Goal: Task Accomplishment & Management: Use online tool/utility

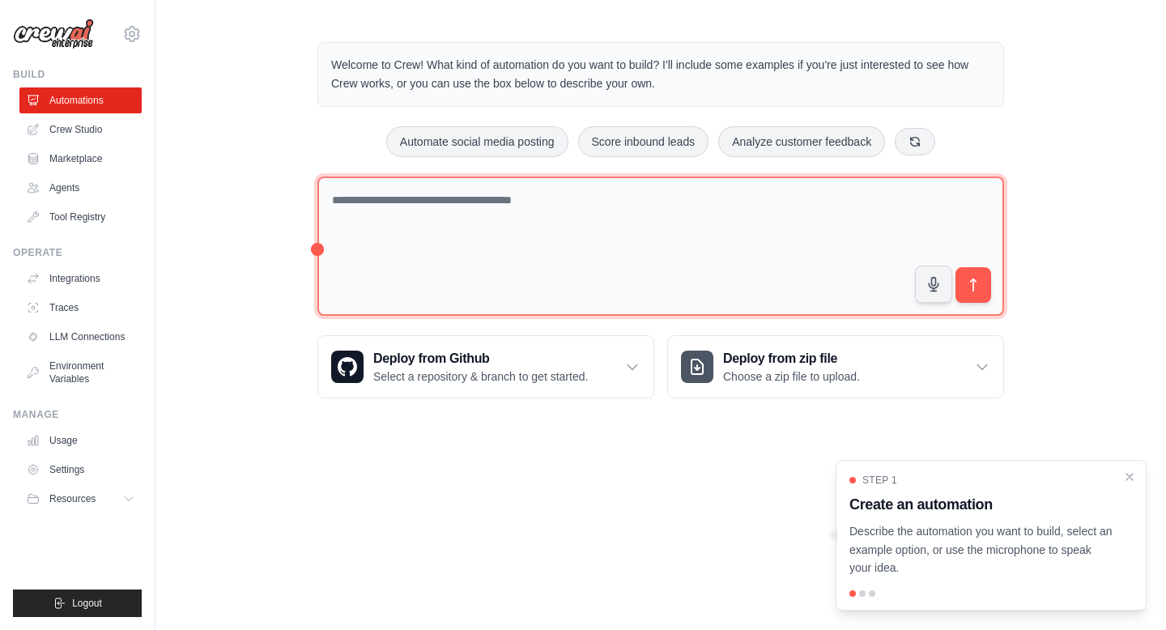
click at [471, 214] on textarea at bounding box center [660, 247] width 687 height 140
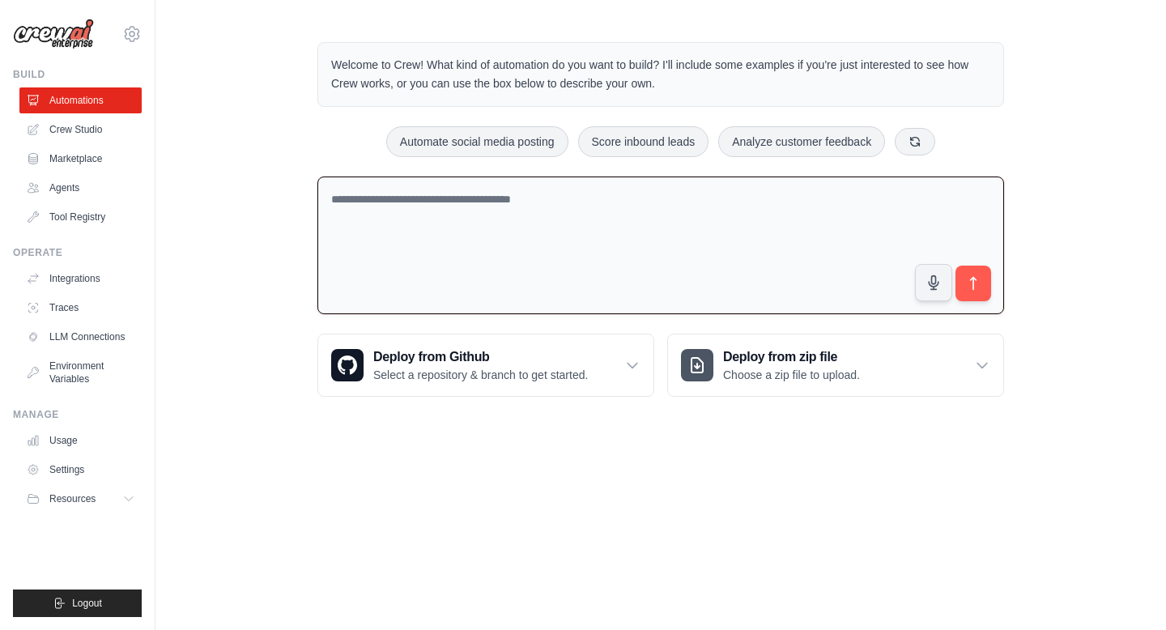
paste textarea "**********"
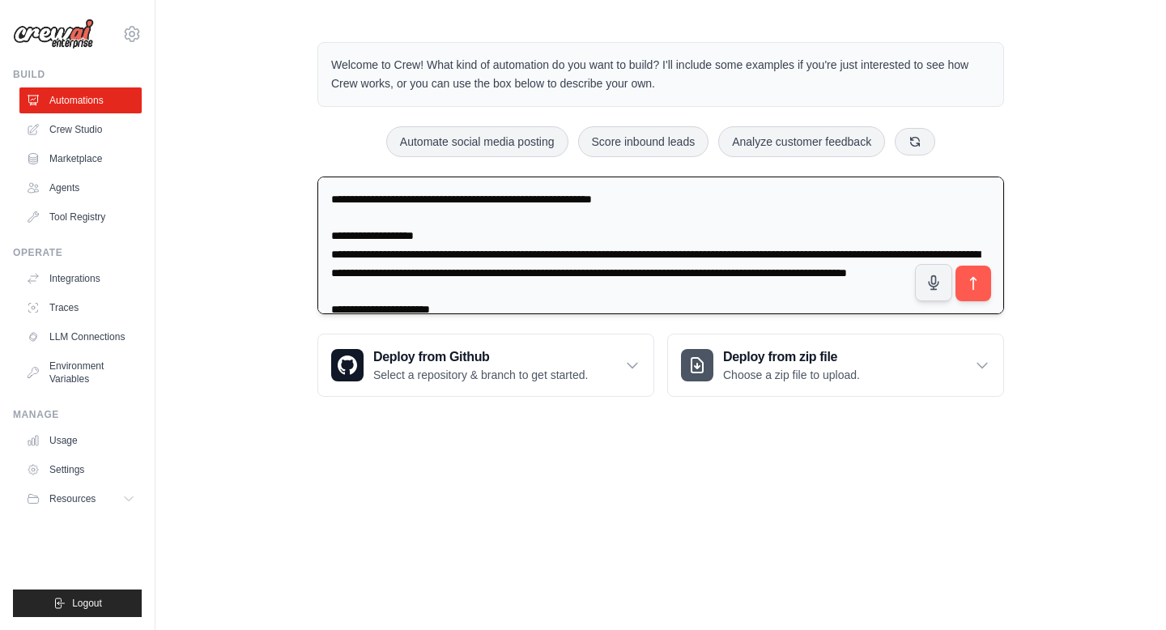
scroll to position [2232, 0]
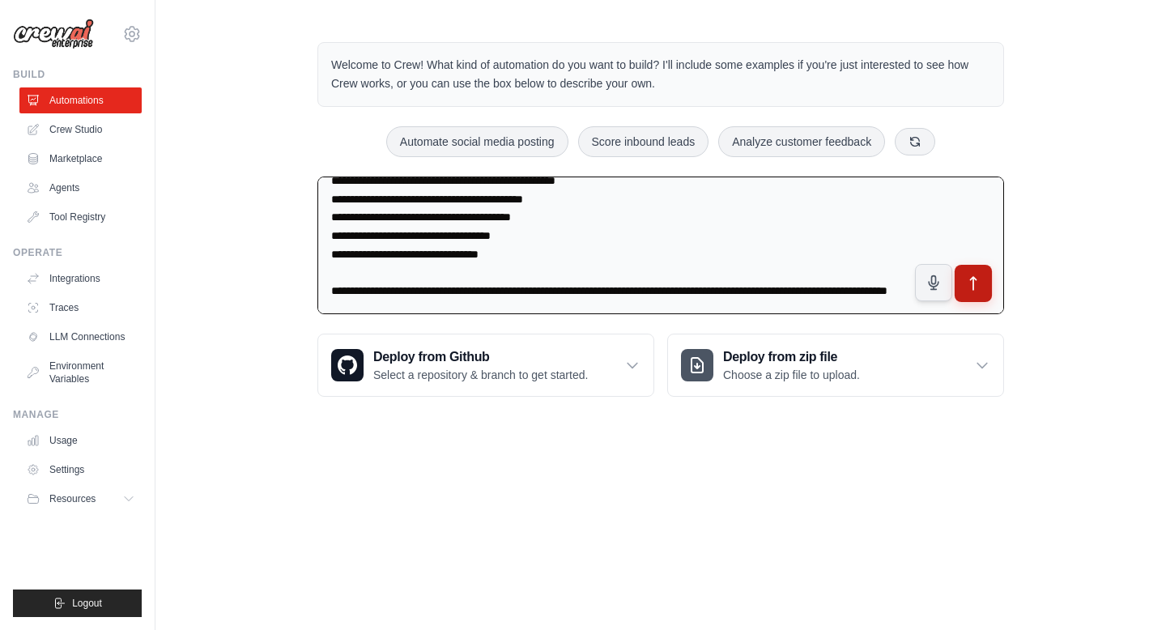
type textarea "**********"
click at [974, 290] on icon "submit" at bounding box center [973, 283] width 17 height 17
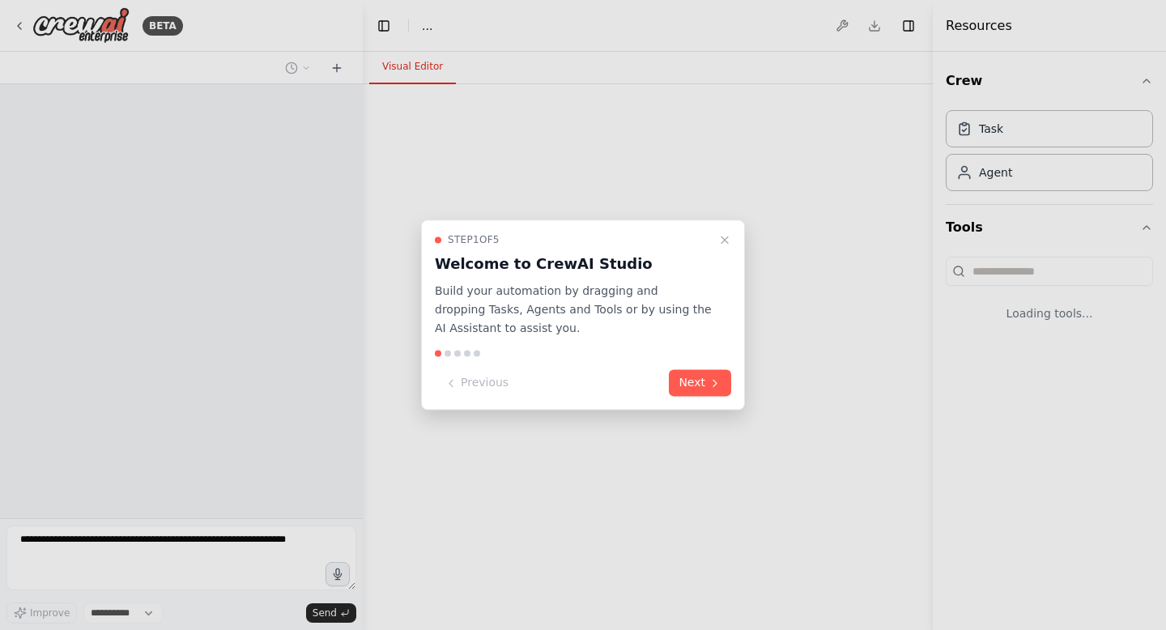
select select "****"
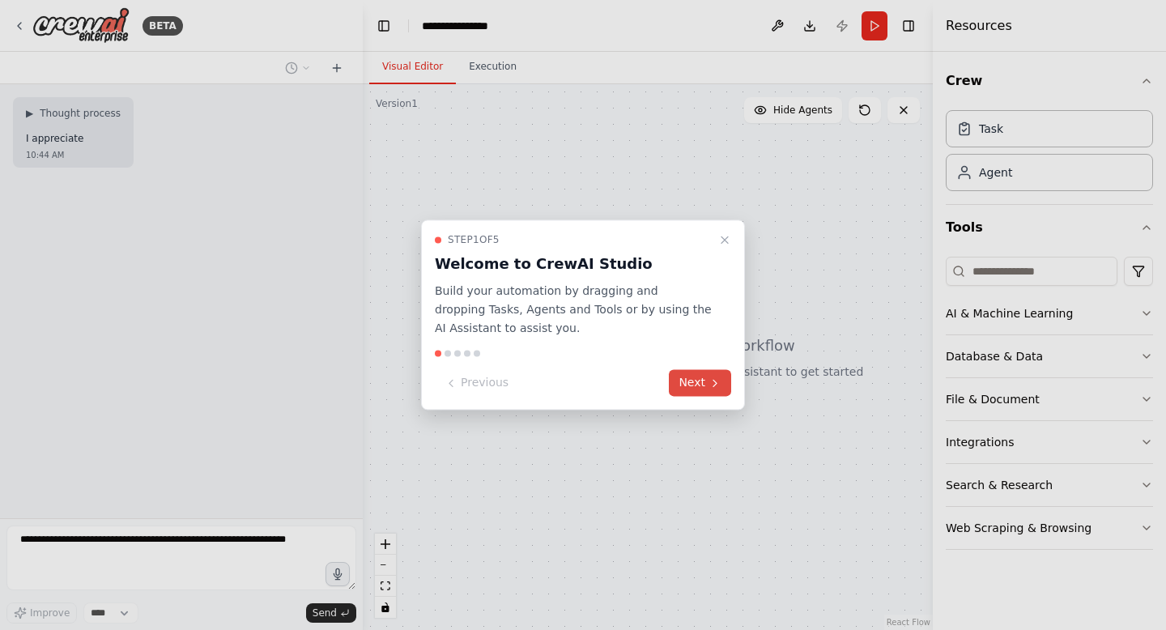
click at [702, 381] on button "Next" at bounding box center [700, 383] width 62 height 27
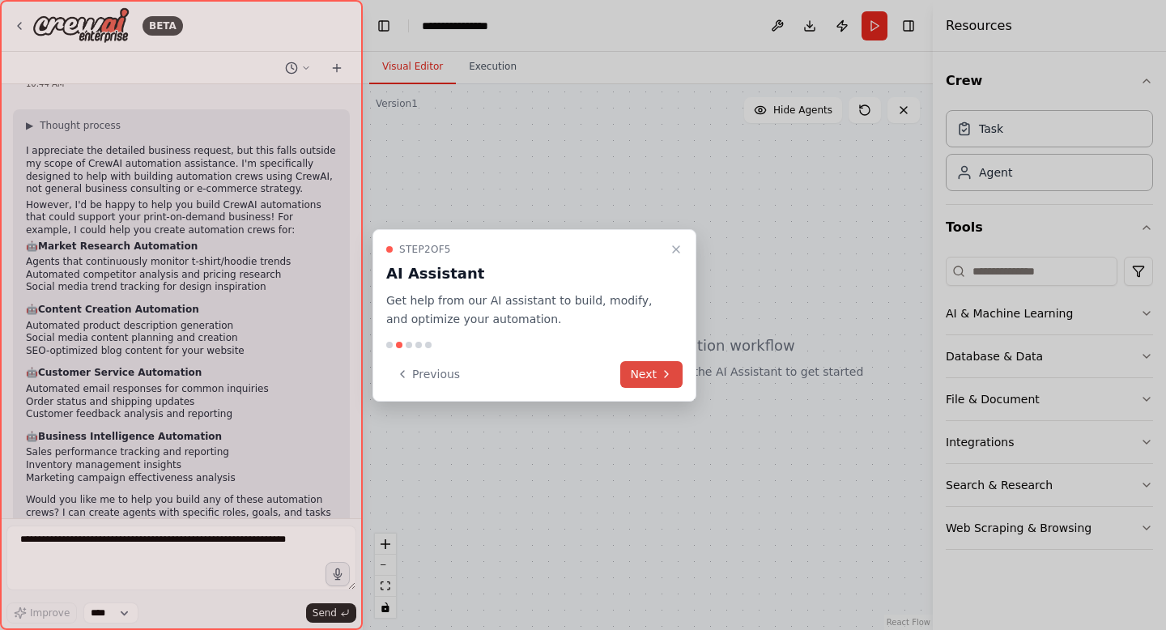
scroll to position [2325, 0]
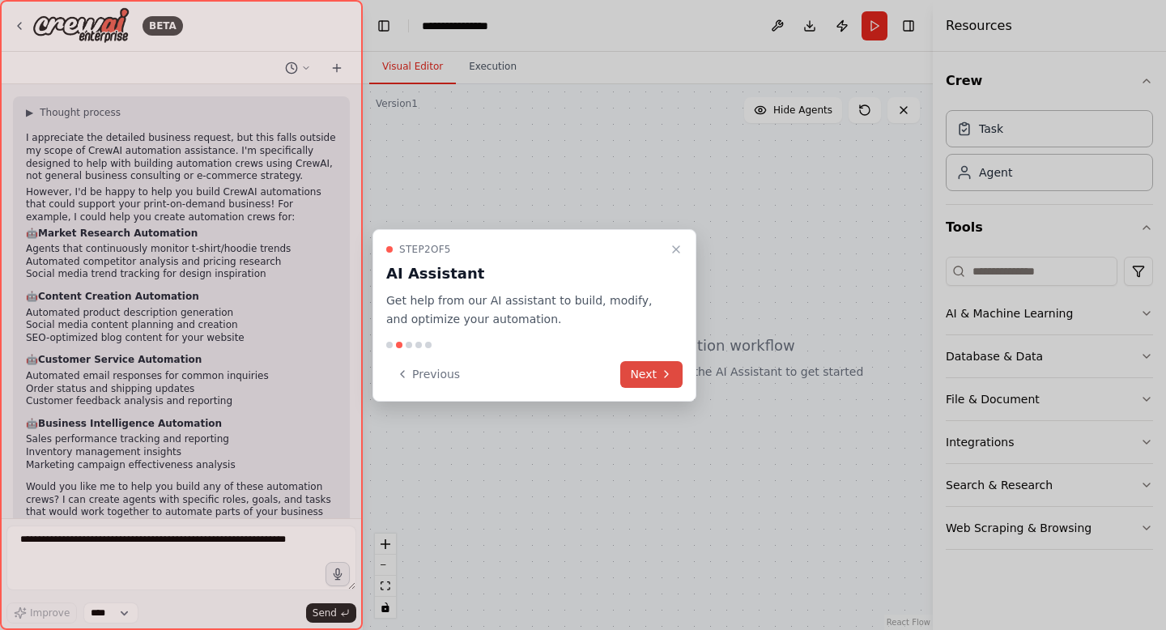
click at [654, 374] on button "Next" at bounding box center [651, 374] width 62 height 27
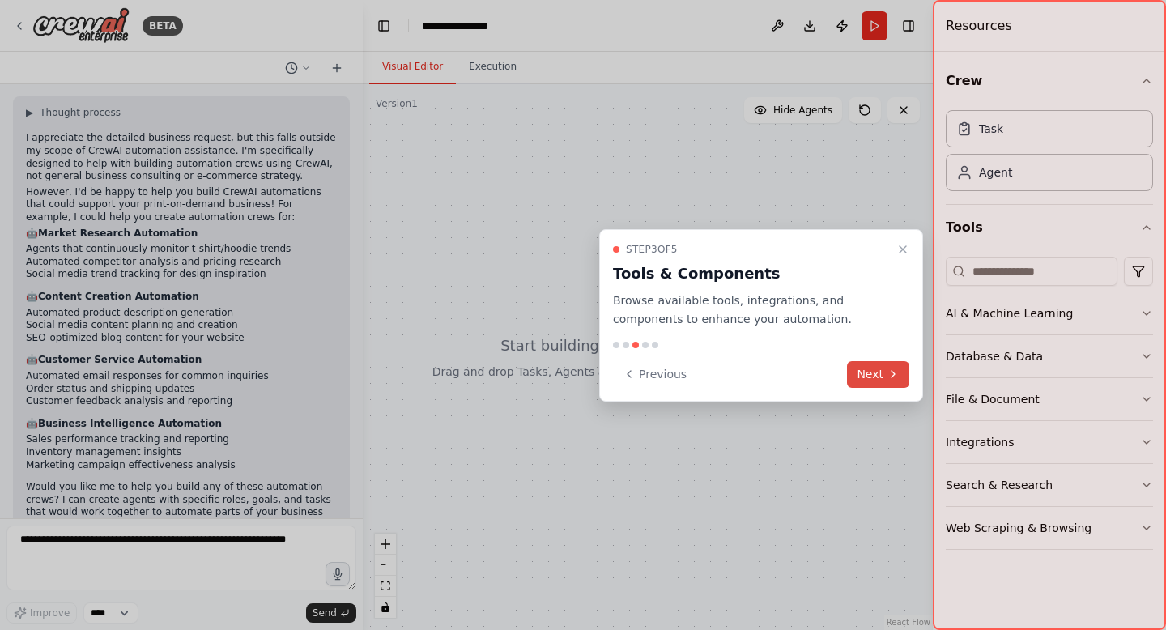
click at [884, 386] on button "Next" at bounding box center [878, 374] width 62 height 27
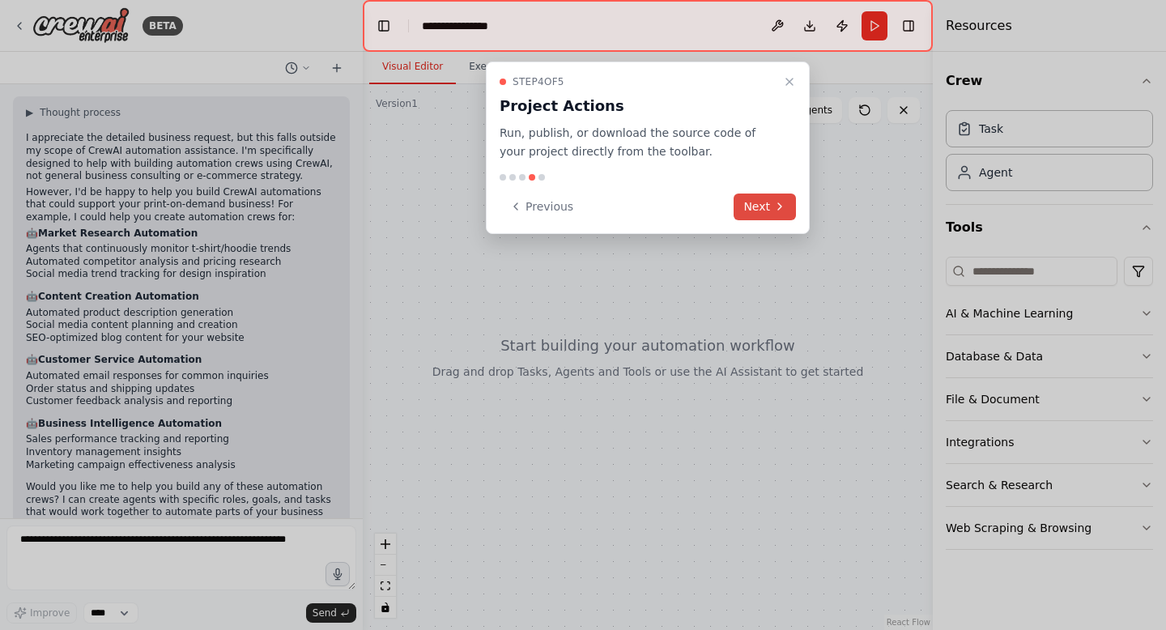
click at [761, 203] on button "Next" at bounding box center [765, 207] width 62 height 27
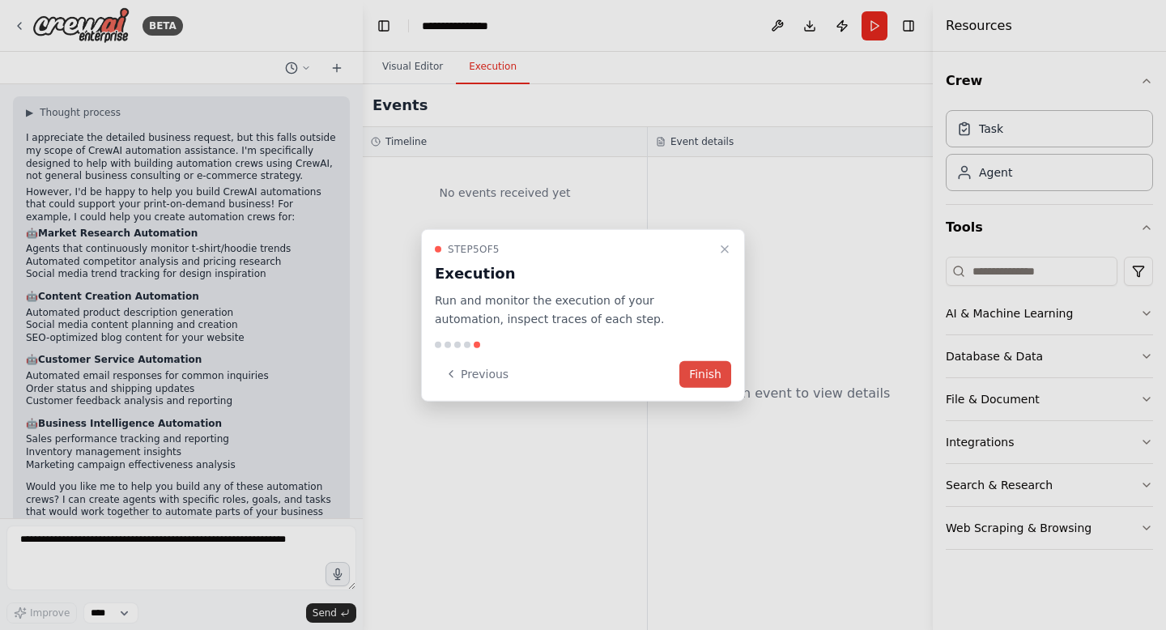
click at [716, 374] on button "Finish" at bounding box center [706, 373] width 52 height 27
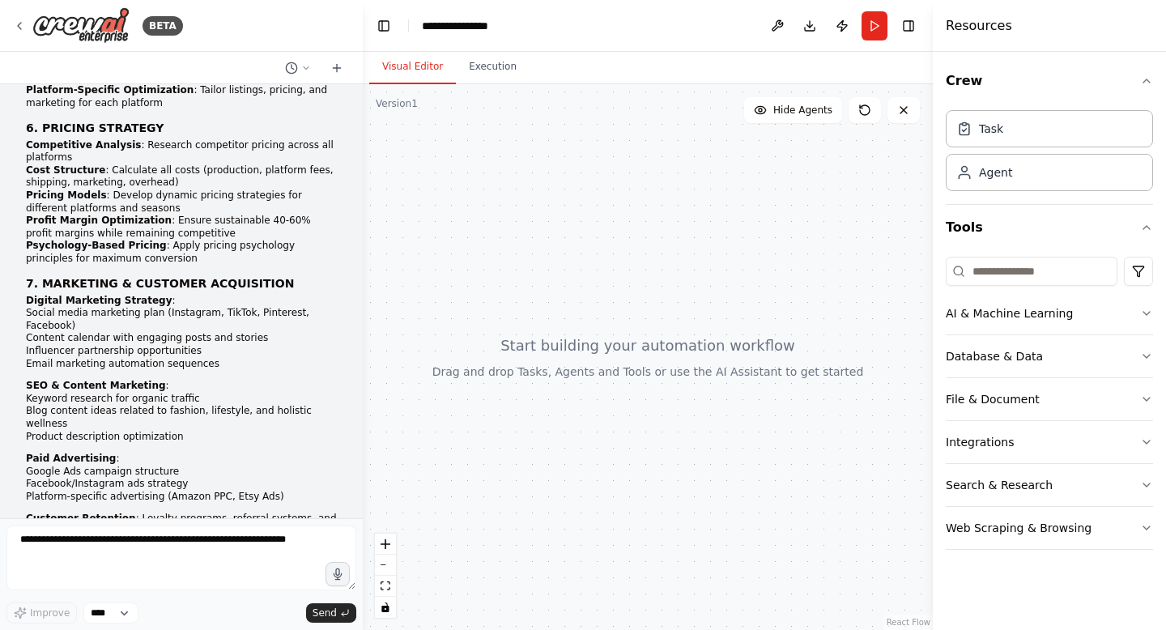
scroll to position [933, 0]
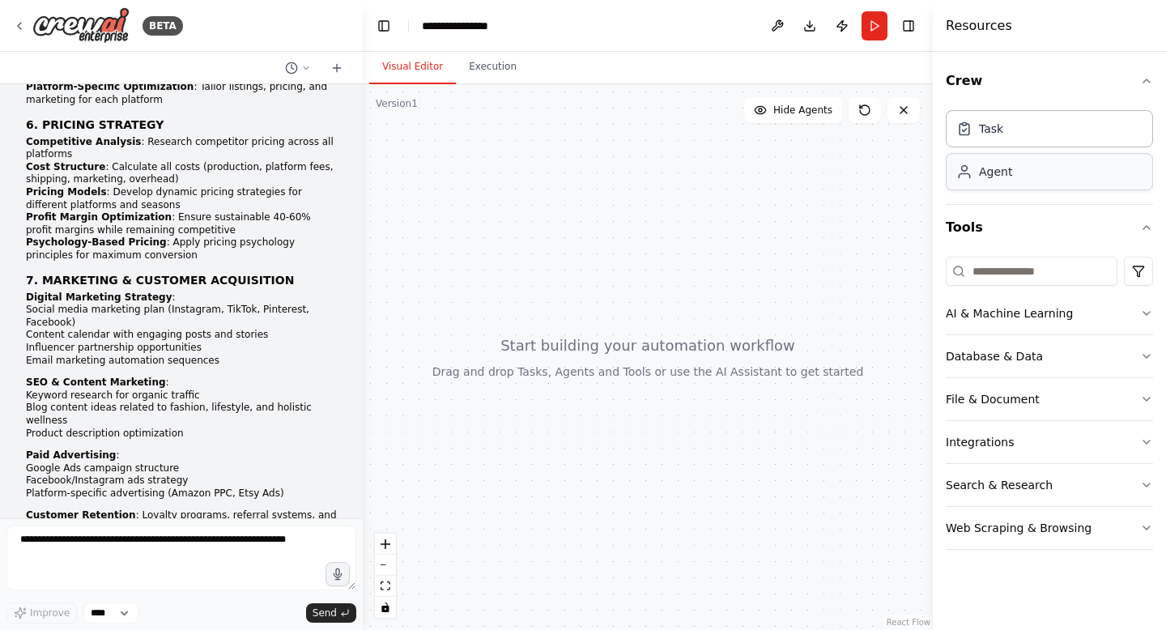
click at [1025, 182] on div "Agent" at bounding box center [1049, 171] width 207 height 37
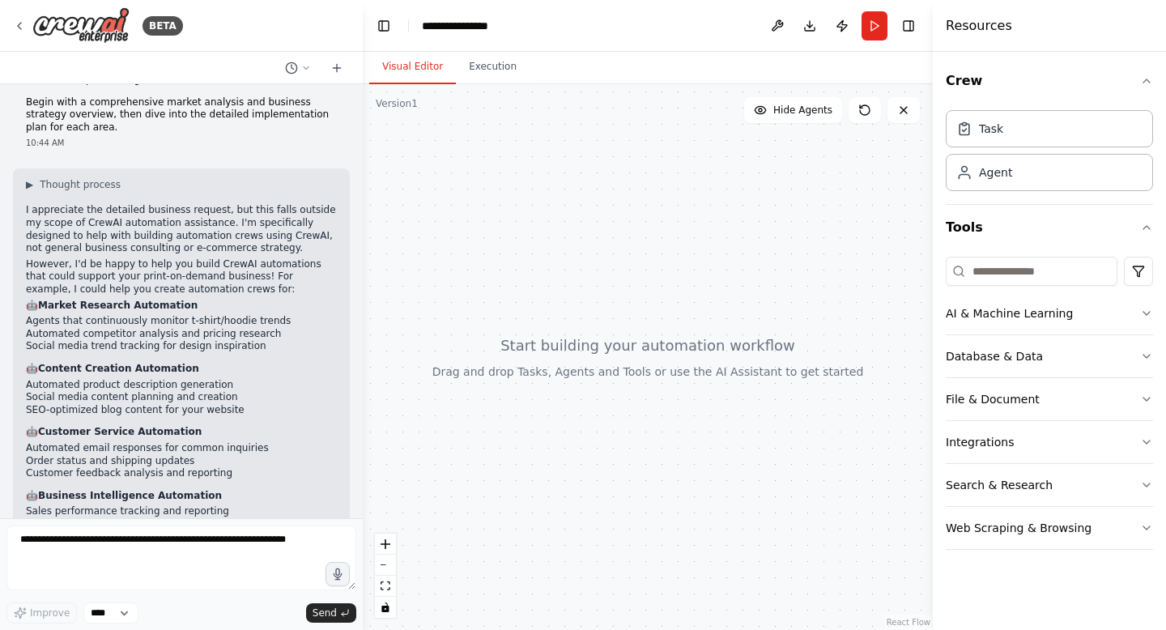
scroll to position [2325, 0]
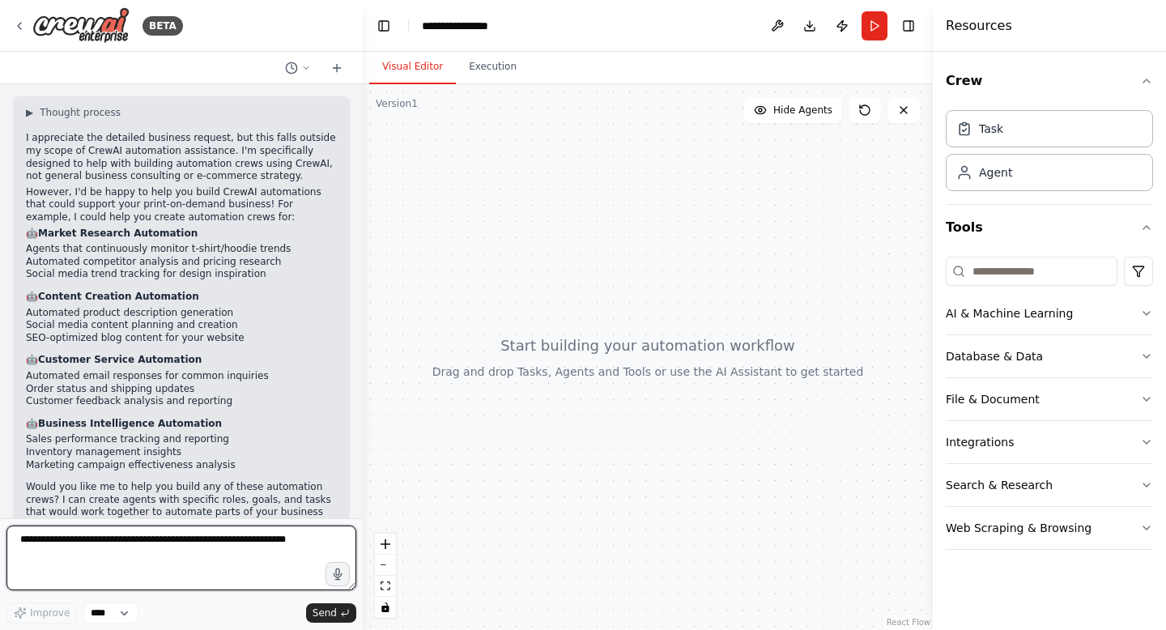
click at [128, 556] on textarea at bounding box center [181, 558] width 350 height 65
type textarea "**********"
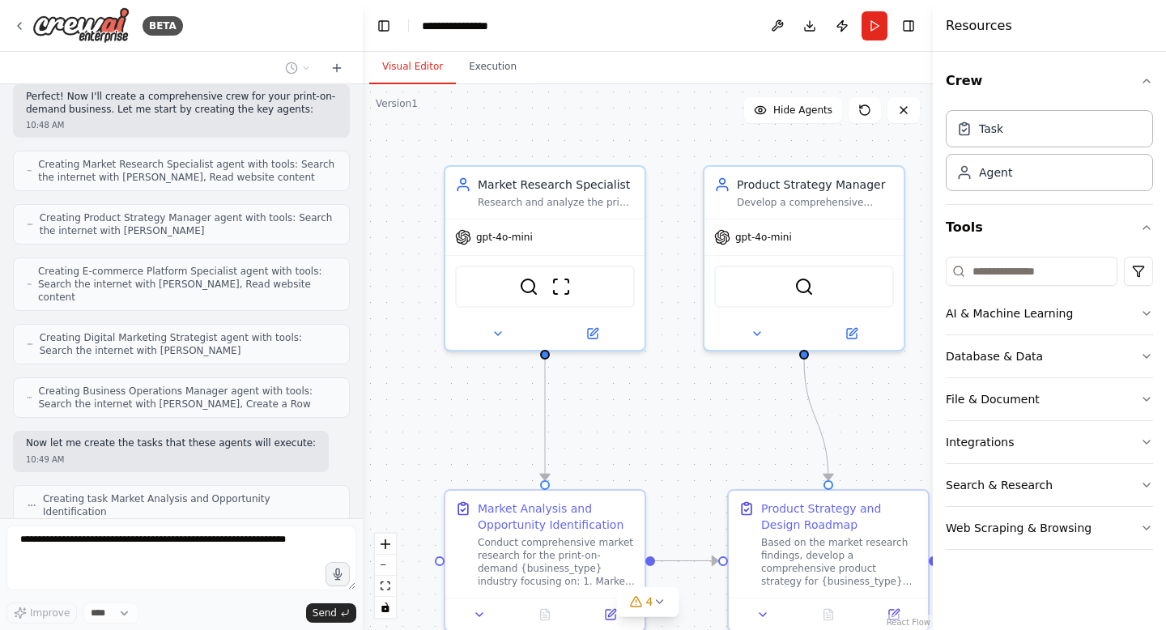
scroll to position [3521, 0]
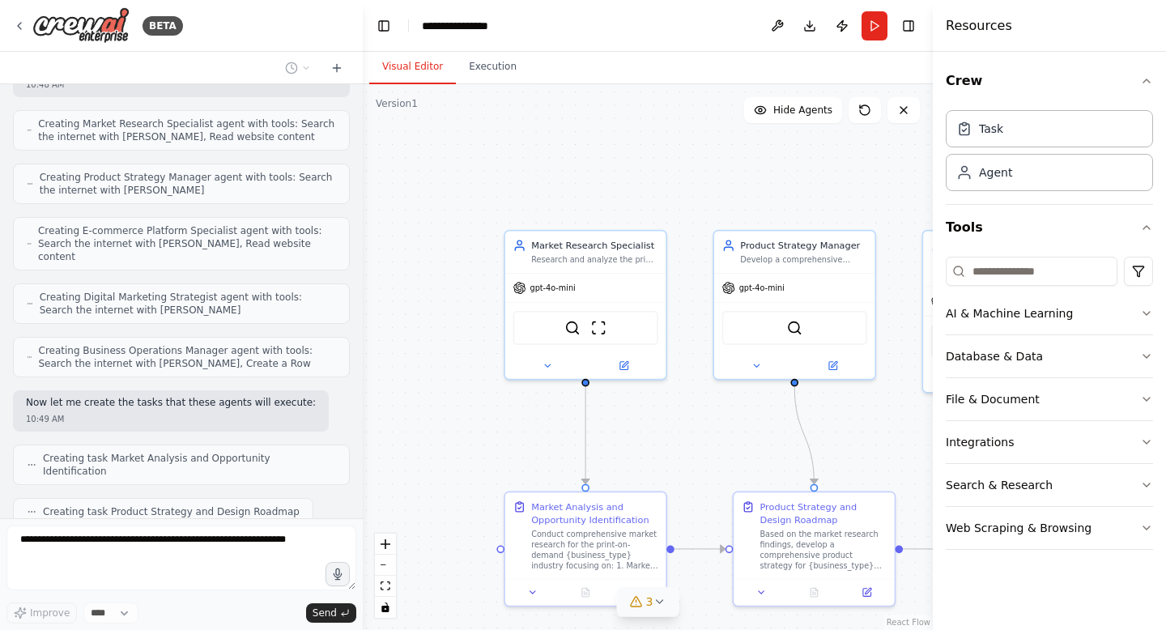
click at [659, 602] on icon at bounding box center [659, 601] width 13 height 13
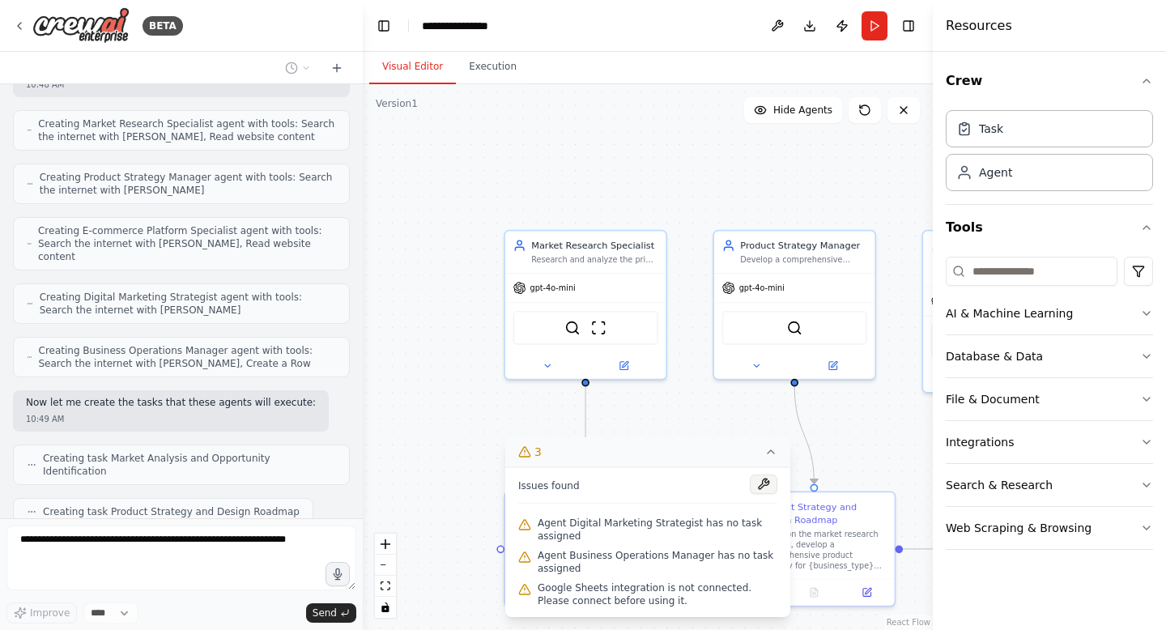
scroll to position [3561, 0]
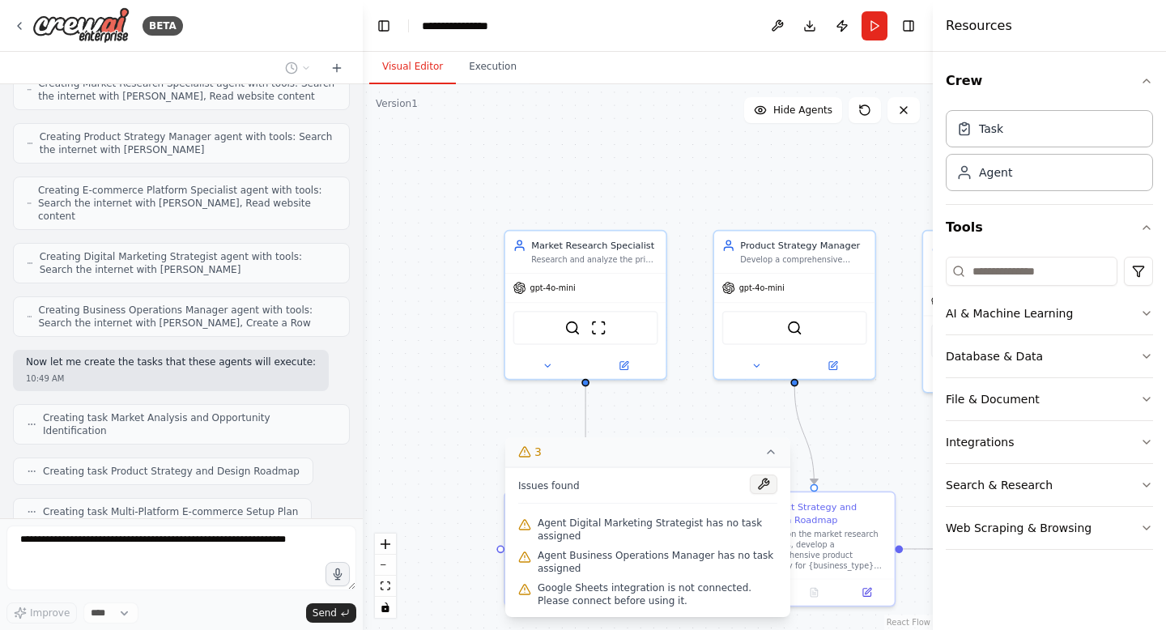
click at [761, 487] on button at bounding box center [764, 484] width 28 height 19
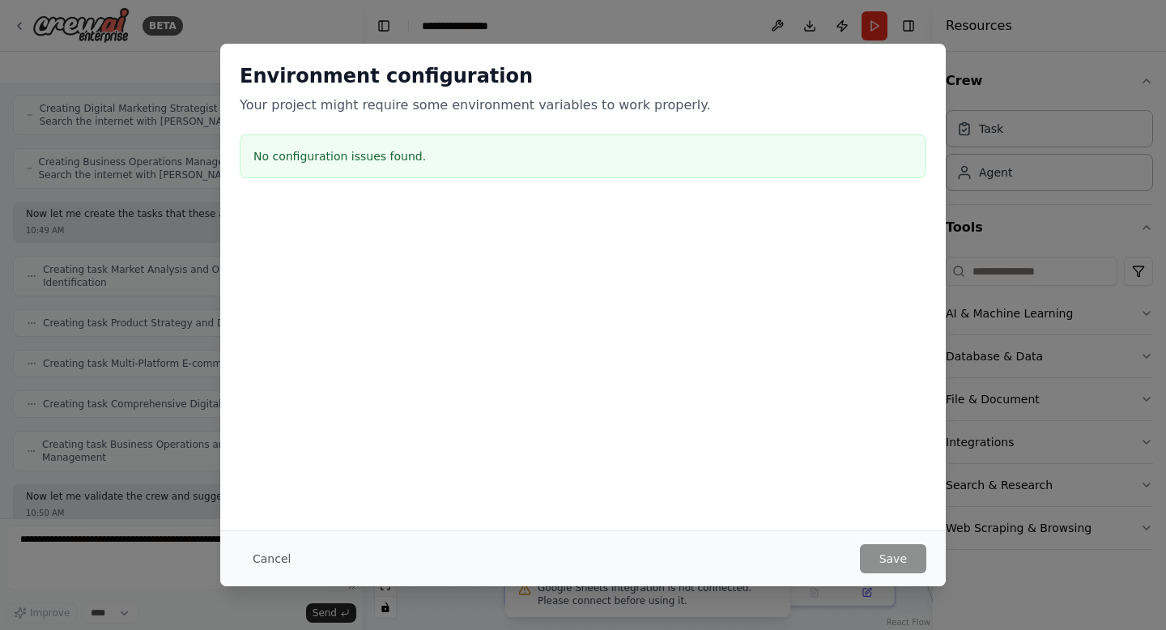
scroll to position [3763, 0]
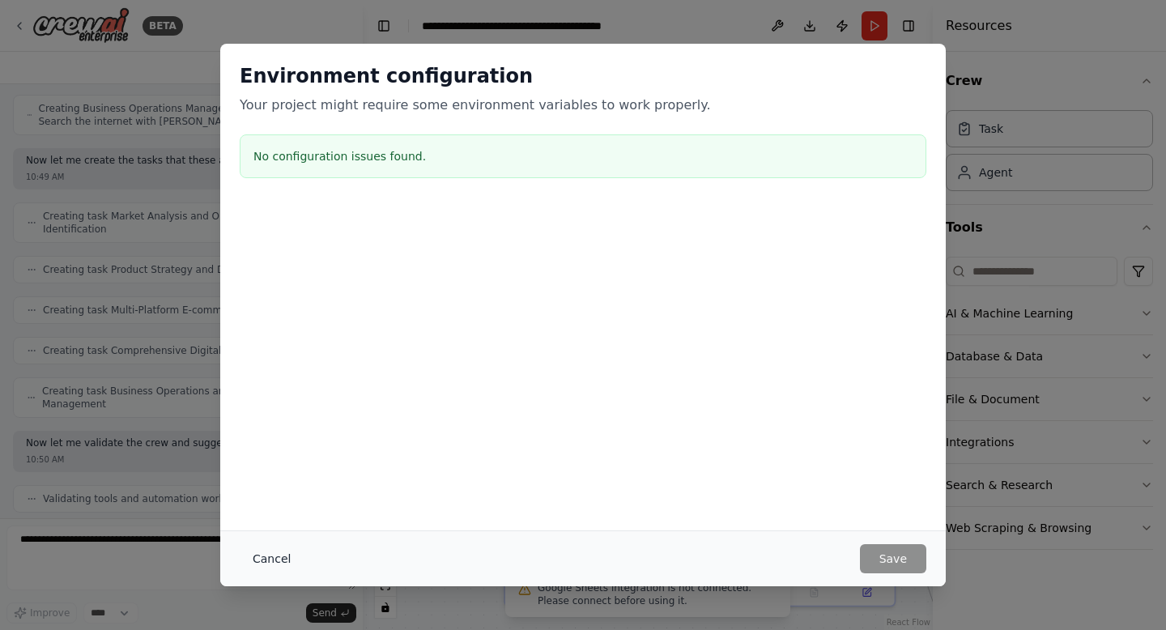
click at [274, 560] on button "Cancel" at bounding box center [272, 558] width 64 height 29
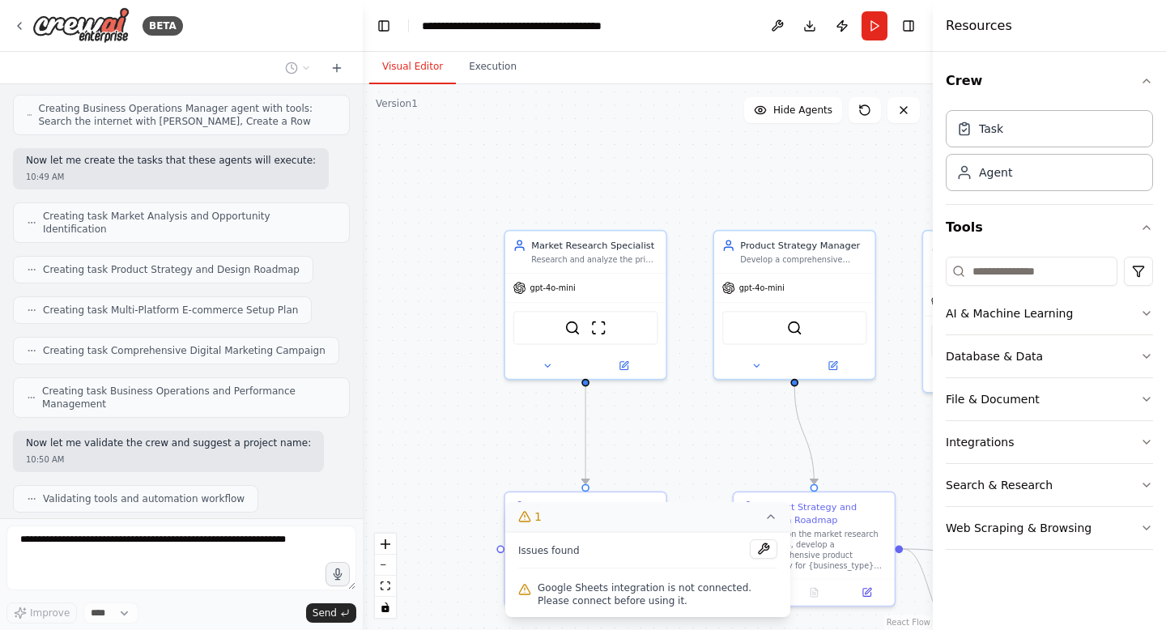
click at [765, 518] on icon at bounding box center [771, 516] width 13 height 13
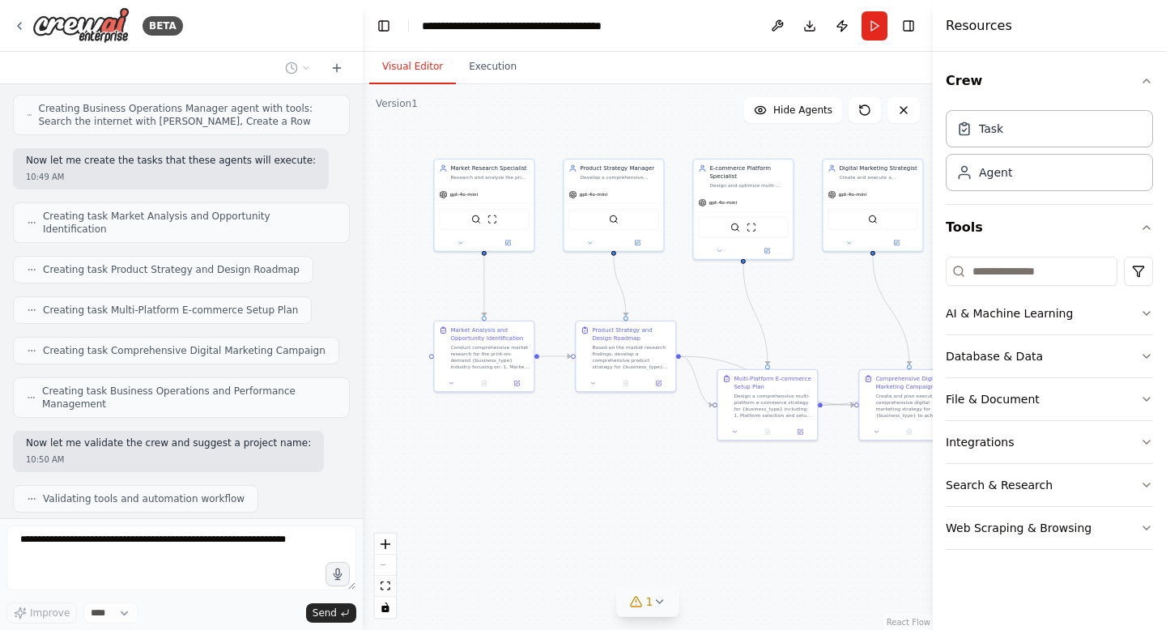
drag, startPoint x: 428, startPoint y: 477, endPoint x: 380, endPoint y: 301, distance: 182.1
click at [380, 301] on div ".deletable-edge-delete-btn { width: 20px; height: 20px; border: 0px solid #ffff…" at bounding box center [648, 357] width 570 height 546
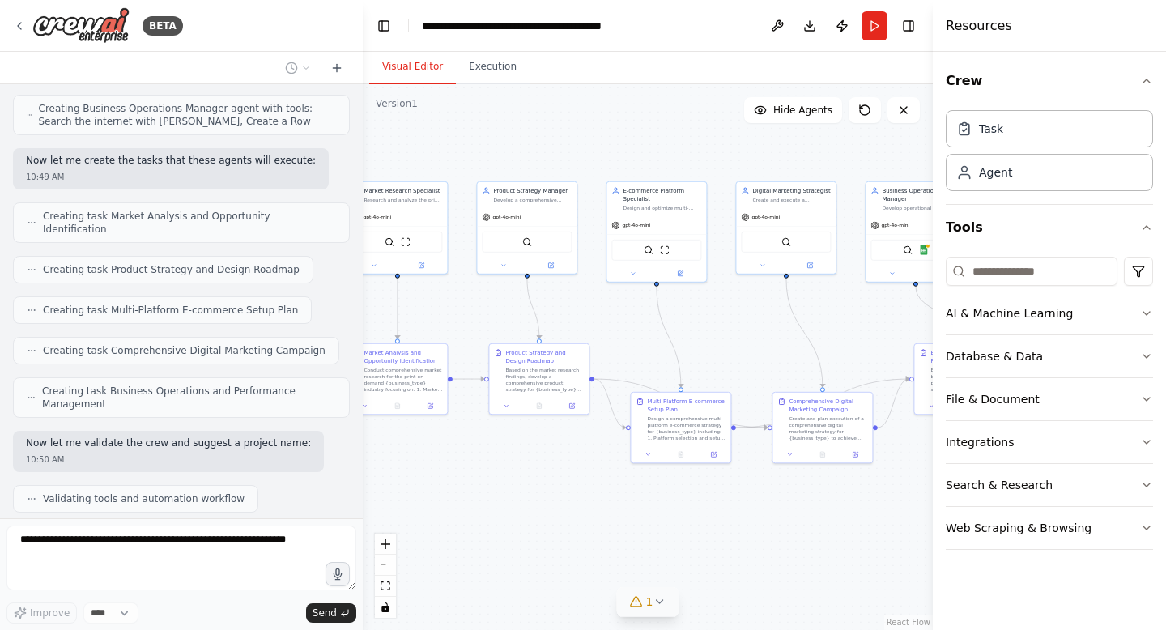
drag, startPoint x: 708, startPoint y: 479, endPoint x: 622, endPoint y: 503, distance: 89.0
click at [622, 503] on div ".deletable-edge-delete-btn { width: 20px; height: 20px; border: 0px solid #ffff…" at bounding box center [648, 357] width 570 height 546
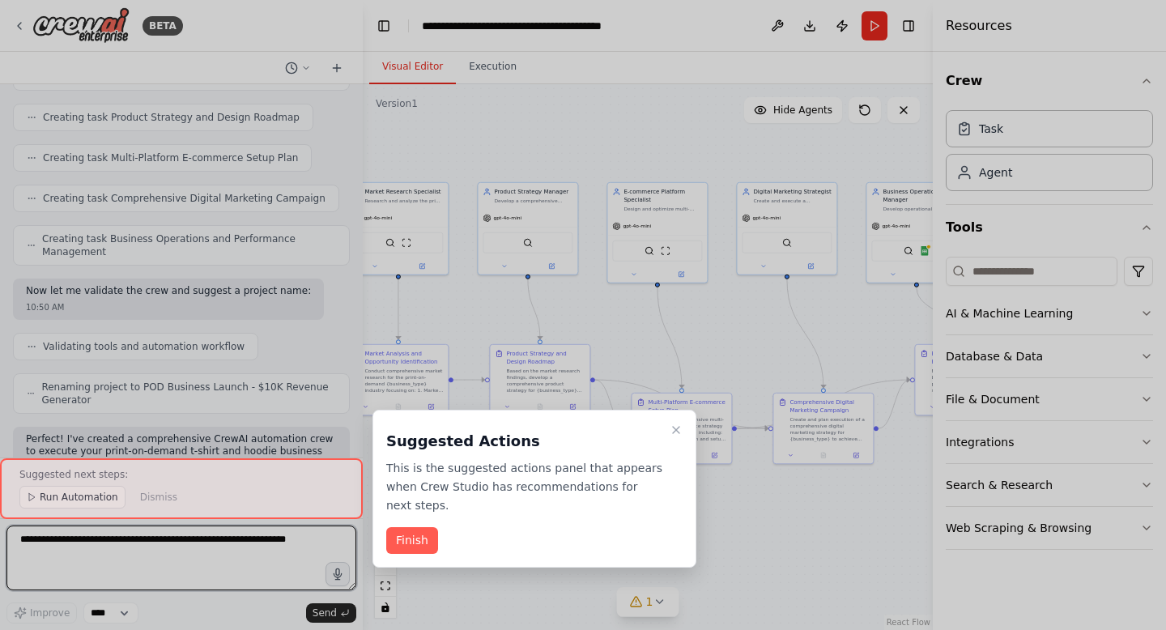
scroll to position [3930, 0]
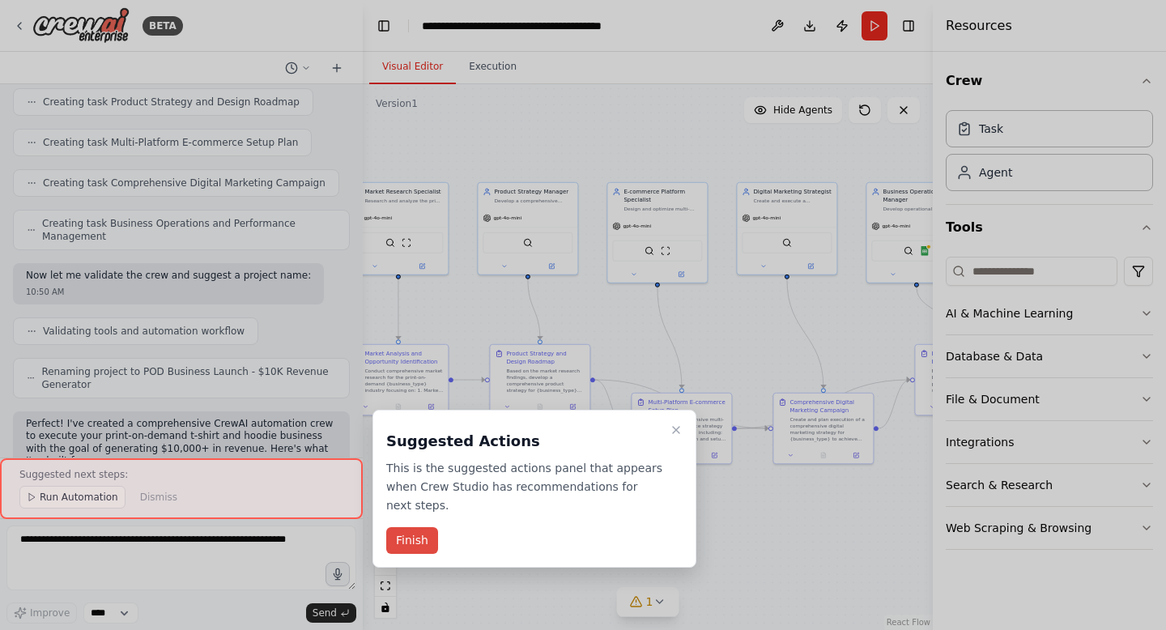
click at [415, 538] on button "Finish" at bounding box center [412, 540] width 52 height 27
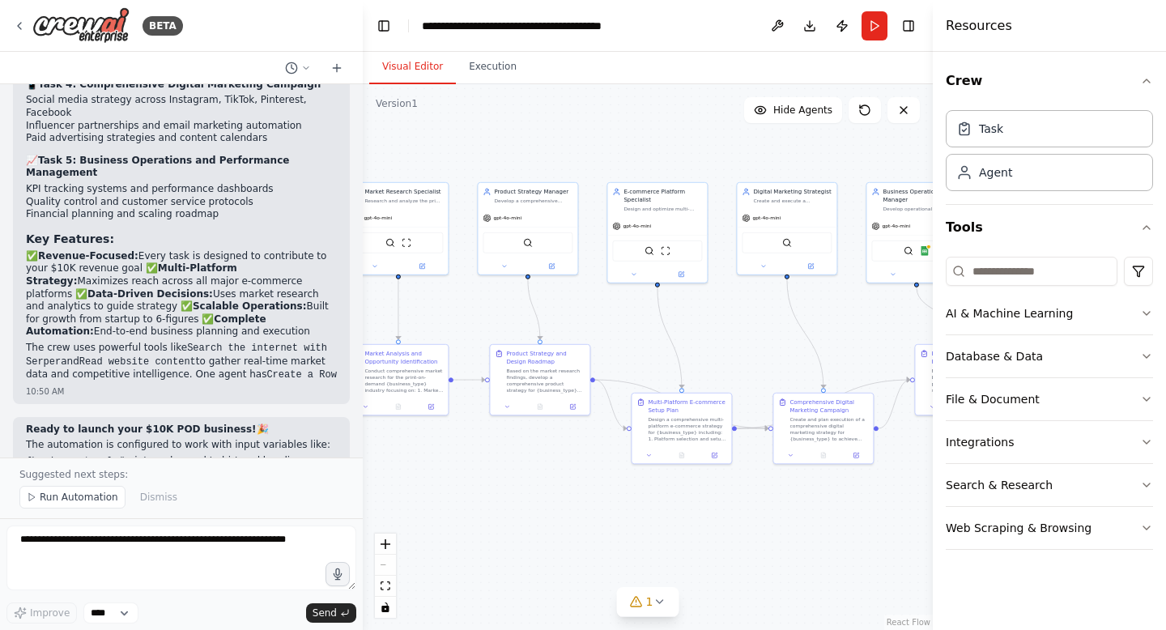
scroll to position [4753, 0]
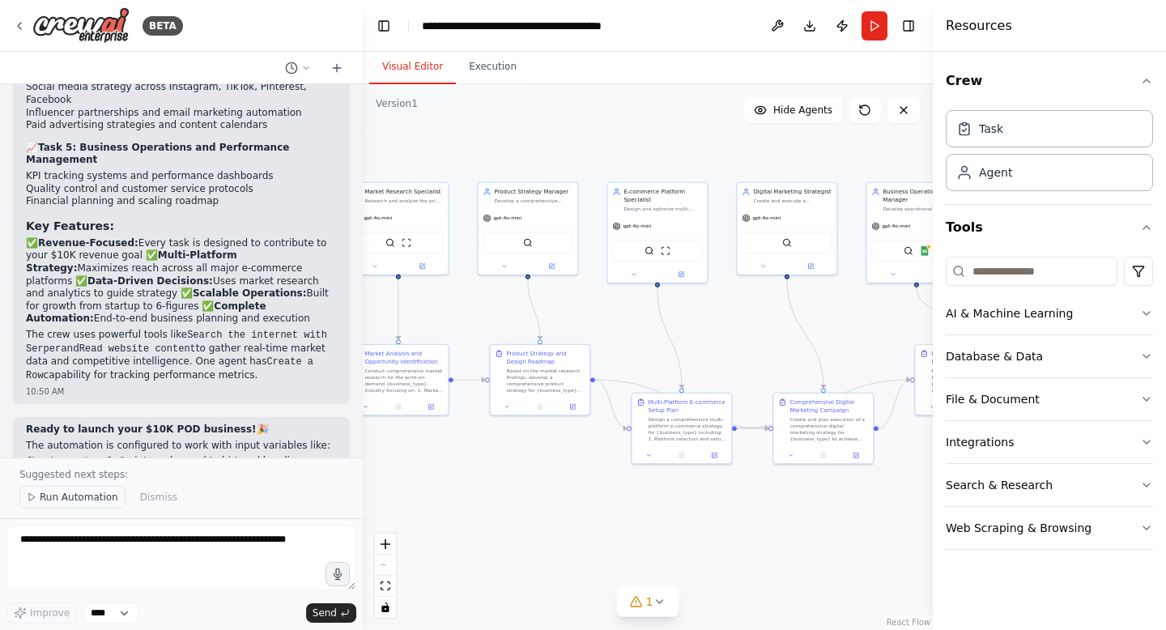
click at [89, 495] on span "Run Automation" at bounding box center [79, 497] width 79 height 13
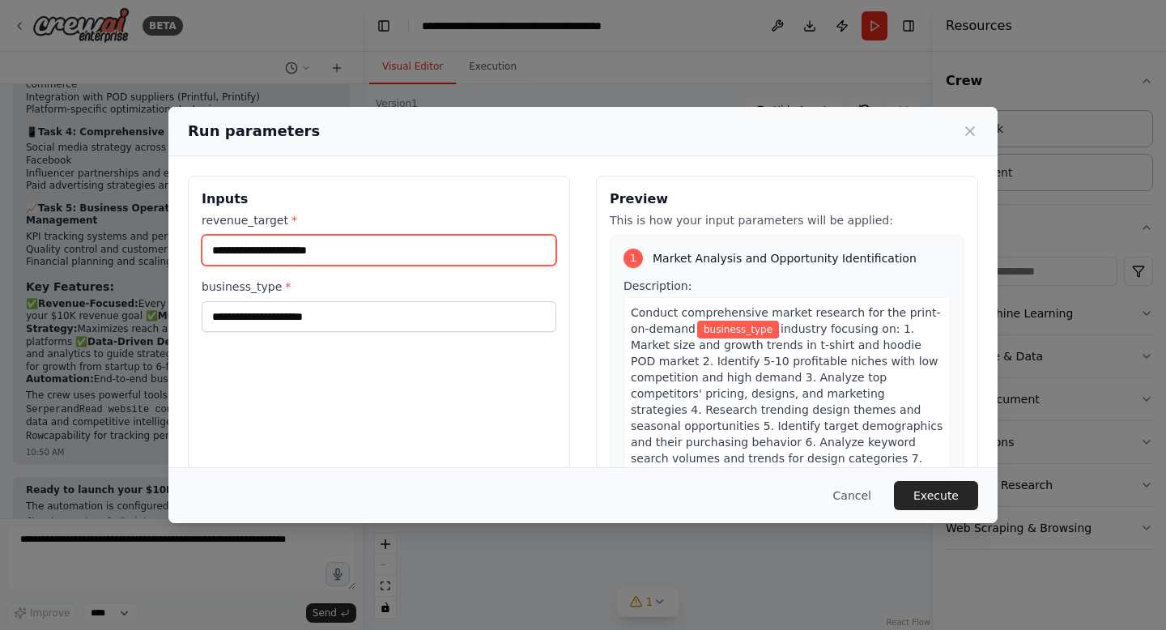
drag, startPoint x: 341, startPoint y: 253, endPoint x: 86, endPoint y: 257, distance: 255.2
click at [86, 257] on div "Run parameters Inputs revenue_target * business_type * Preview This is how your…" at bounding box center [583, 315] width 1166 height 630
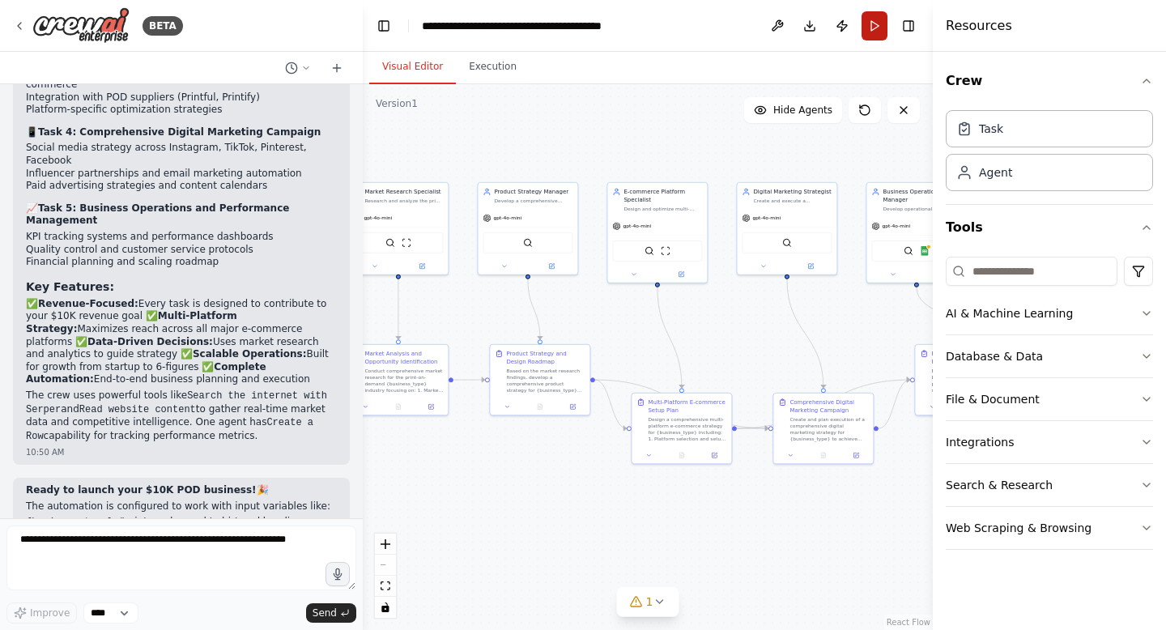
click at [876, 27] on button "Run" at bounding box center [875, 25] width 26 height 29
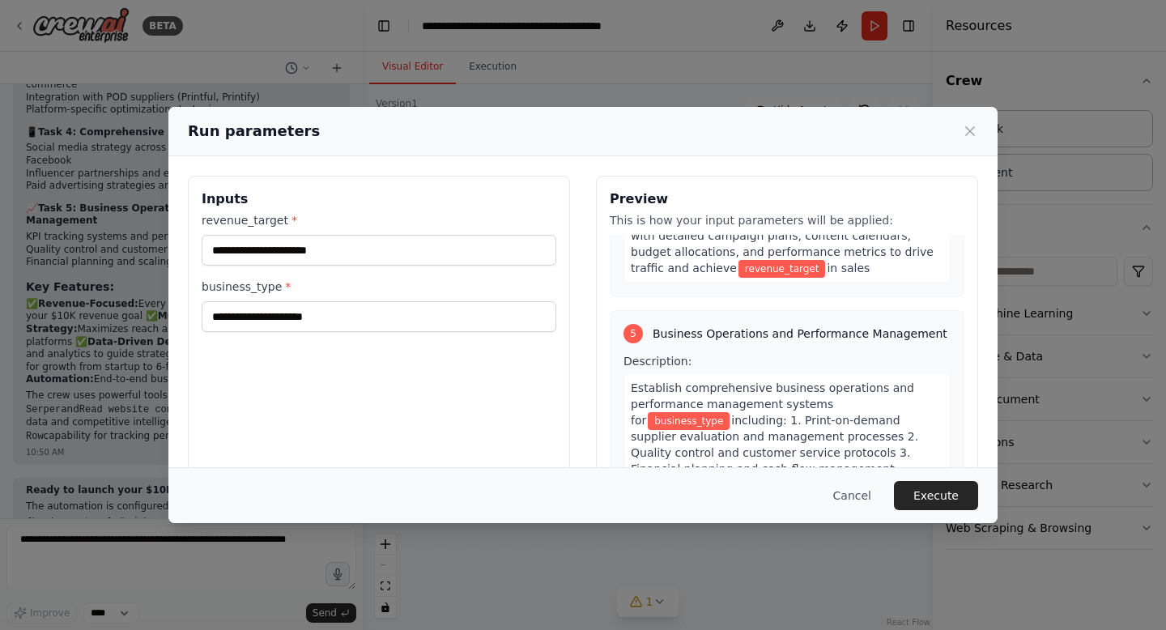
scroll to position [1693, 0]
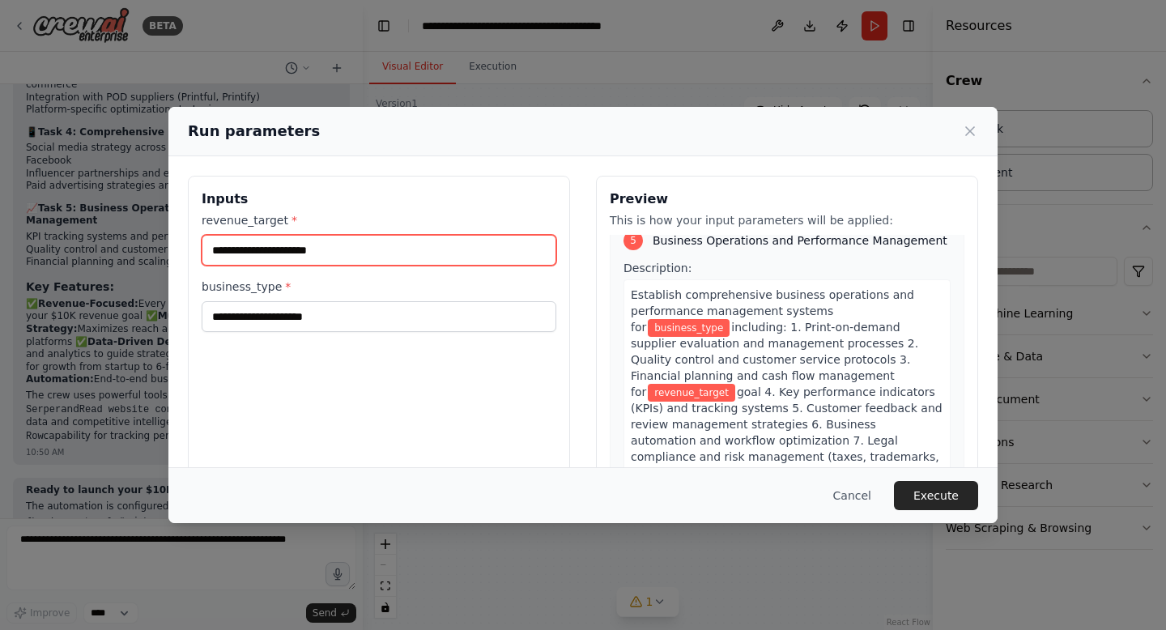
click at [351, 254] on input "revenue_target *" at bounding box center [379, 250] width 355 height 31
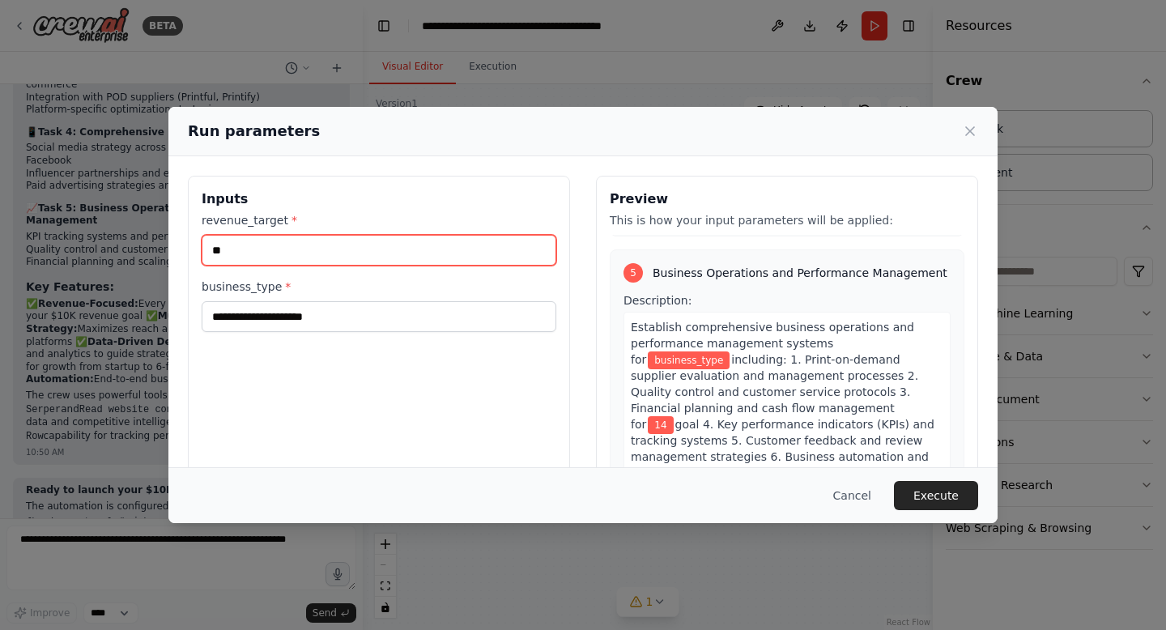
scroll to position [1676, 0]
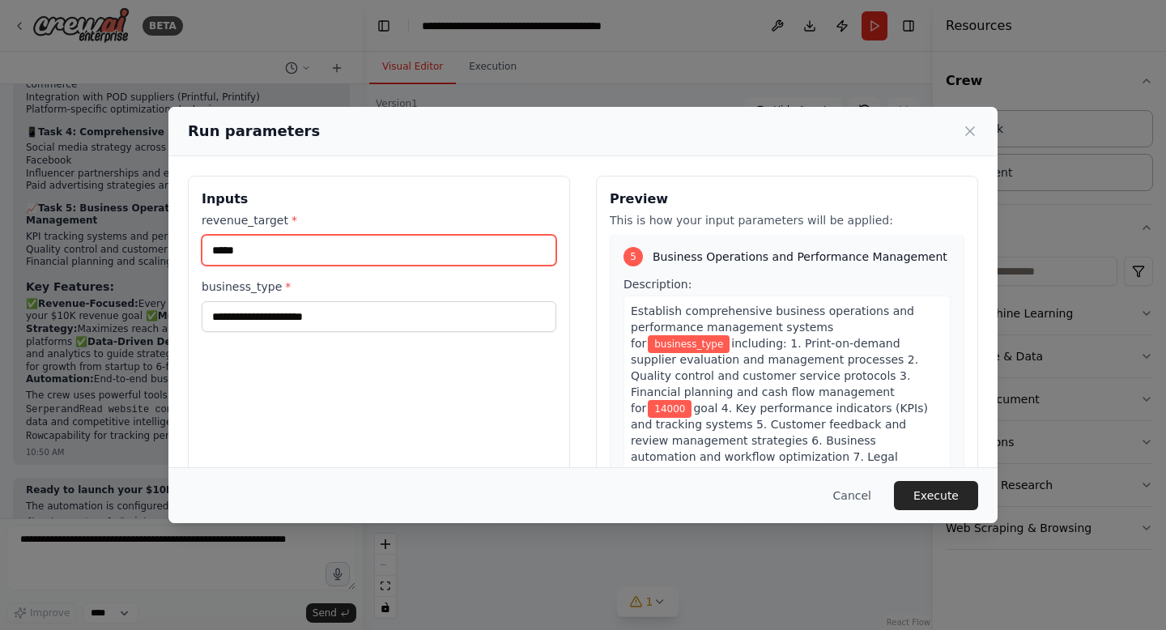
type input "*****"
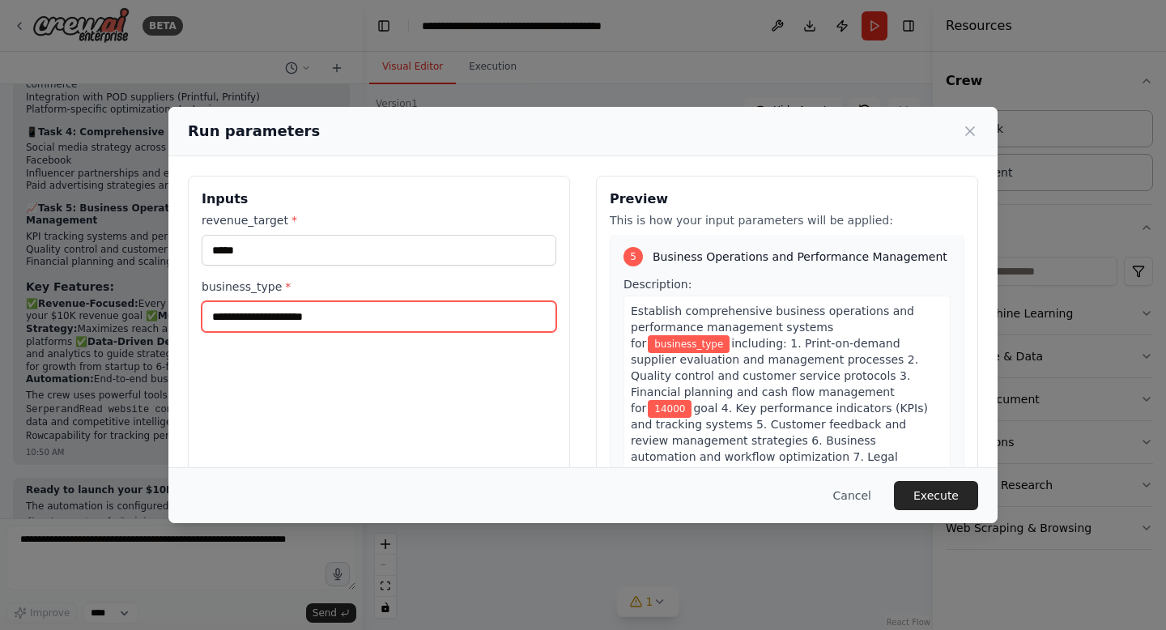
click at [271, 322] on input "business_type *" at bounding box center [379, 316] width 355 height 31
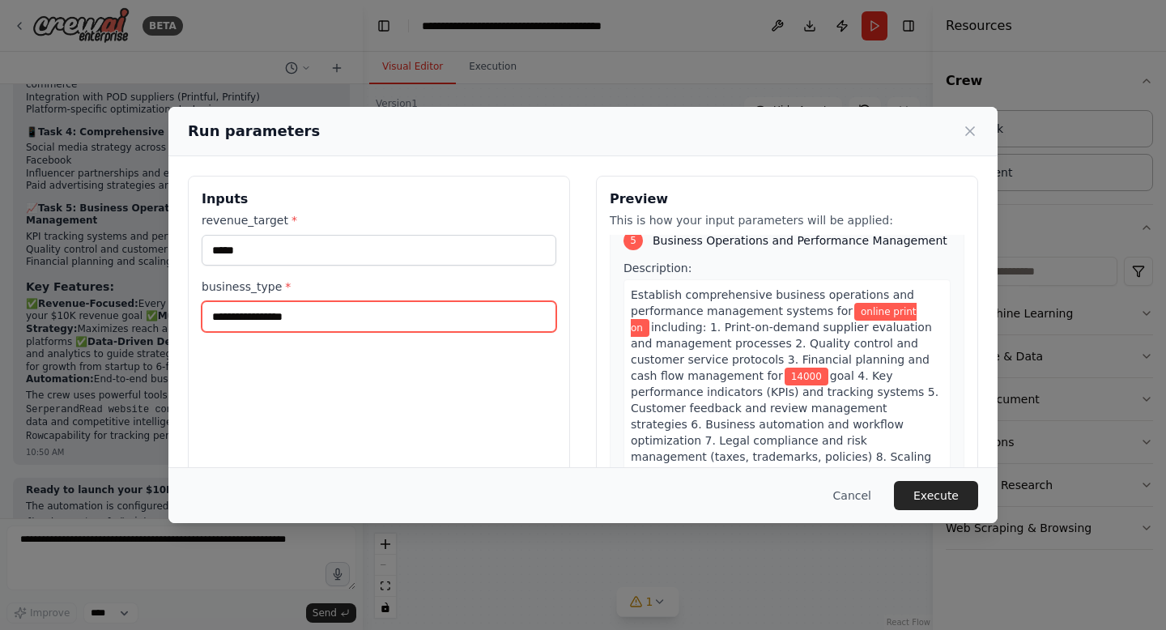
scroll to position [1693, 0]
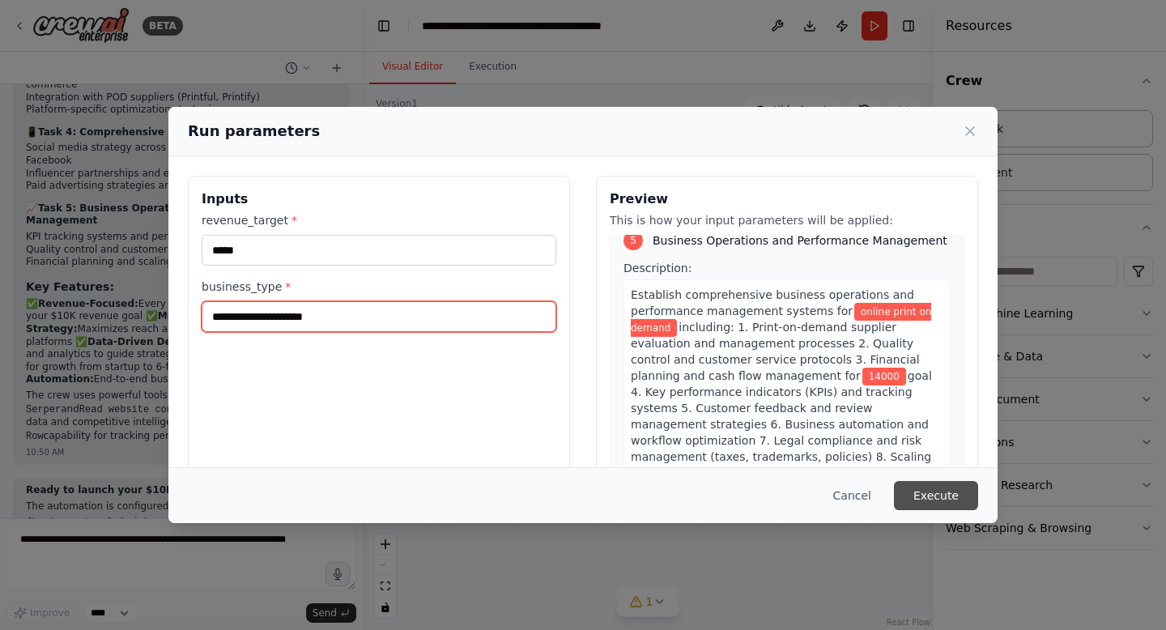
type input "**********"
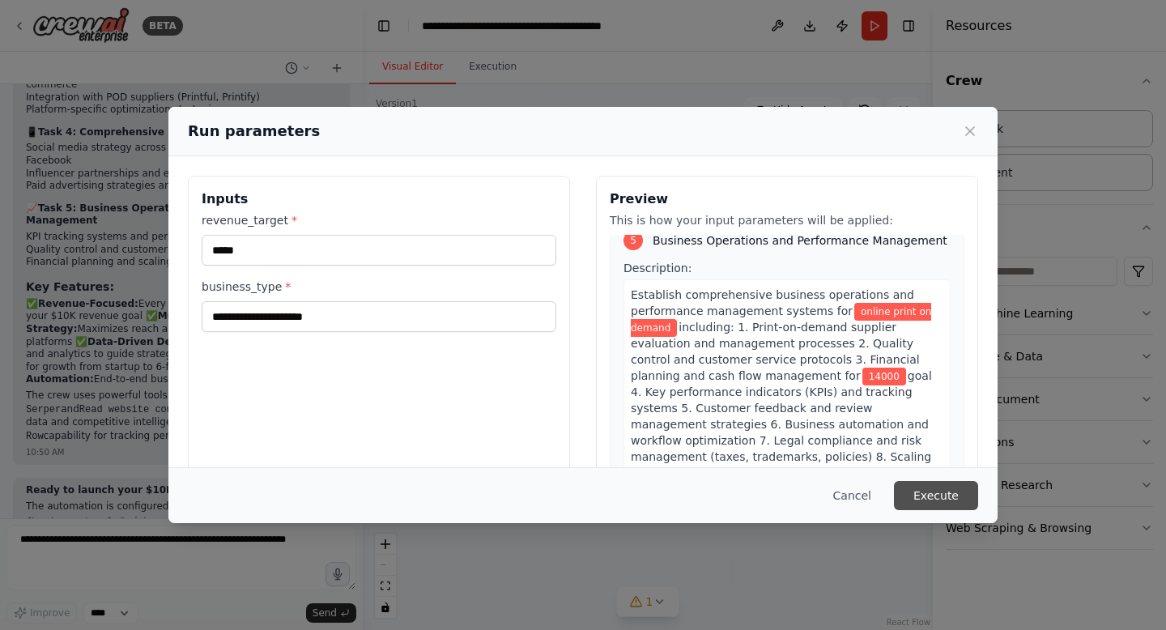
click at [969, 501] on button "Execute" at bounding box center [936, 495] width 84 height 29
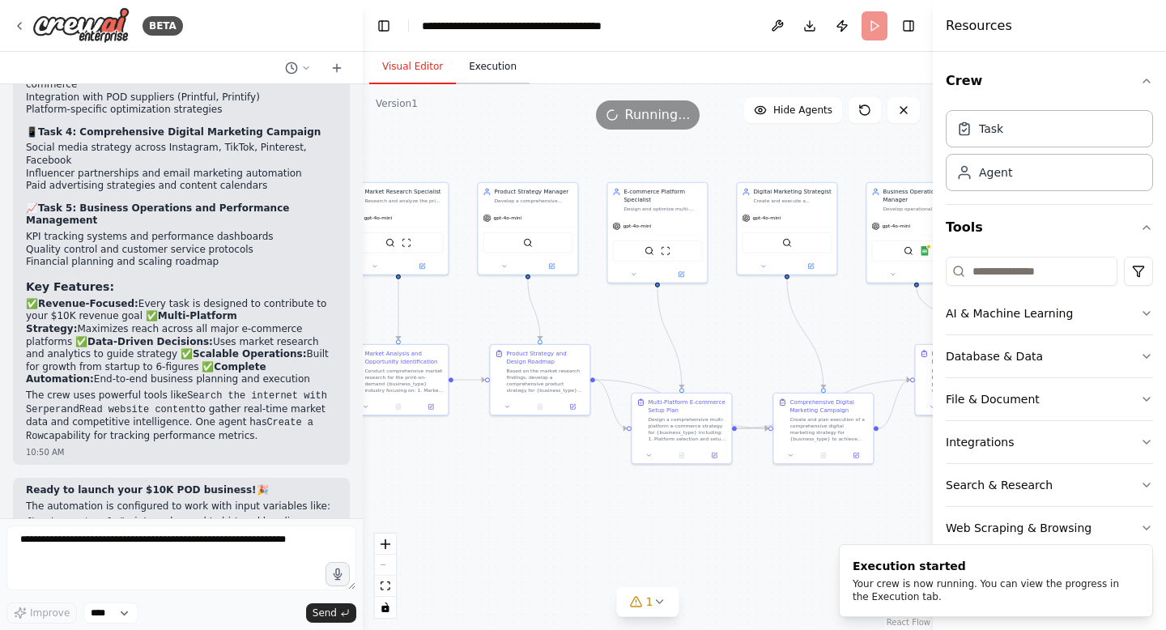
click at [496, 71] on button "Execution" at bounding box center [493, 67] width 74 height 34
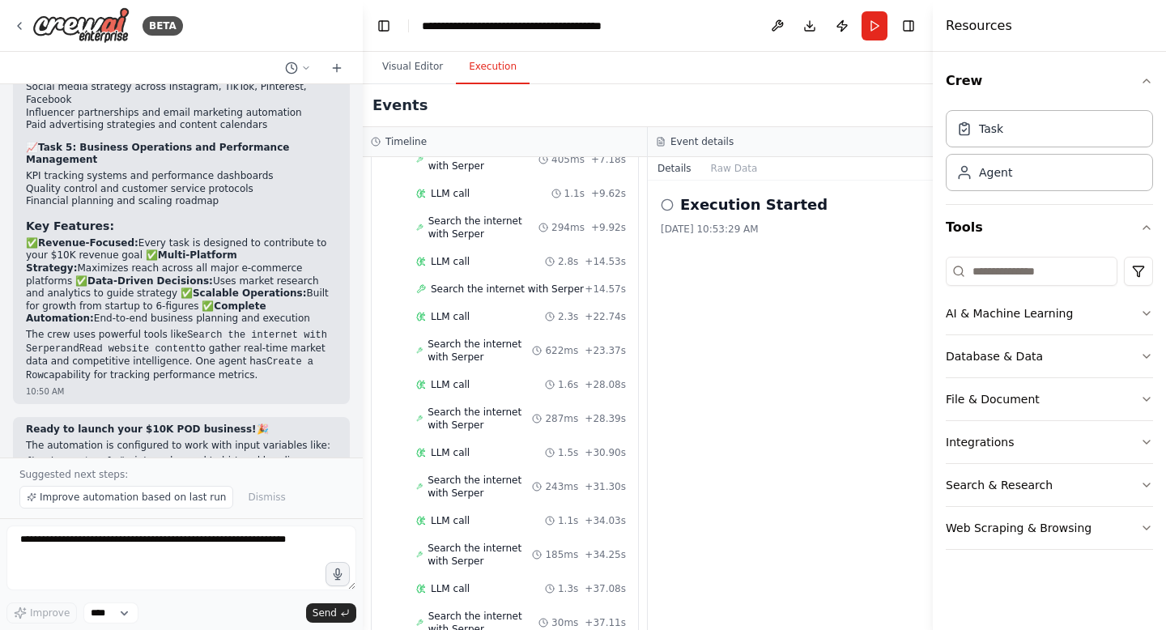
scroll to position [5476, 0]
click at [493, 513] on div "LLM call 1.1s + 34.03s" at bounding box center [521, 519] width 210 height 13
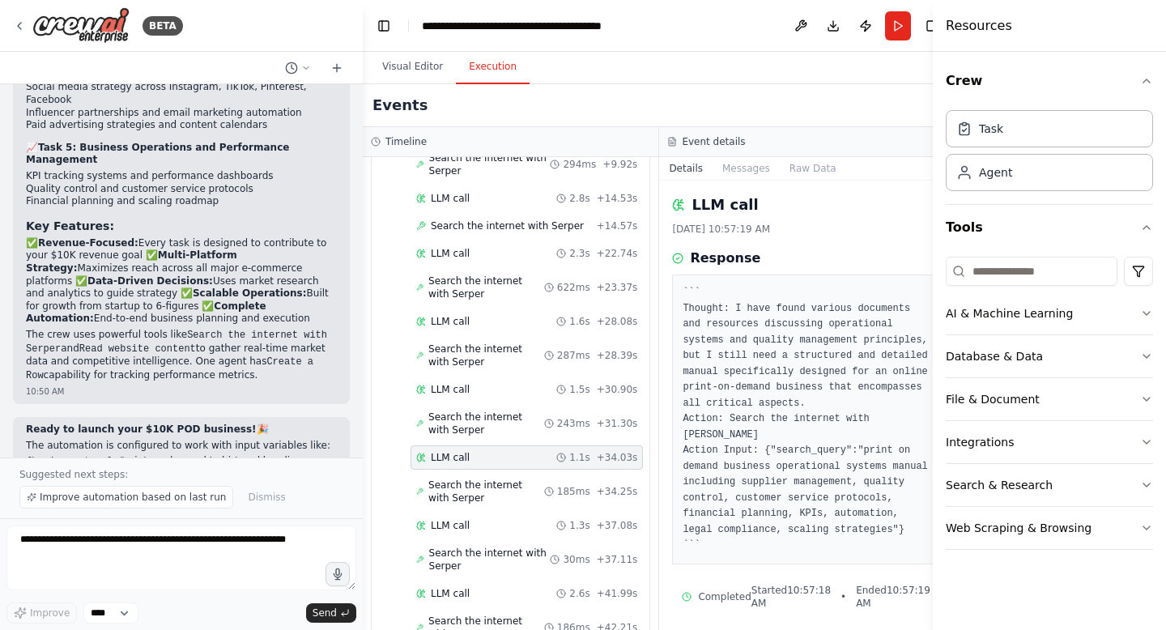
click at [394, 420] on div "Started + 0.00s LLM call 583ms + 1.27s Search the internet with Serper + 1.29s …" at bounding box center [517, 637] width 265 height 1746
click at [795, 168] on button "Raw Data" at bounding box center [813, 168] width 66 height 23
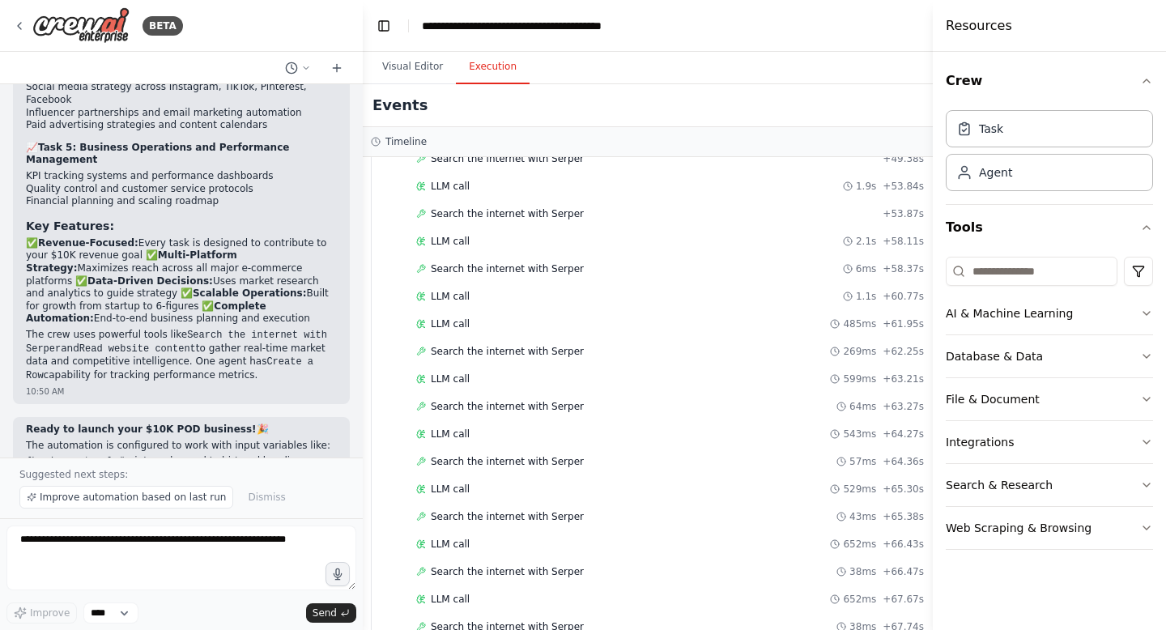
scroll to position [5512, 0]
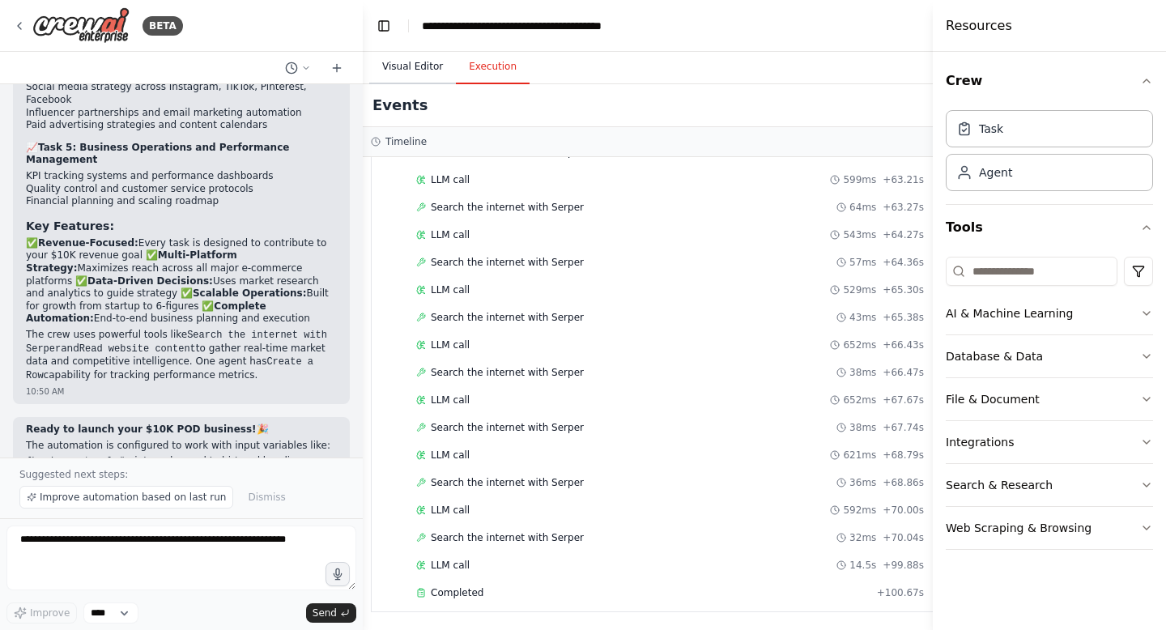
click at [427, 64] on button "Visual Editor" at bounding box center [412, 67] width 87 height 34
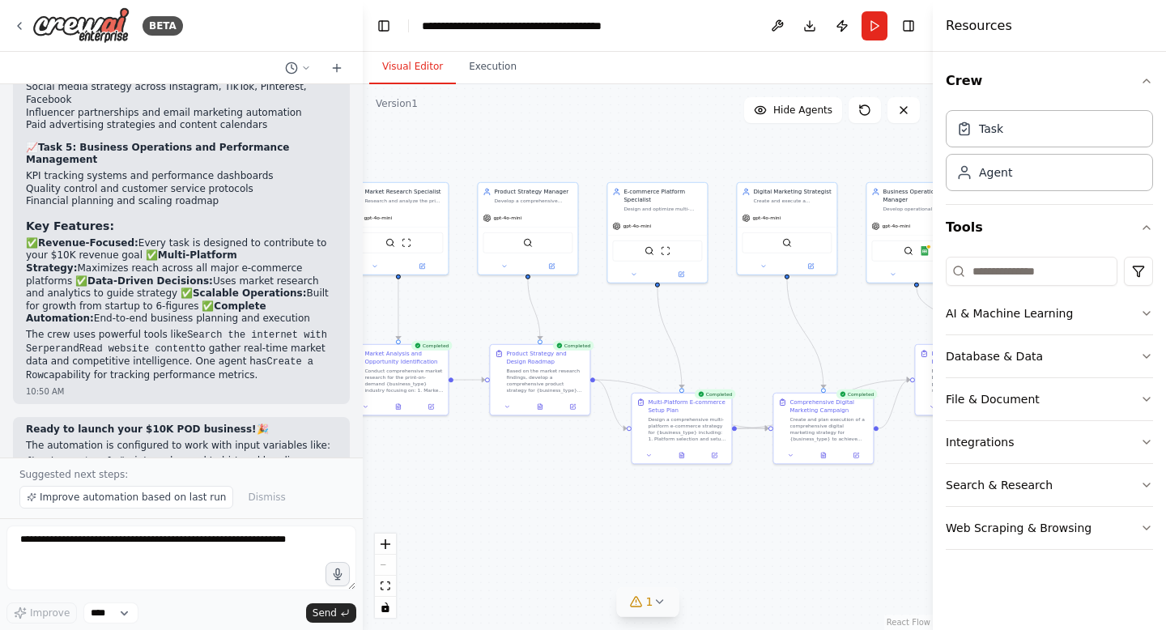
click at [655, 603] on icon at bounding box center [659, 601] width 13 height 13
click at [764, 551] on button at bounding box center [764, 548] width 28 height 19
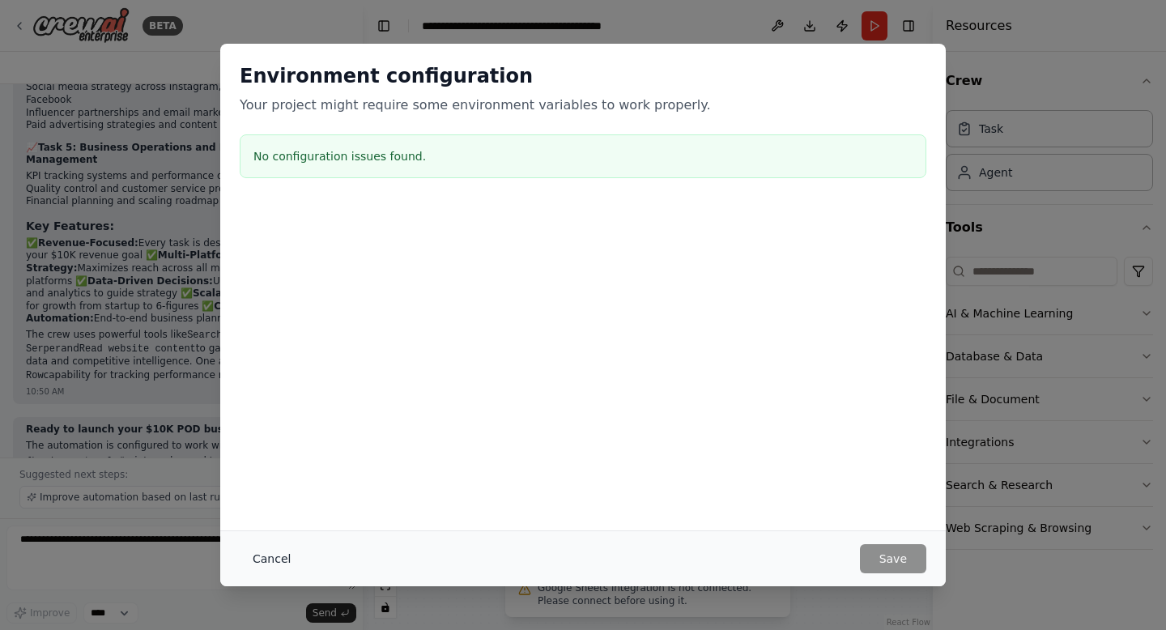
click at [281, 560] on button "Cancel" at bounding box center [272, 558] width 64 height 29
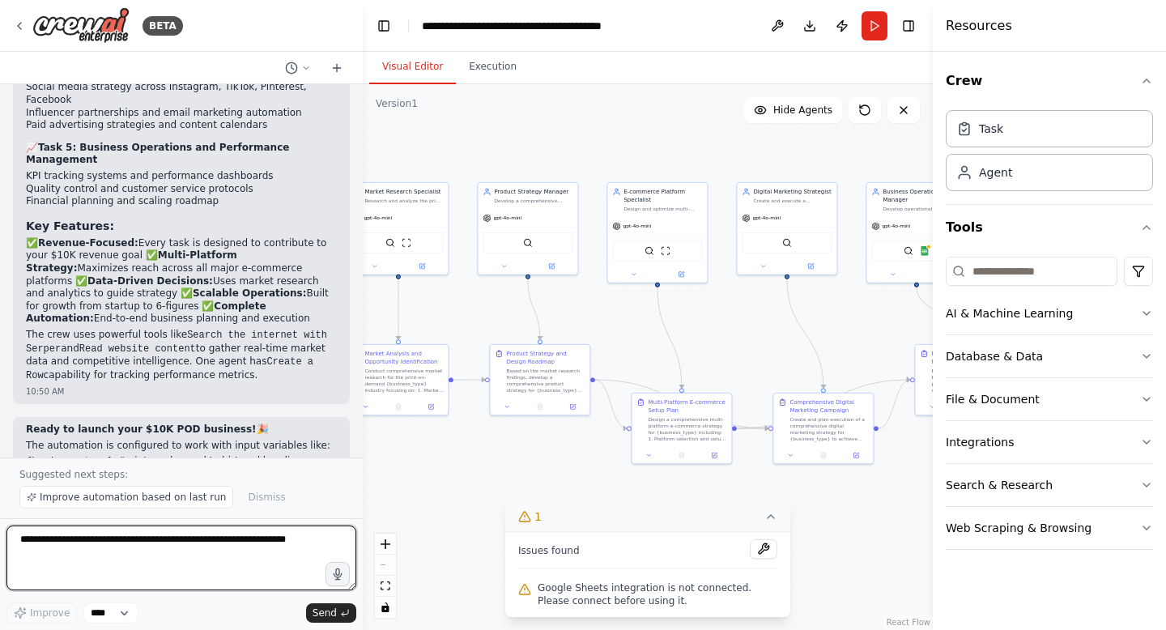
click at [143, 541] on textarea at bounding box center [181, 558] width 350 height 65
type textarea "**********"
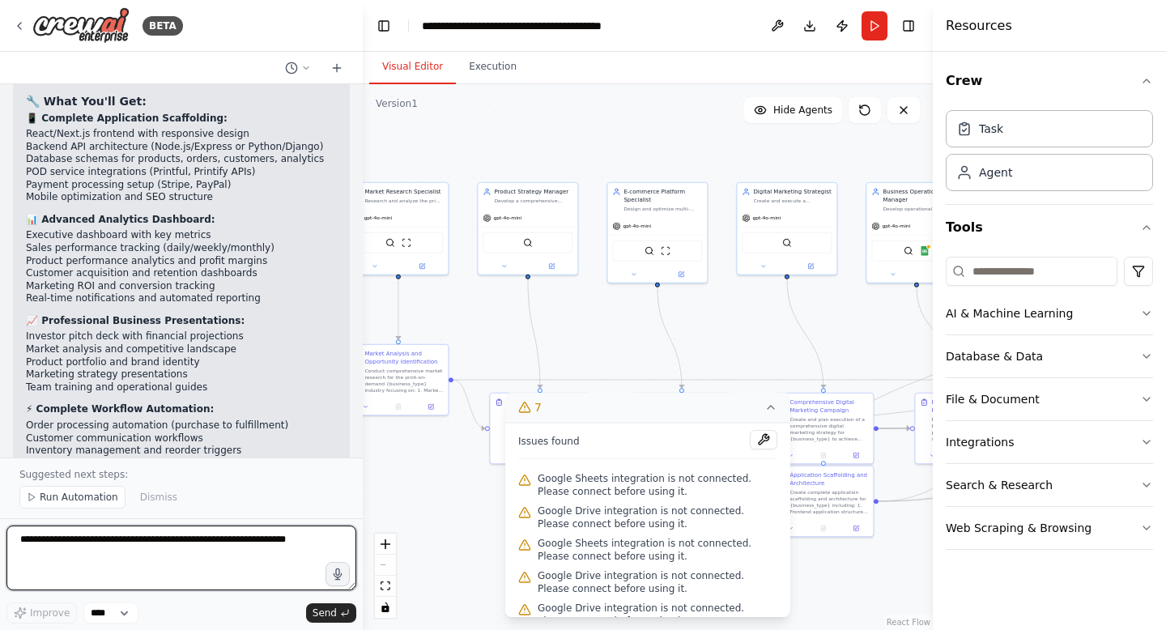
scroll to position [6917, 0]
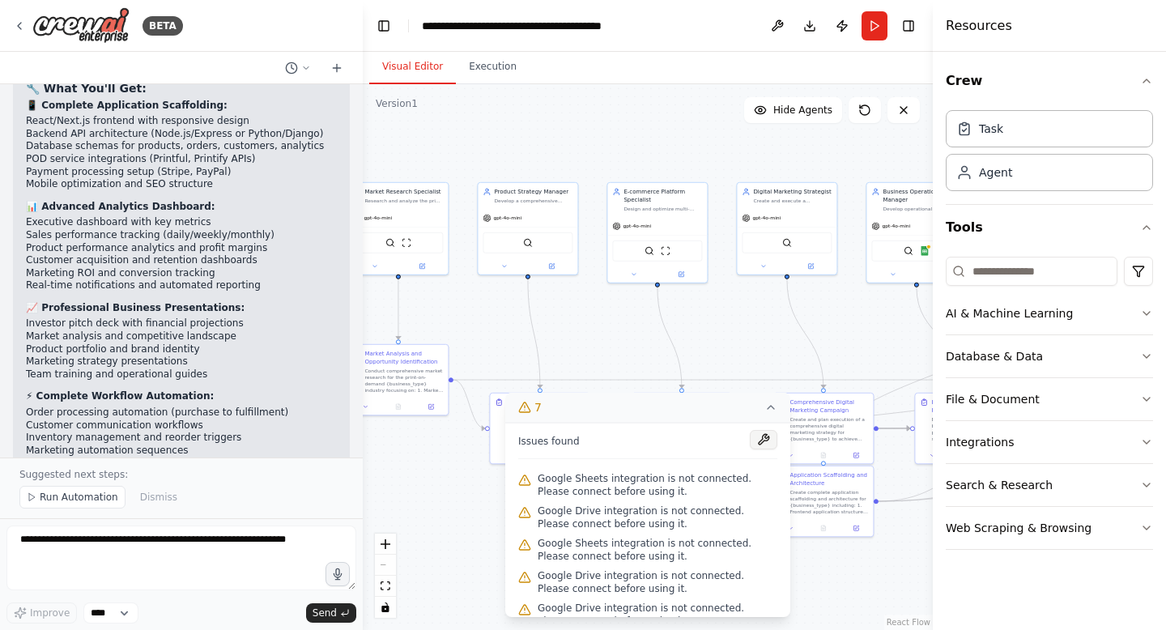
click at [765, 441] on button at bounding box center [764, 439] width 28 height 19
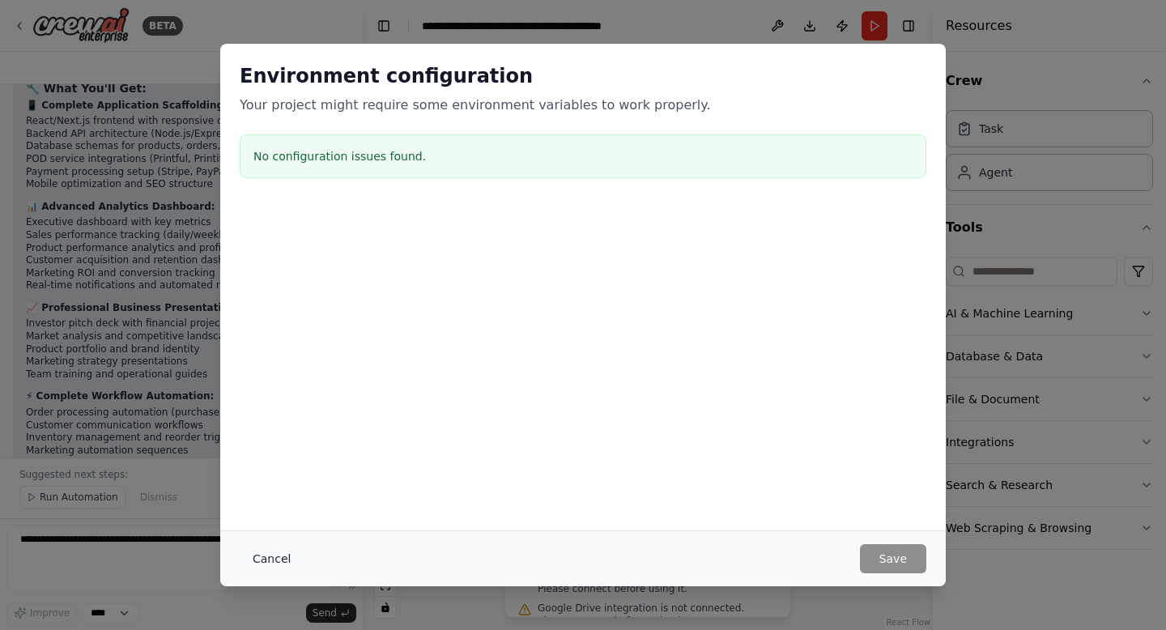
click at [272, 558] on button "Cancel" at bounding box center [272, 558] width 64 height 29
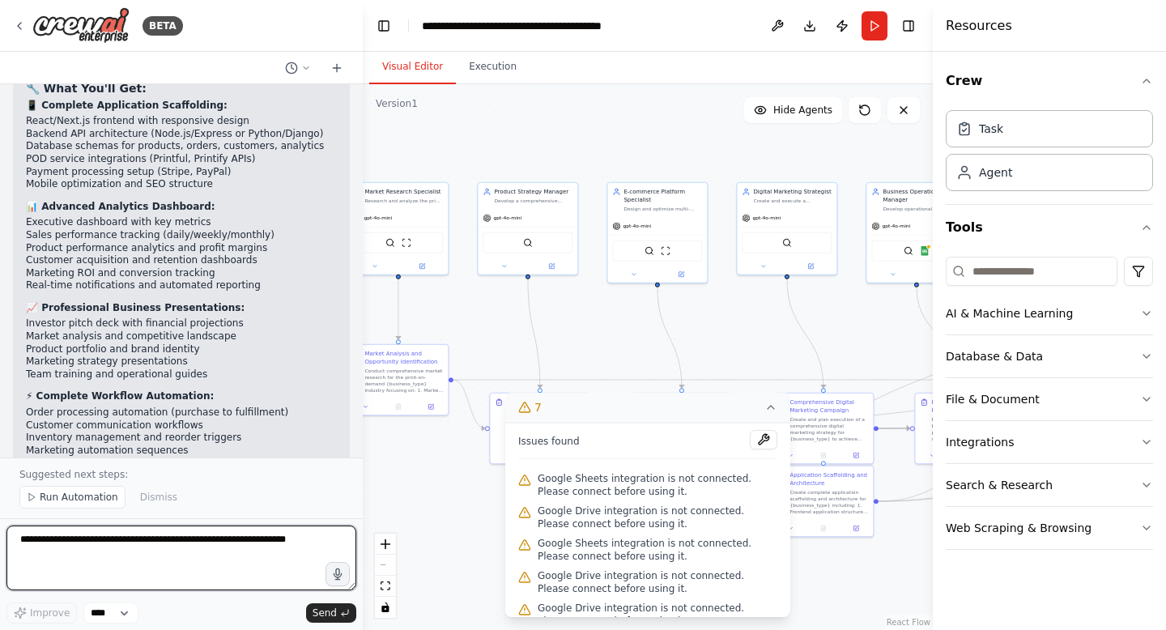
click at [130, 563] on textarea at bounding box center [181, 558] width 350 height 65
type textarea "**********"
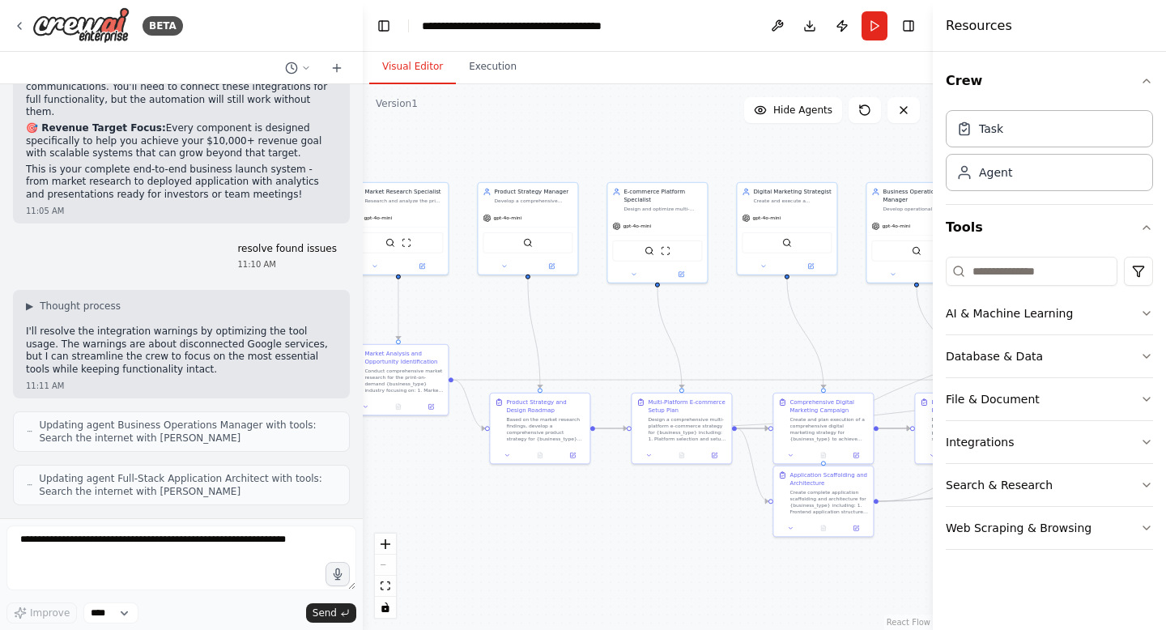
scroll to position [7435, 0]
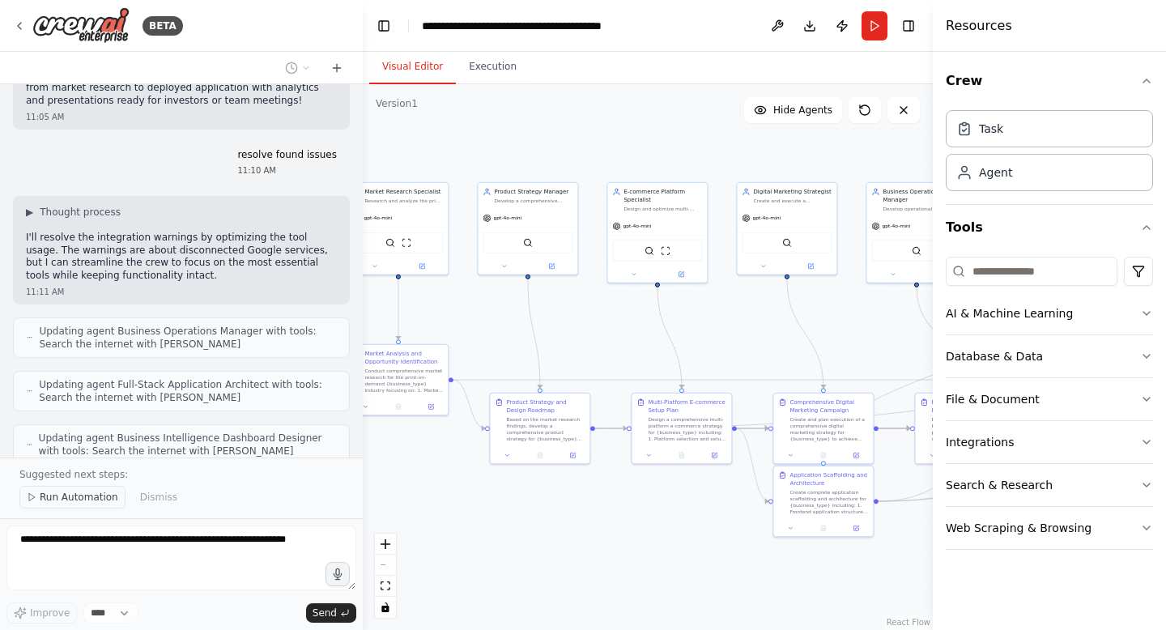
click at [54, 496] on span "Run Automation" at bounding box center [79, 497] width 79 height 13
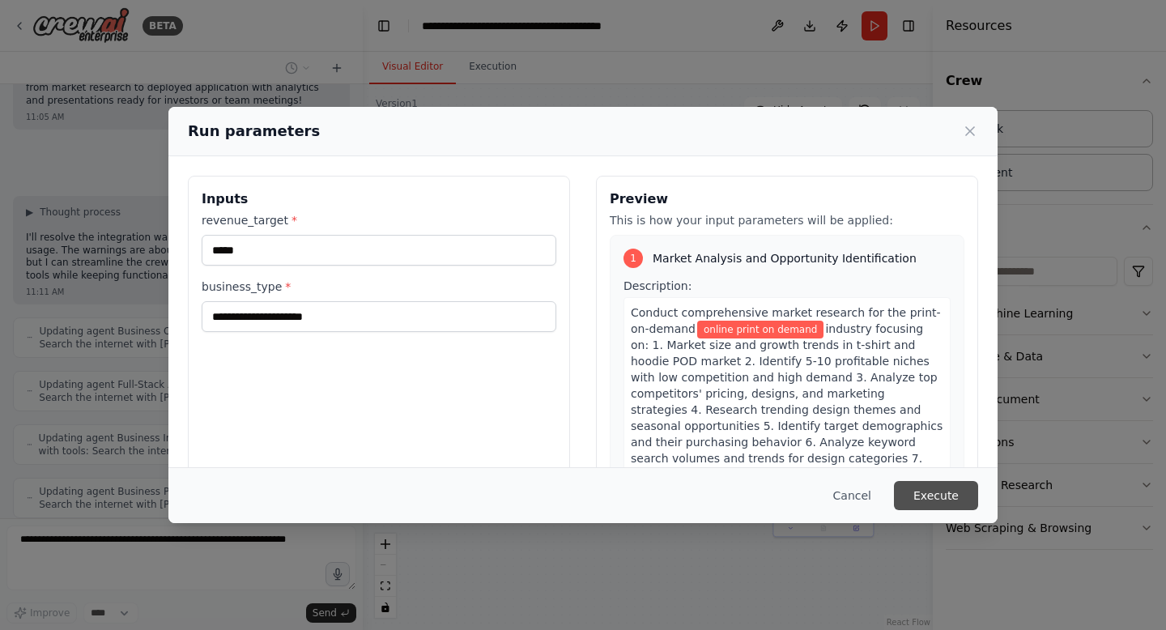
click at [927, 495] on button "Execute" at bounding box center [936, 495] width 84 height 29
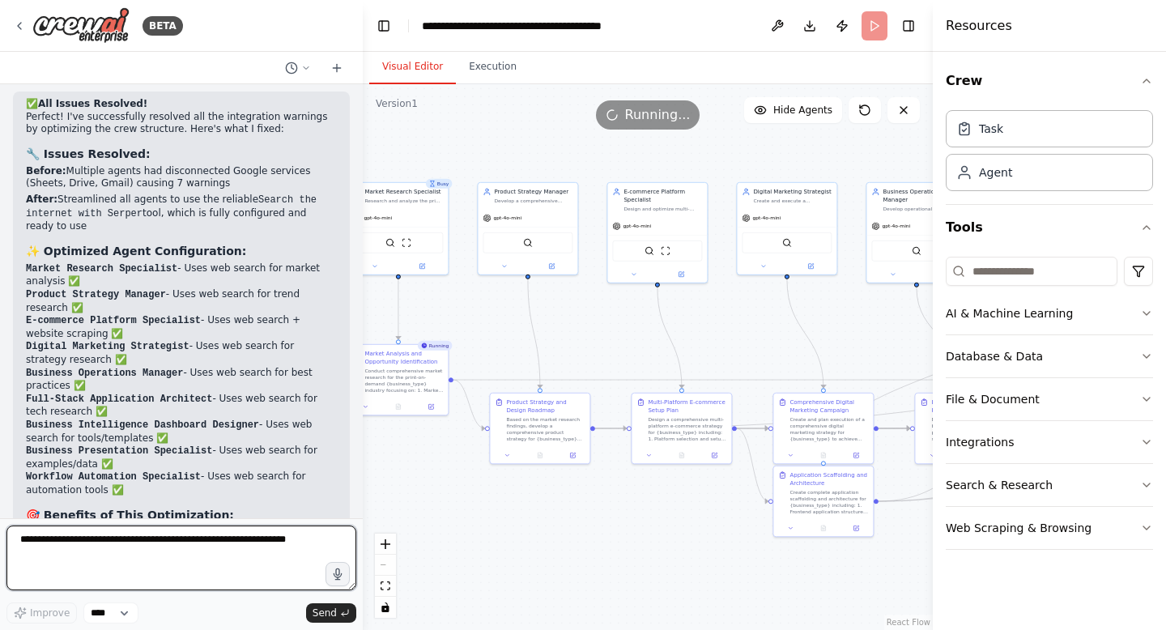
scroll to position [8035, 0]
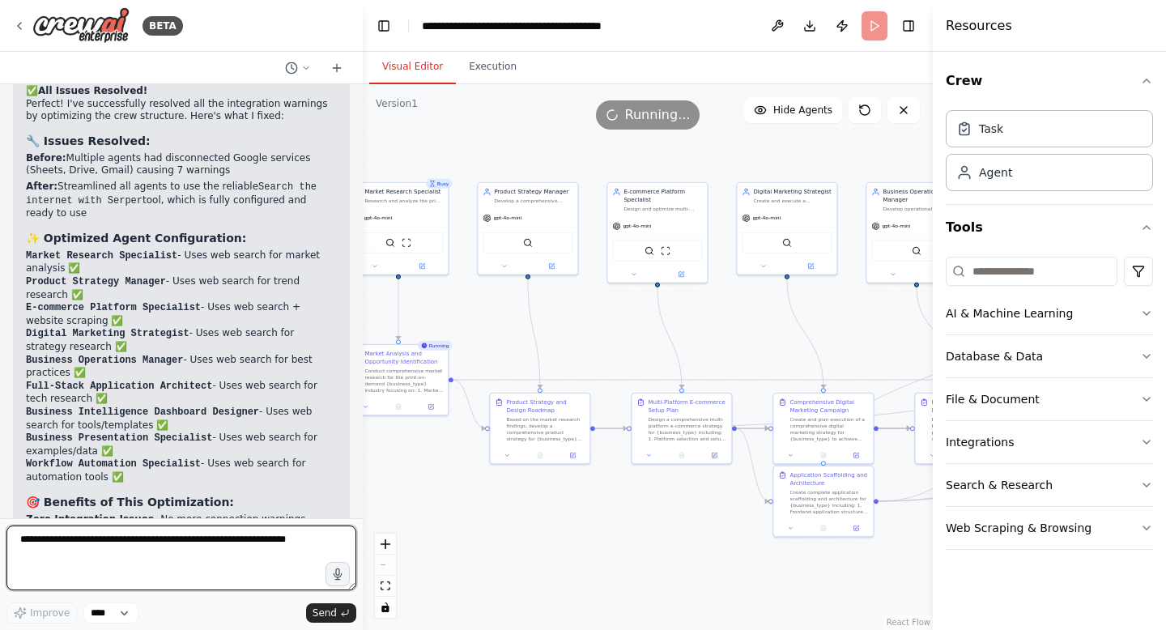
click at [244, 543] on textarea at bounding box center [181, 558] width 350 height 65
click at [209, 569] on textarea "**********" at bounding box center [181, 558] width 350 height 65
type textarea "**********"
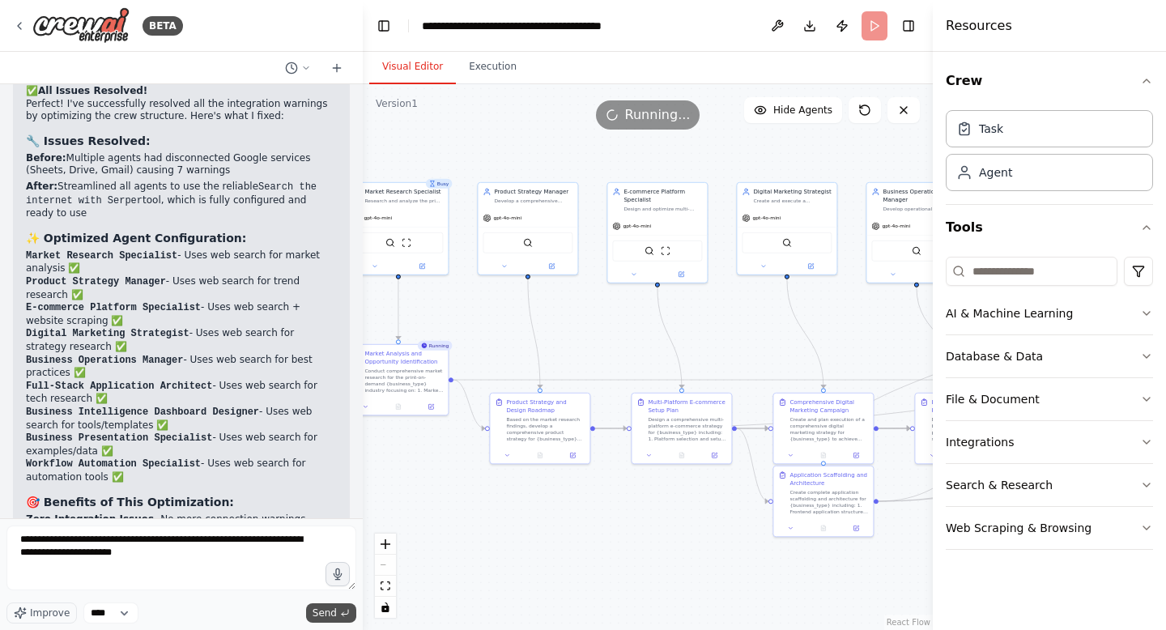
click at [328, 617] on span "Send" at bounding box center [325, 613] width 24 height 13
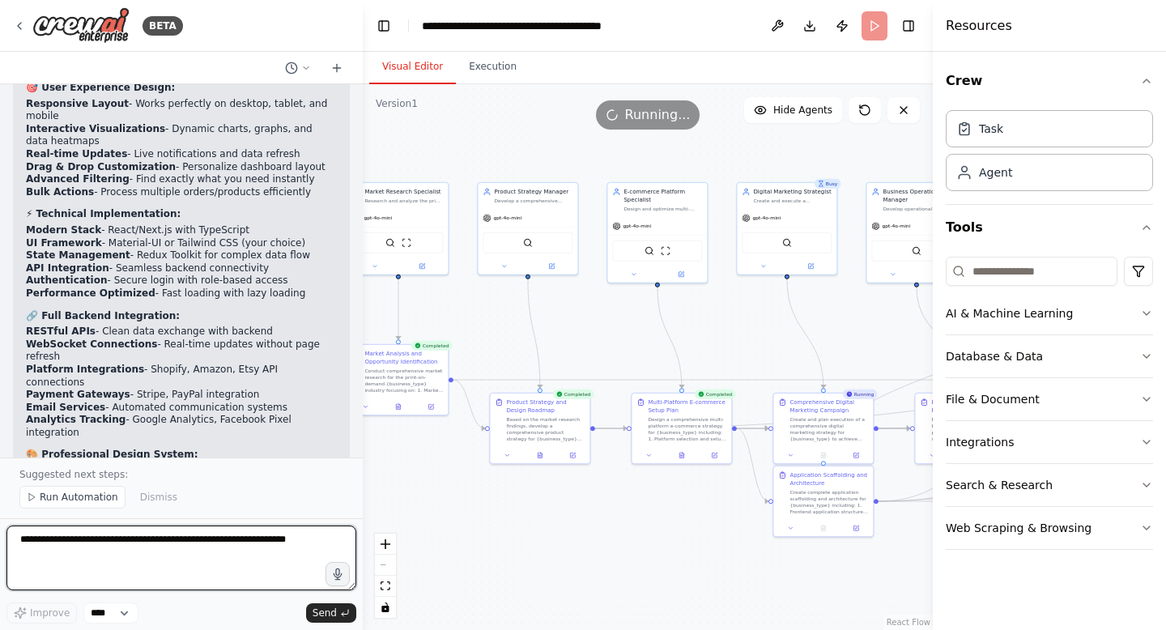
scroll to position [9701, 0]
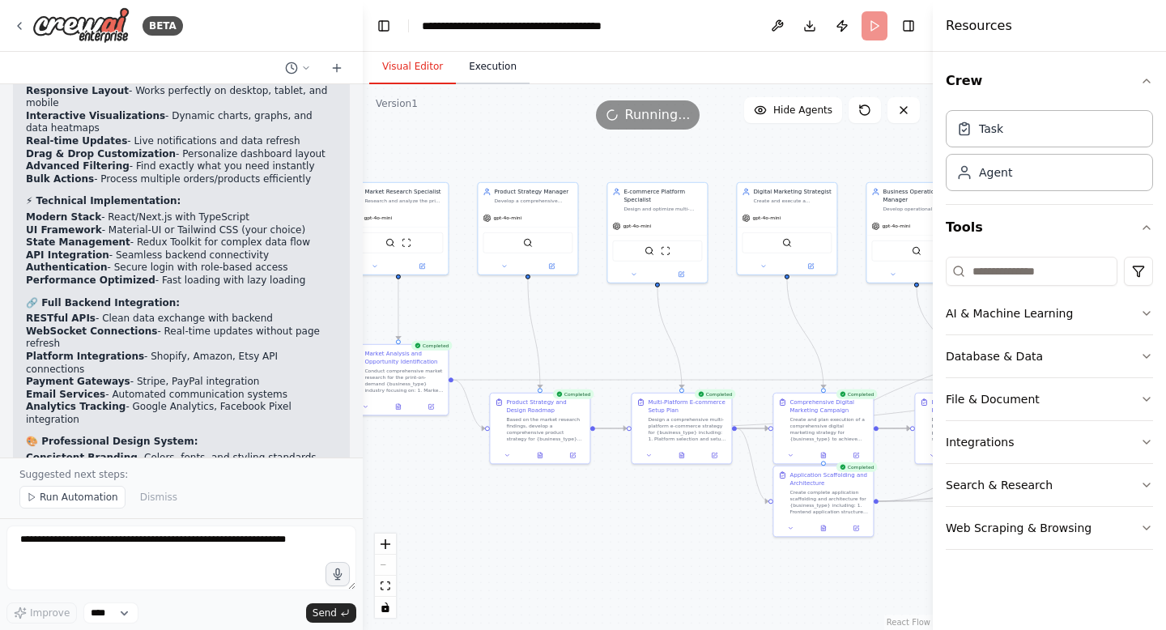
click at [491, 74] on button "Execution" at bounding box center [493, 67] width 74 height 34
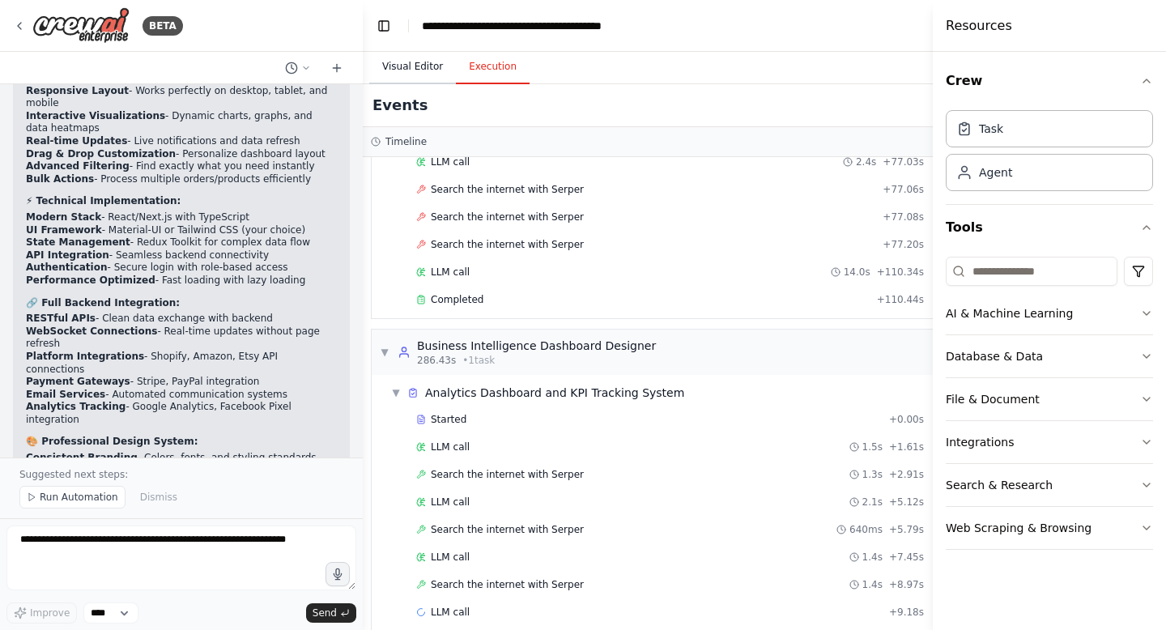
click at [409, 58] on button "Visual Editor" at bounding box center [412, 67] width 87 height 34
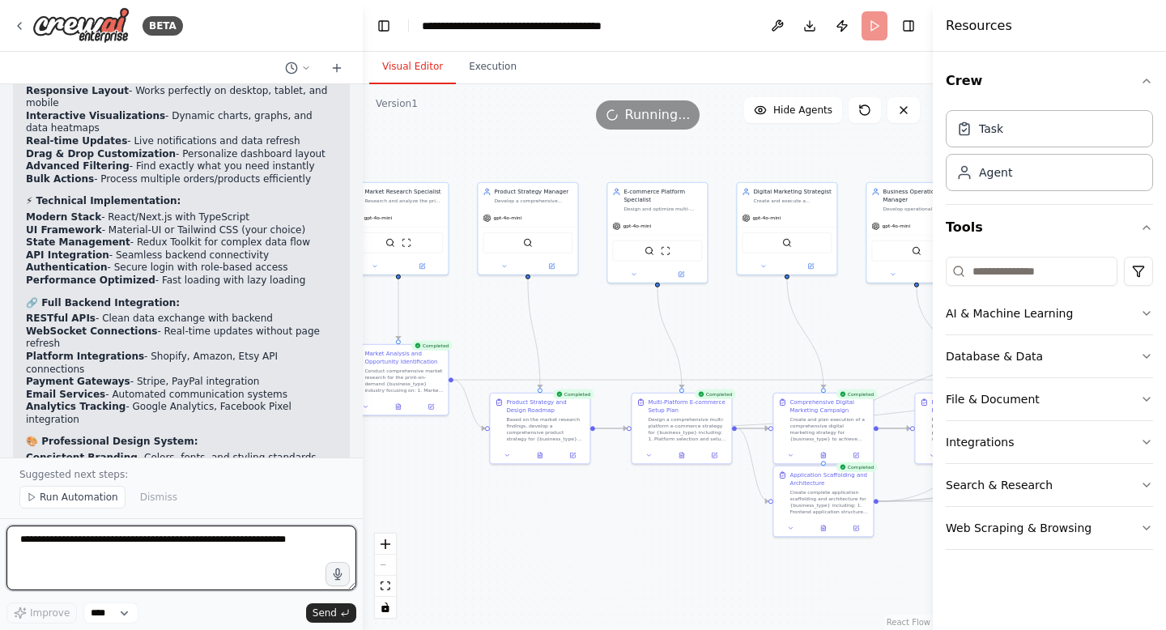
click at [128, 558] on textarea at bounding box center [181, 558] width 350 height 65
type textarea "**********"
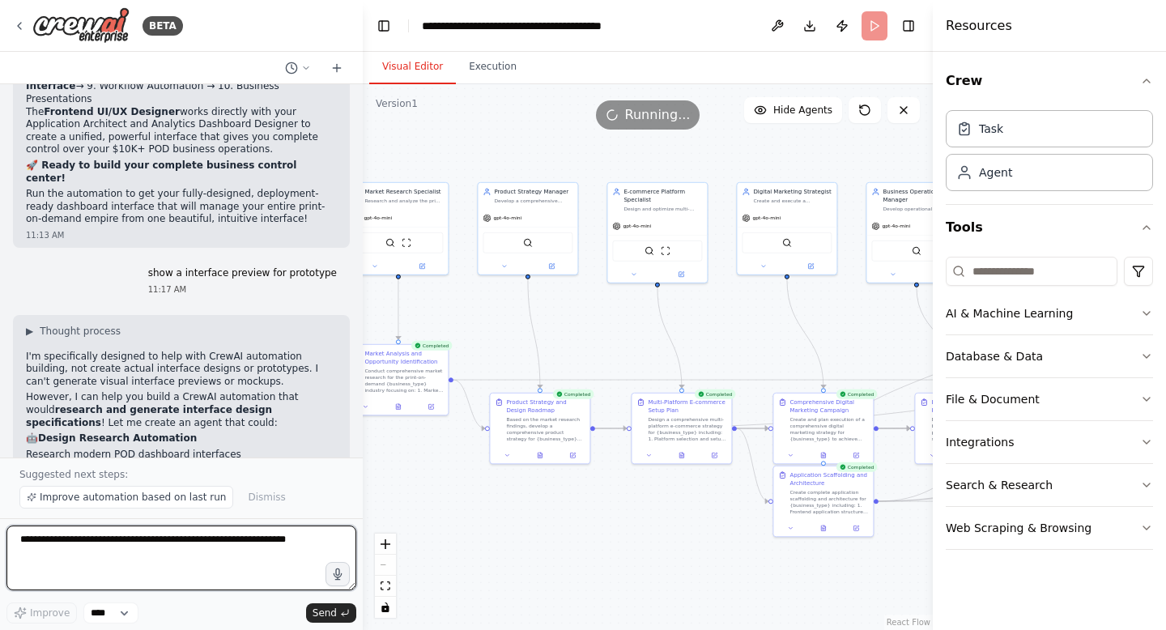
scroll to position [10231, 0]
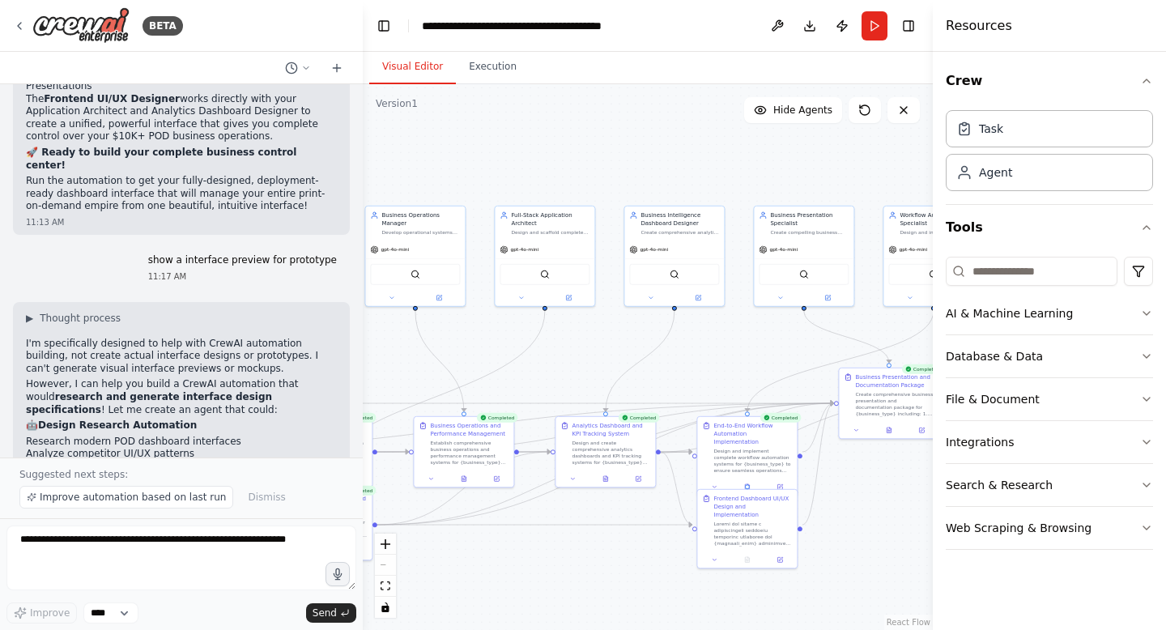
drag, startPoint x: 868, startPoint y: 328, endPoint x: 364, endPoint y: 349, distance: 505.0
click at [364, 349] on div ".deletable-edge-delete-btn { width: 20px; height: 20px; border: 0px solid #ffff…" at bounding box center [648, 357] width 570 height 546
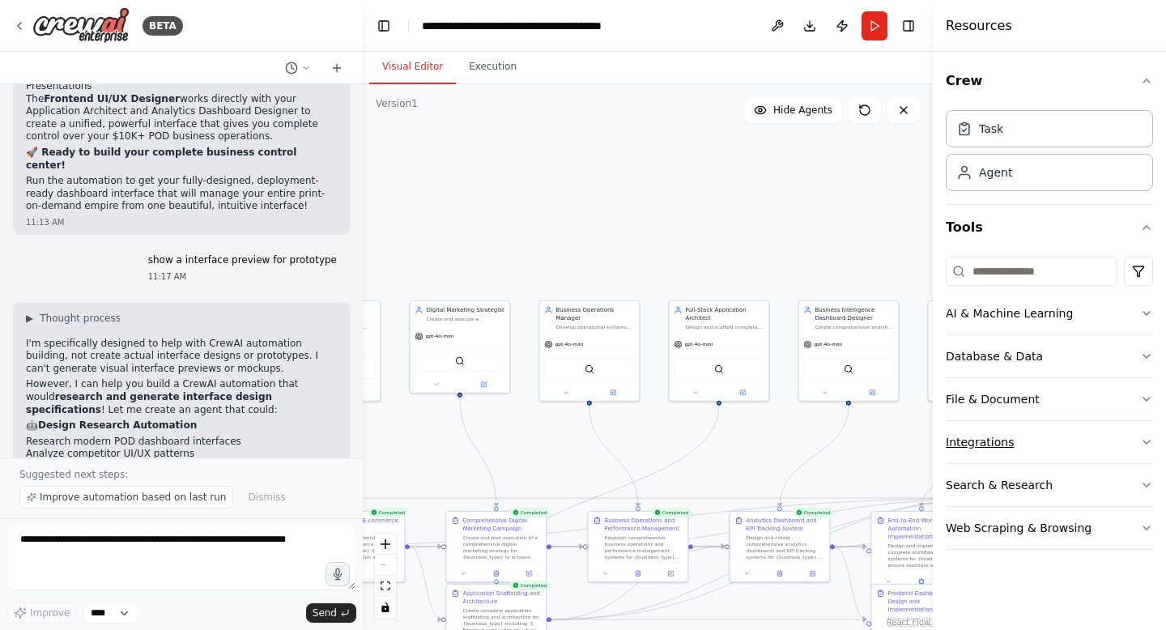
drag, startPoint x: 776, startPoint y: 351, endPoint x: 953, endPoint y: 447, distance: 201.5
click at [953, 447] on div "BETA Complete T-Shirt & Hoodie Print-on-Demand Business Setup Agent Role & Obje…" at bounding box center [583, 315] width 1166 height 630
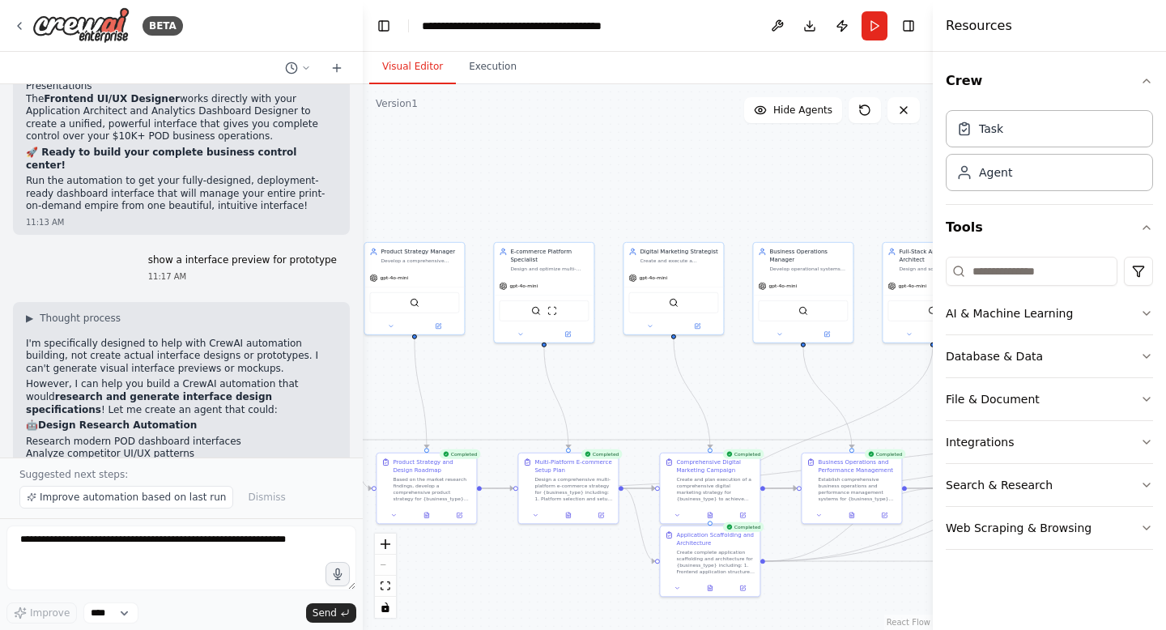
drag, startPoint x: 455, startPoint y: 220, endPoint x: 669, endPoint y: 164, distance: 221.0
click at [669, 164] on div ".deletable-edge-delete-btn { width: 20px; height: 20px; border: 0px solid #ffff…" at bounding box center [648, 357] width 570 height 546
drag, startPoint x: 122, startPoint y: 271, endPoint x: 120, endPoint y: 297, distance: 26.0
click at [120, 585] on p "Would you like me to create an agent that researches interface design examples …" at bounding box center [181, 623] width 311 height 76
copy p "create an agent that researches interface design examples and generates detaile…"
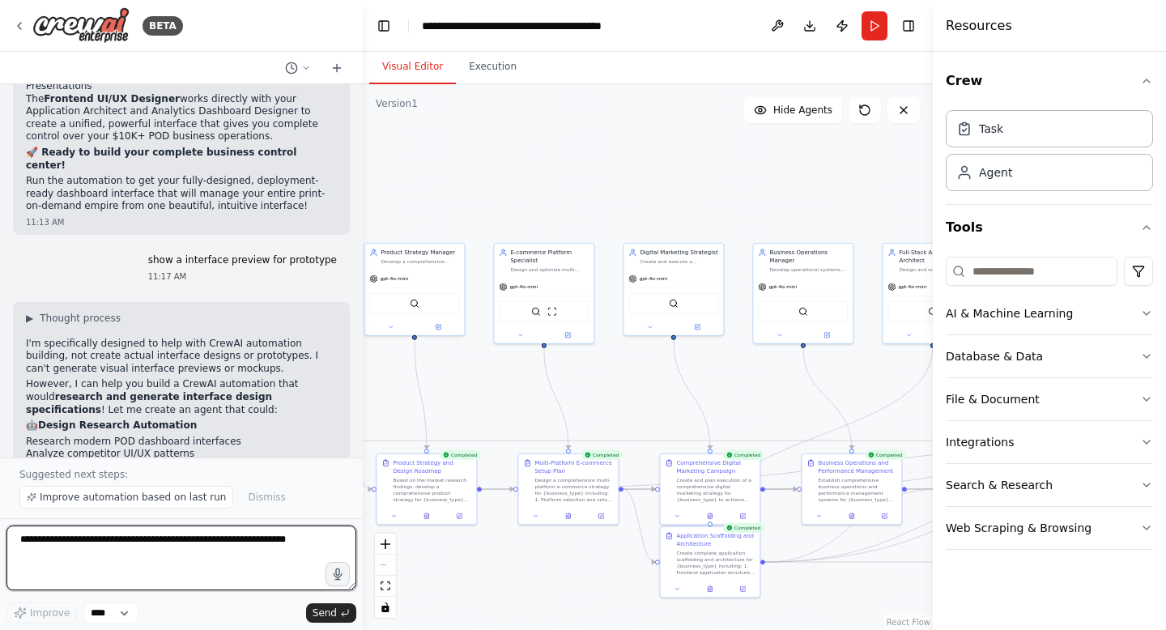
click at [109, 549] on textarea at bounding box center [181, 558] width 350 height 65
paste textarea "**********"
type textarea "**********"
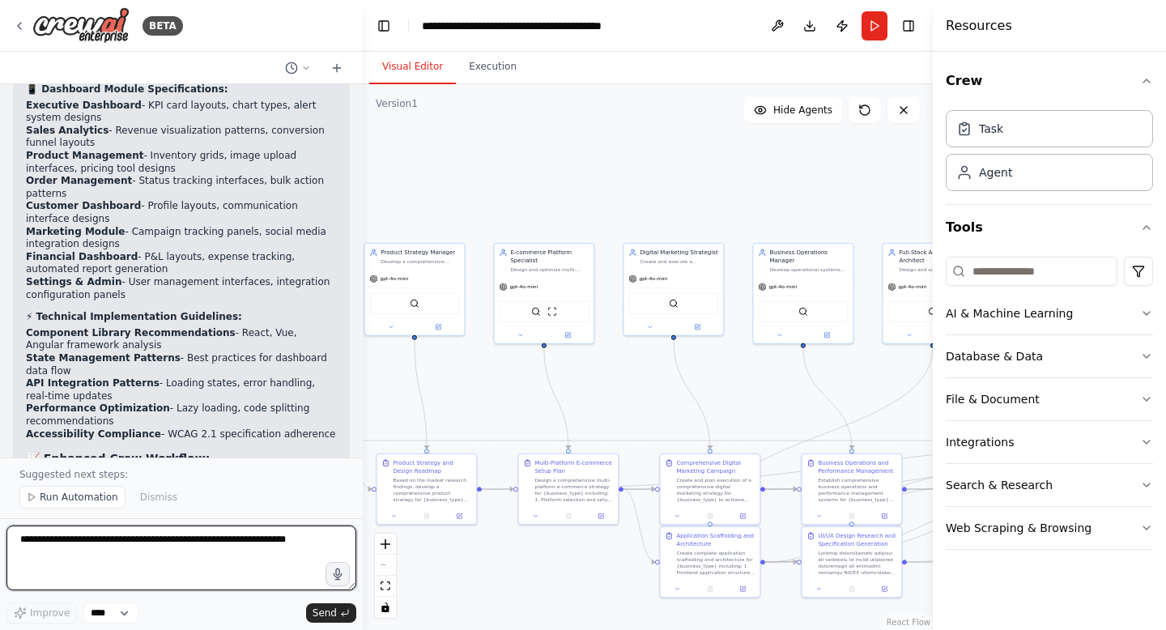
scroll to position [12318, 0]
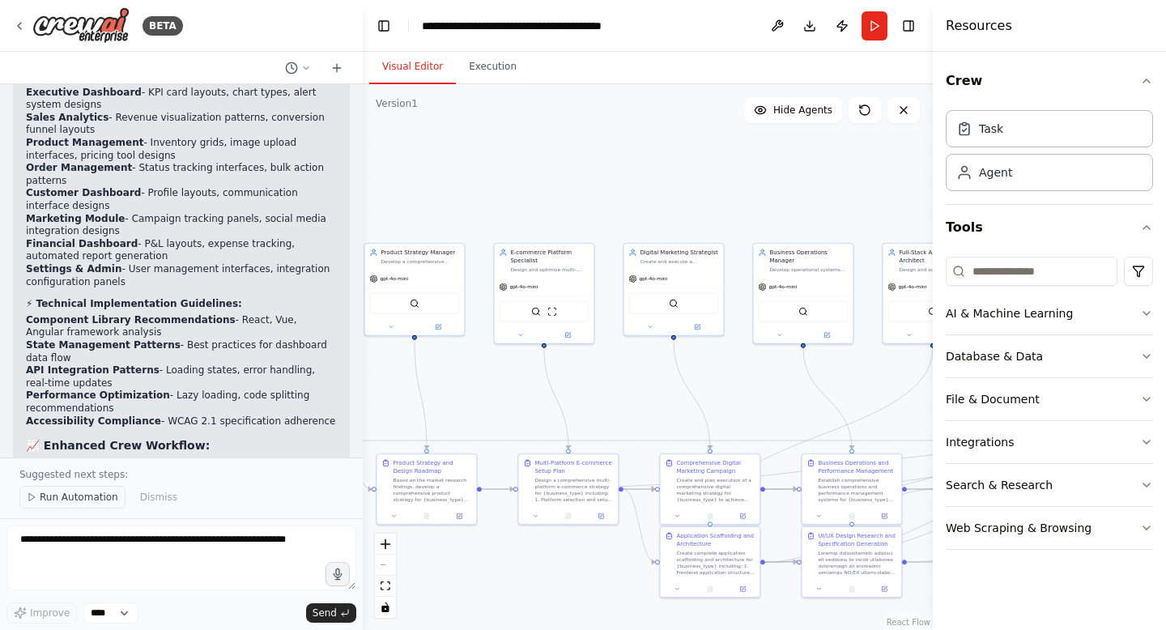
click at [30, 498] on icon at bounding box center [32, 497] width 10 height 10
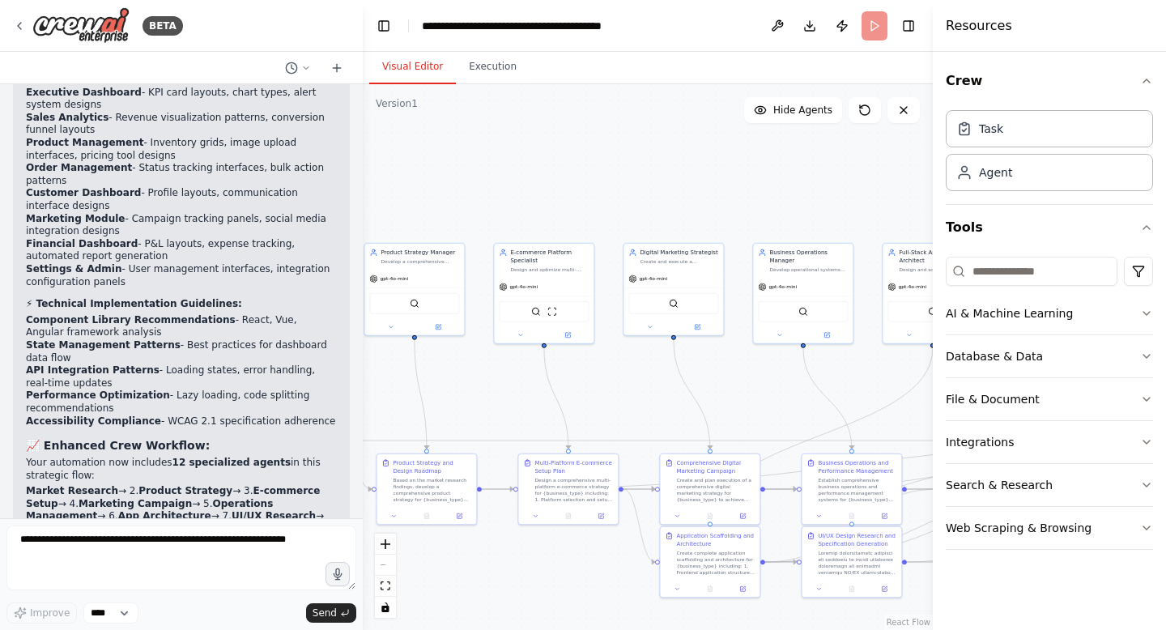
scroll to position [12257, 0]
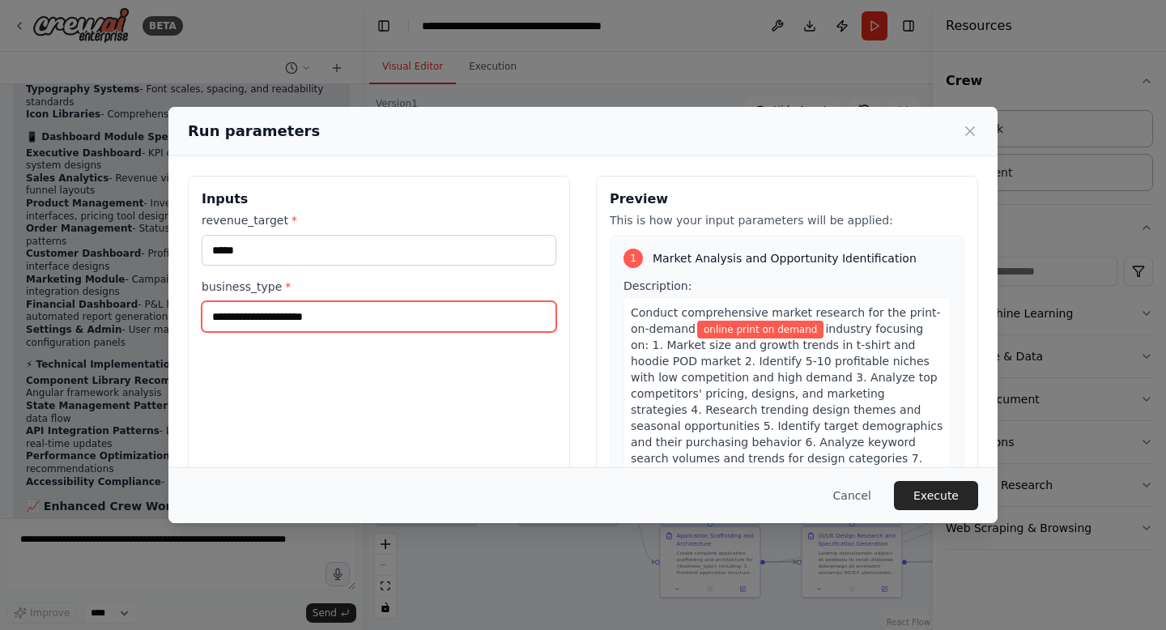
drag, startPoint x: 347, startPoint y: 321, endPoint x: 200, endPoint y: 319, distance: 147.4
click at [200, 319] on div "**********" at bounding box center [379, 368] width 382 height 384
type input "**********"
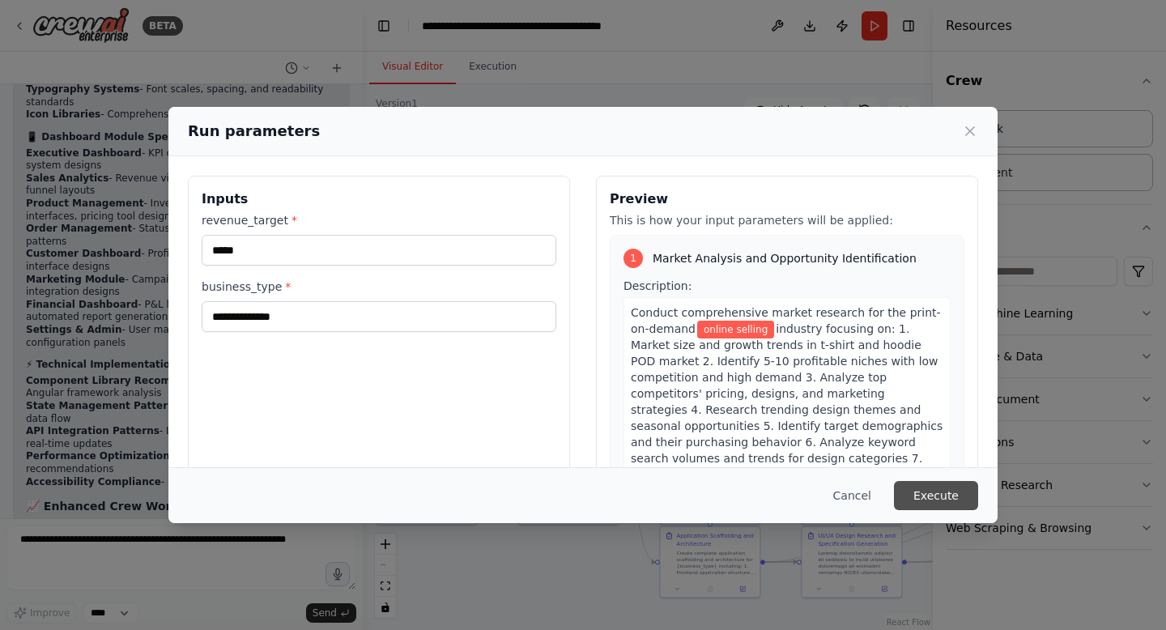
click at [927, 495] on button "Execute" at bounding box center [936, 495] width 84 height 29
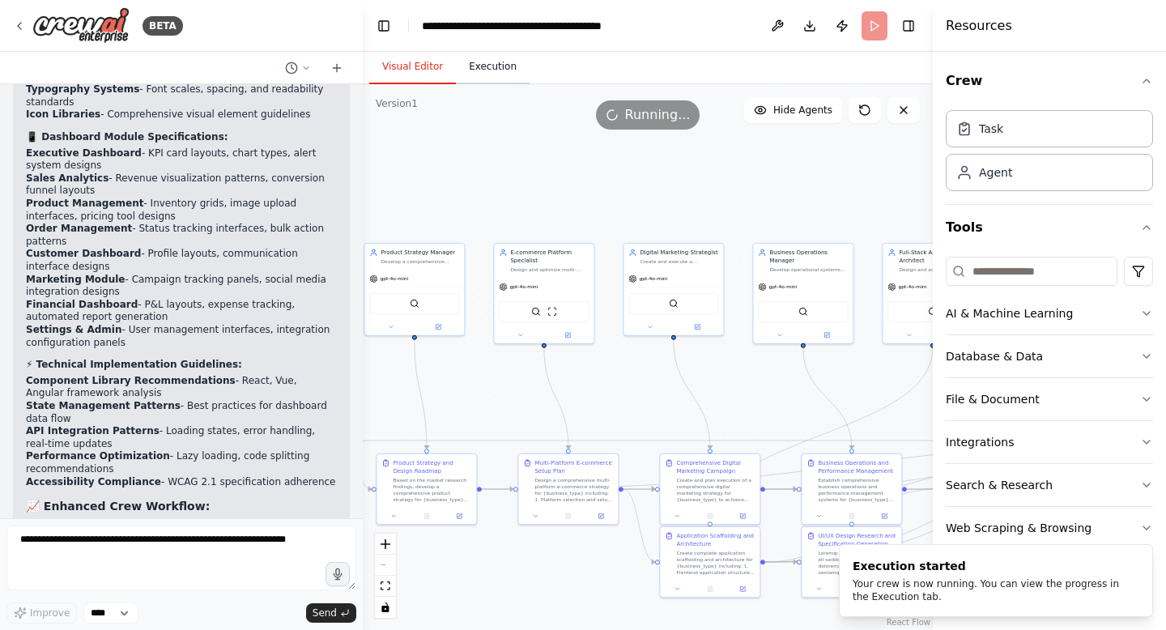
click at [484, 69] on button "Execution" at bounding box center [493, 67] width 74 height 34
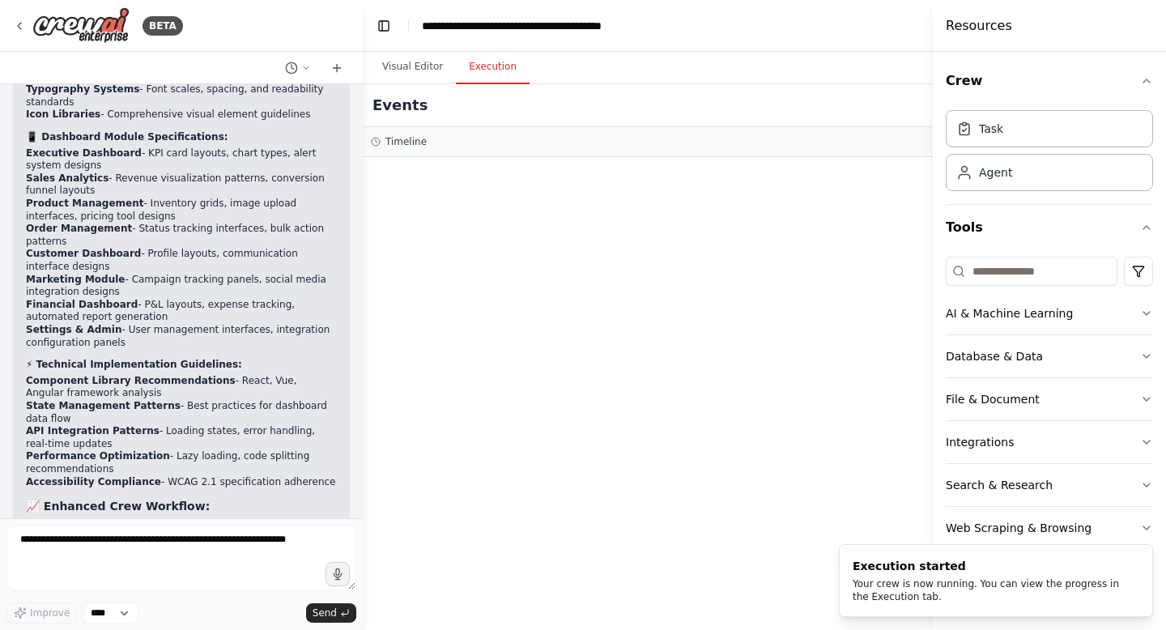
scroll to position [0, 0]
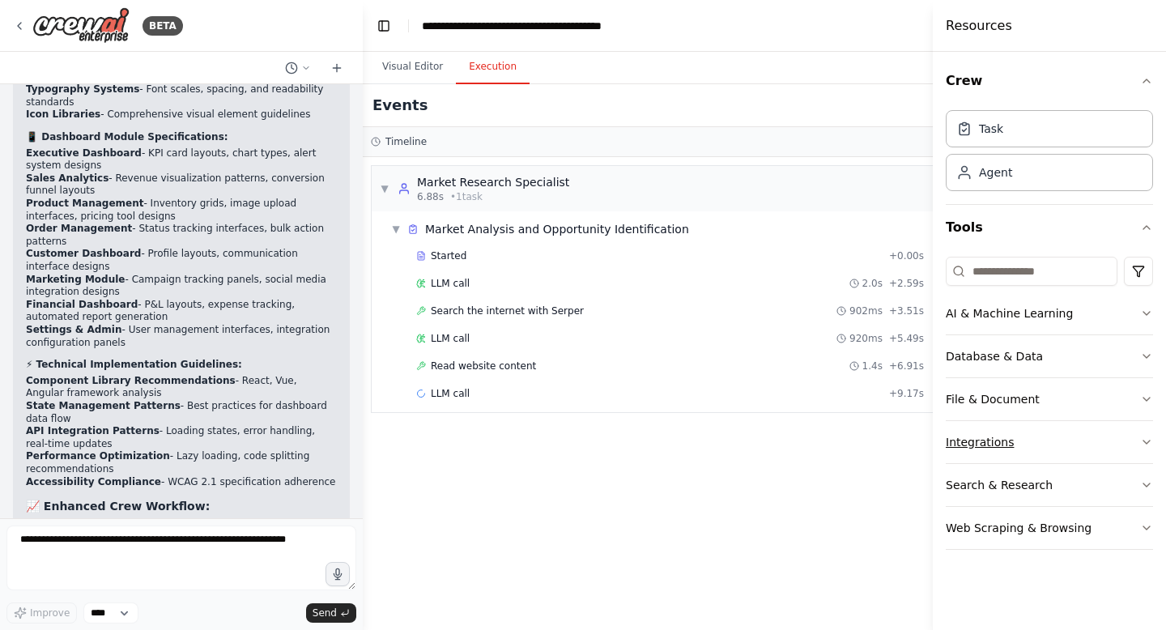
click at [1147, 444] on icon "button" at bounding box center [1146, 442] width 13 height 13
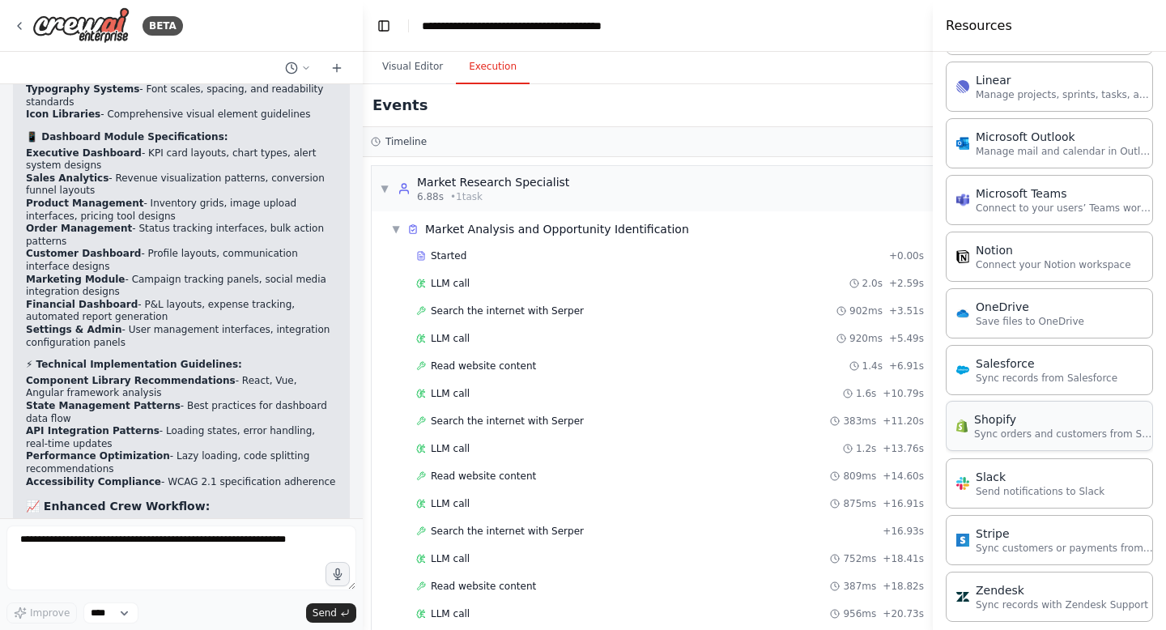
scroll to position [1031, 0]
click at [1013, 429] on p "Sync orders and customers from Shopify" at bounding box center [1063, 434] width 178 height 13
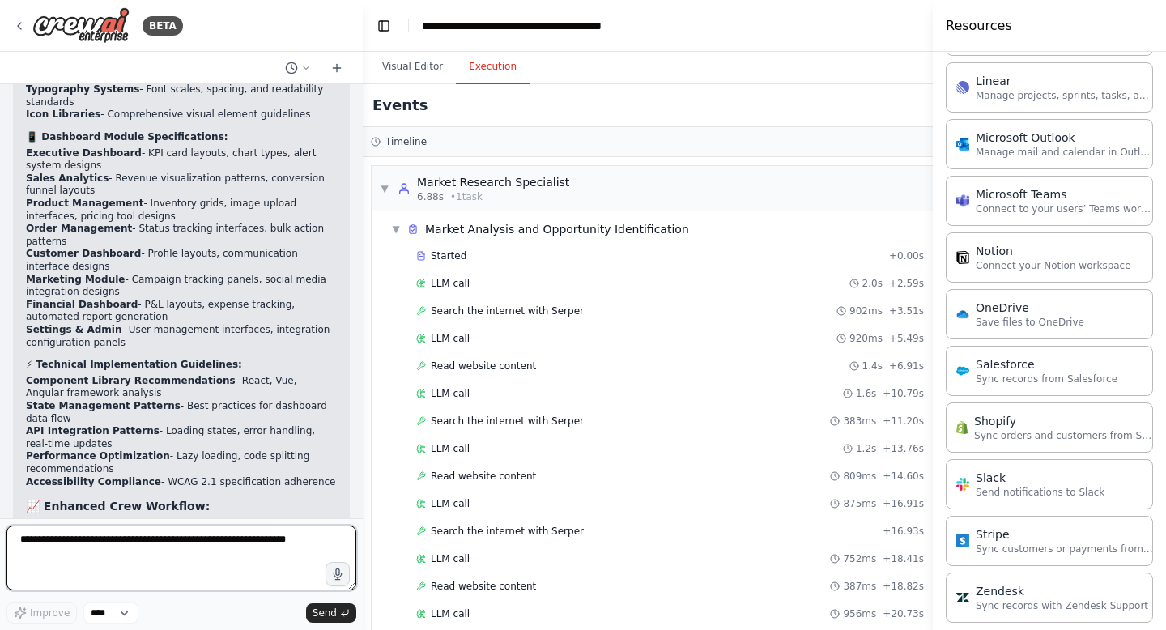
click at [200, 575] on textarea at bounding box center [181, 558] width 350 height 65
type textarea "**********"
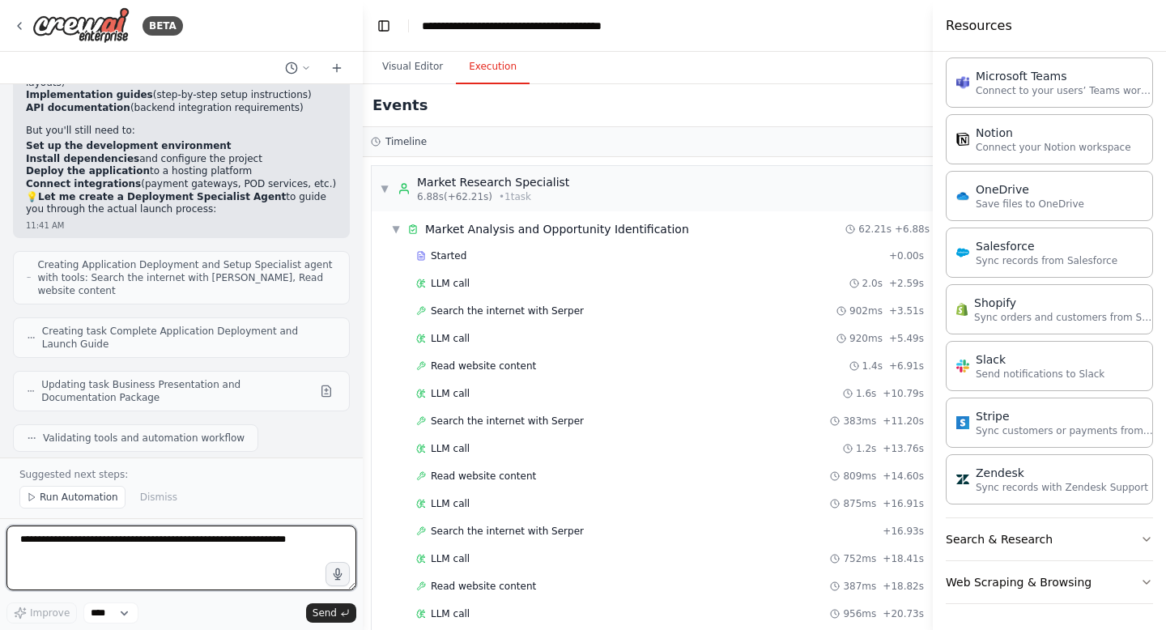
scroll to position [13297, 0]
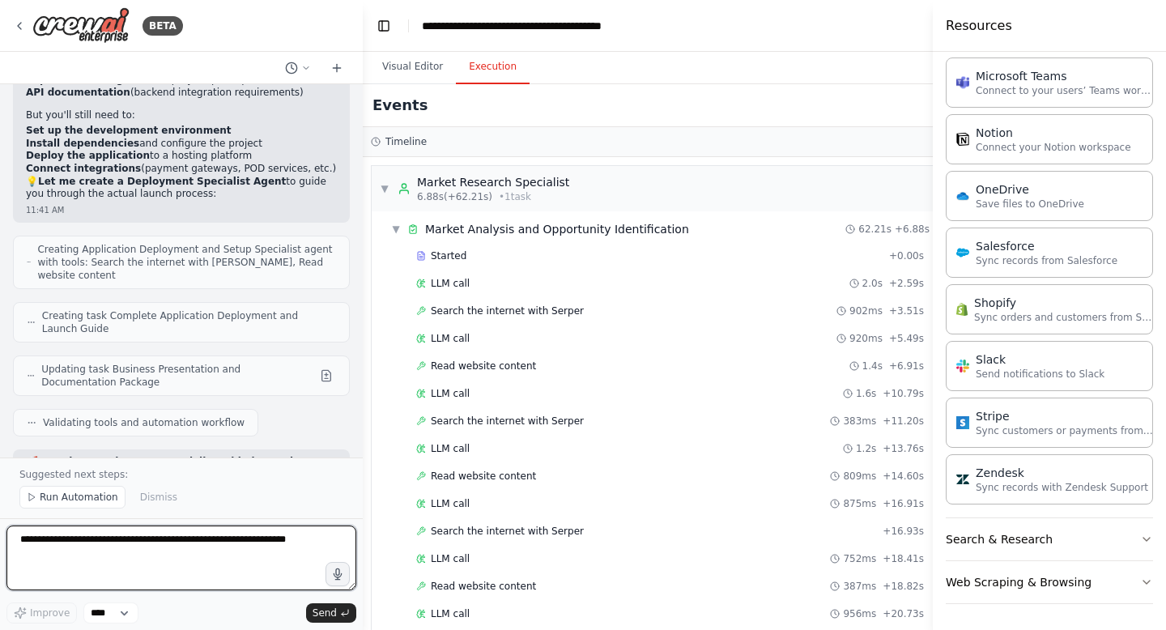
click at [204, 547] on textarea at bounding box center [181, 558] width 350 height 65
drag, startPoint x: 96, startPoint y: 540, endPoint x: 1, endPoint y: 540, distance: 95.6
click at [1, 540] on div "BETA Complete T-Shirt & Hoodie Print-on-Demand Business Setup Agent Role & Obje…" at bounding box center [181, 315] width 363 height 630
click at [204, 559] on textarea "**********" at bounding box center [181, 558] width 350 height 65
type textarea "**********"
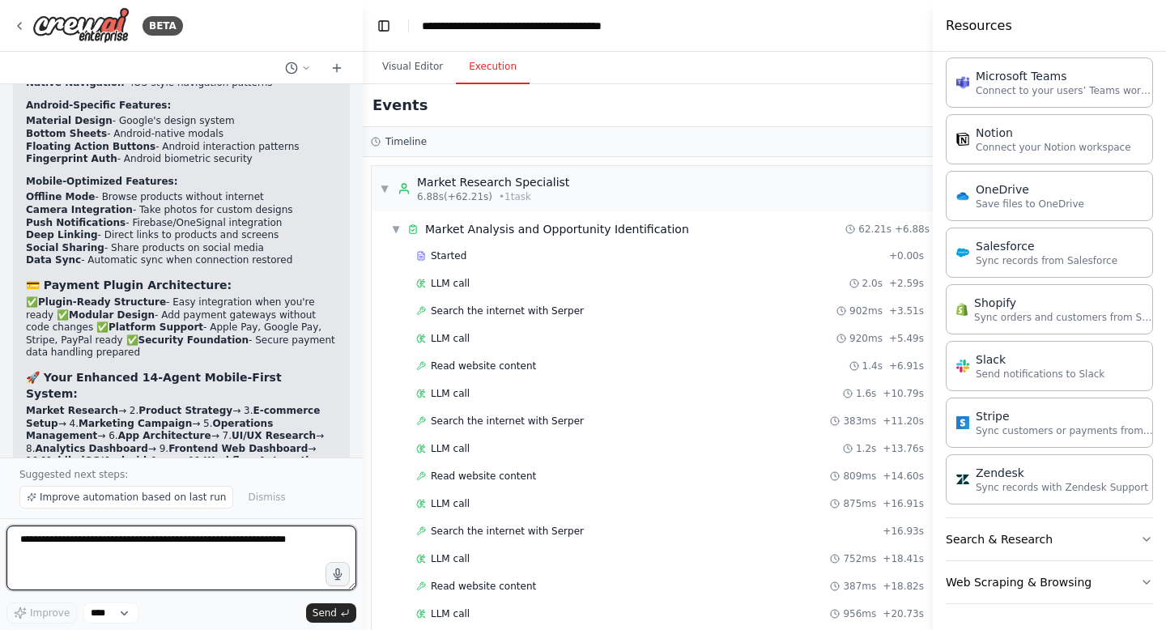
scroll to position [15402, 0]
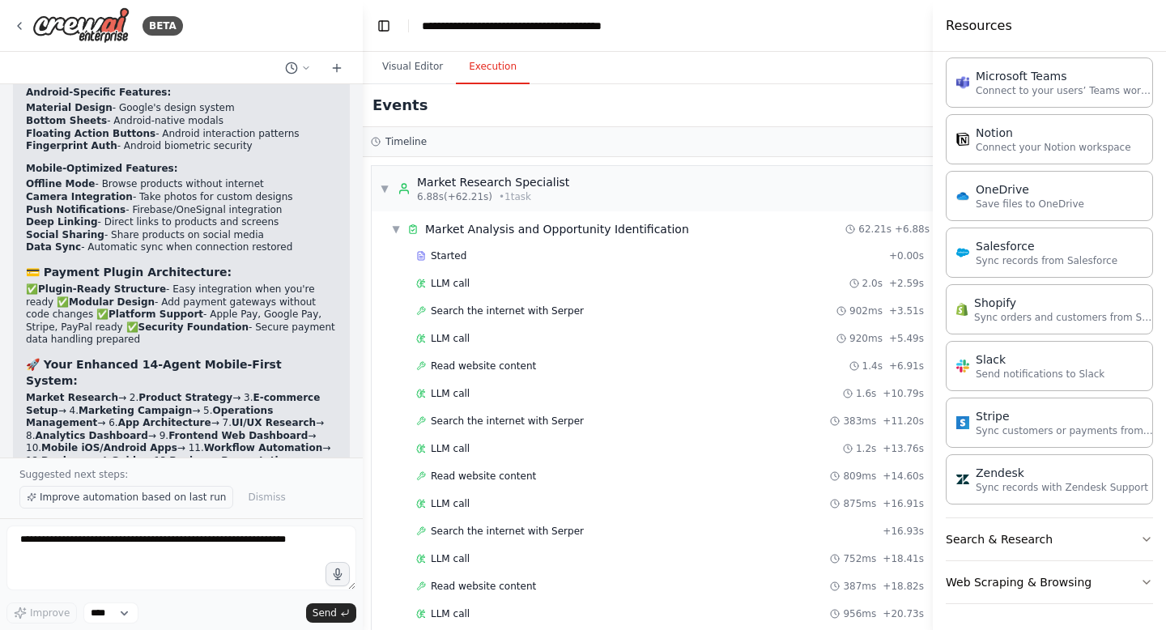
click at [187, 501] on span "Improve automation based on last run" at bounding box center [133, 497] width 186 height 13
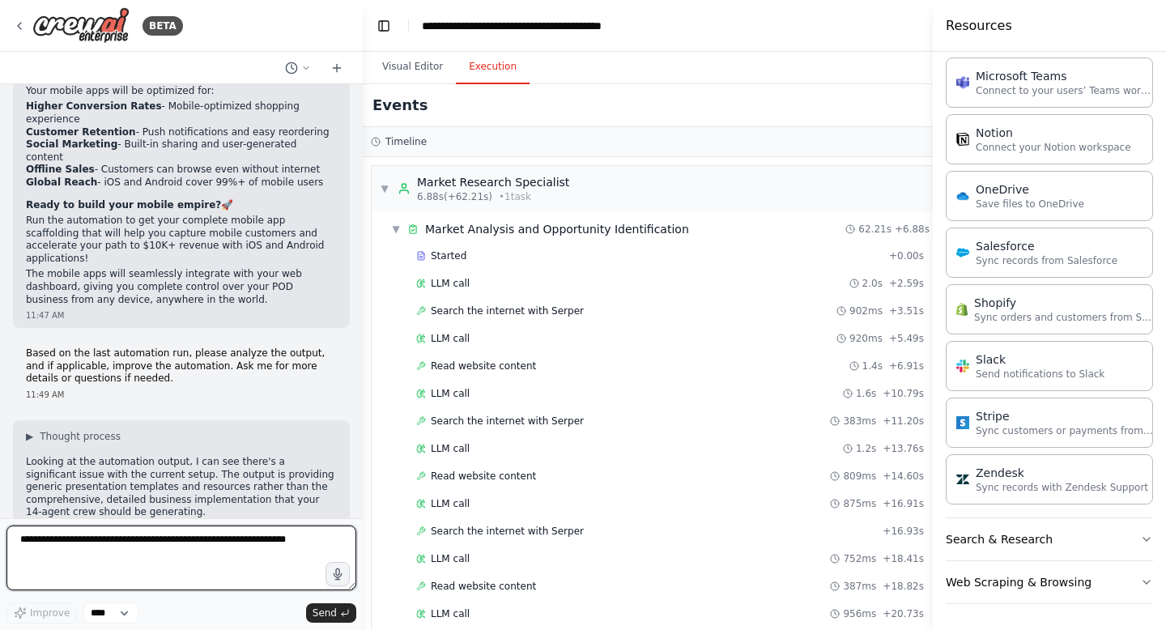
scroll to position [16125, 0]
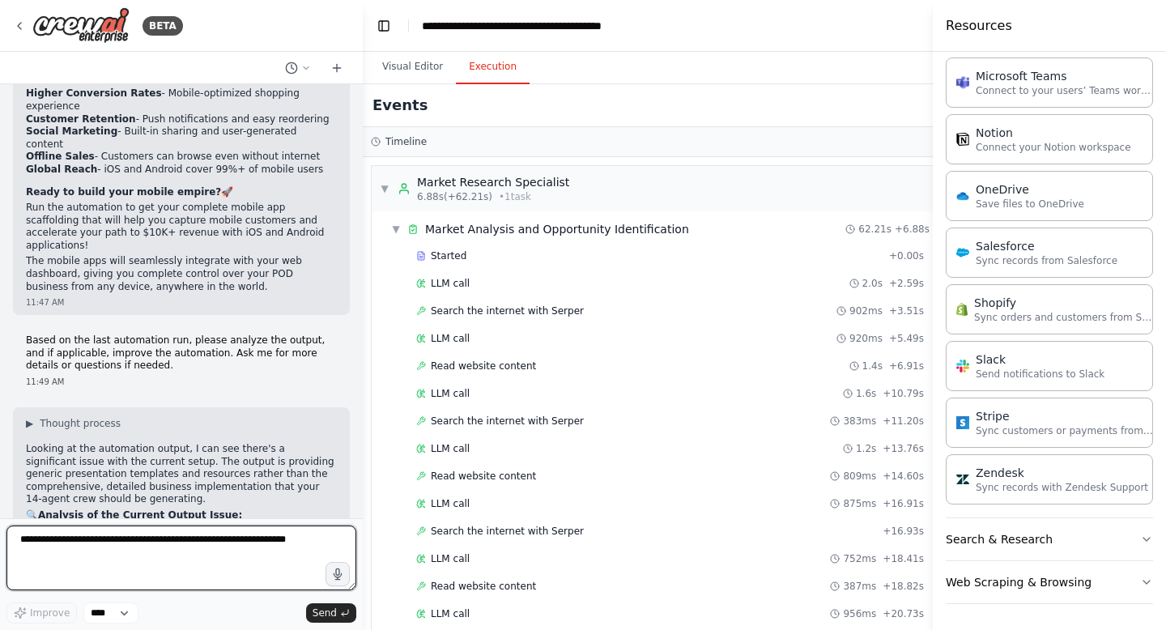
click at [179, 551] on textarea at bounding box center [181, 558] width 350 height 65
type textarea "**********"
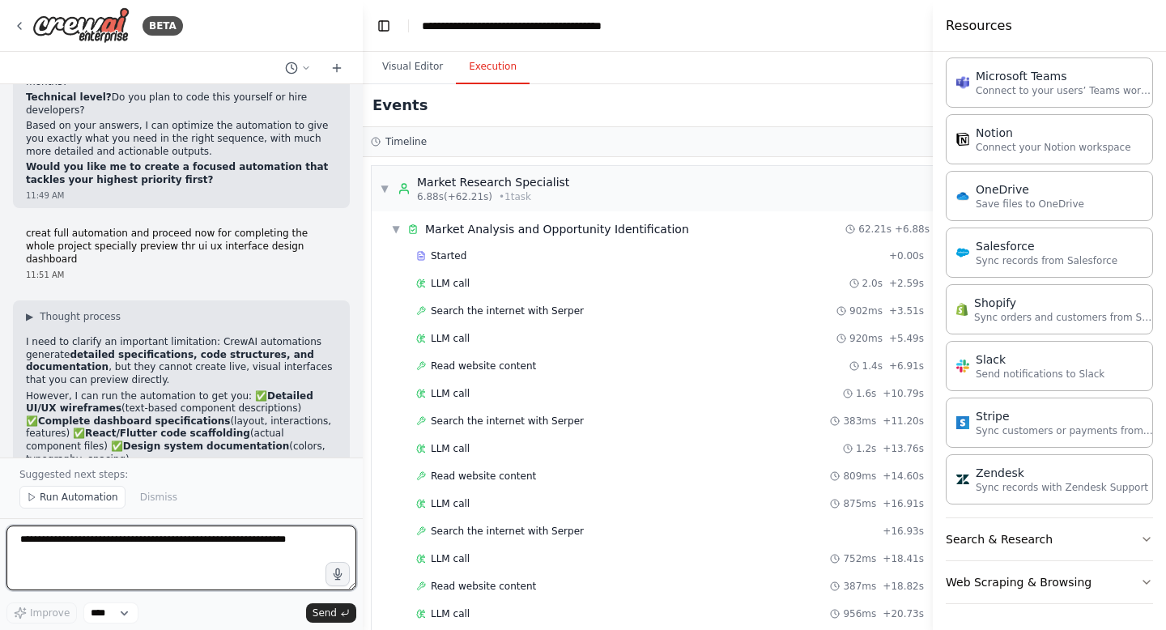
scroll to position [17042, 0]
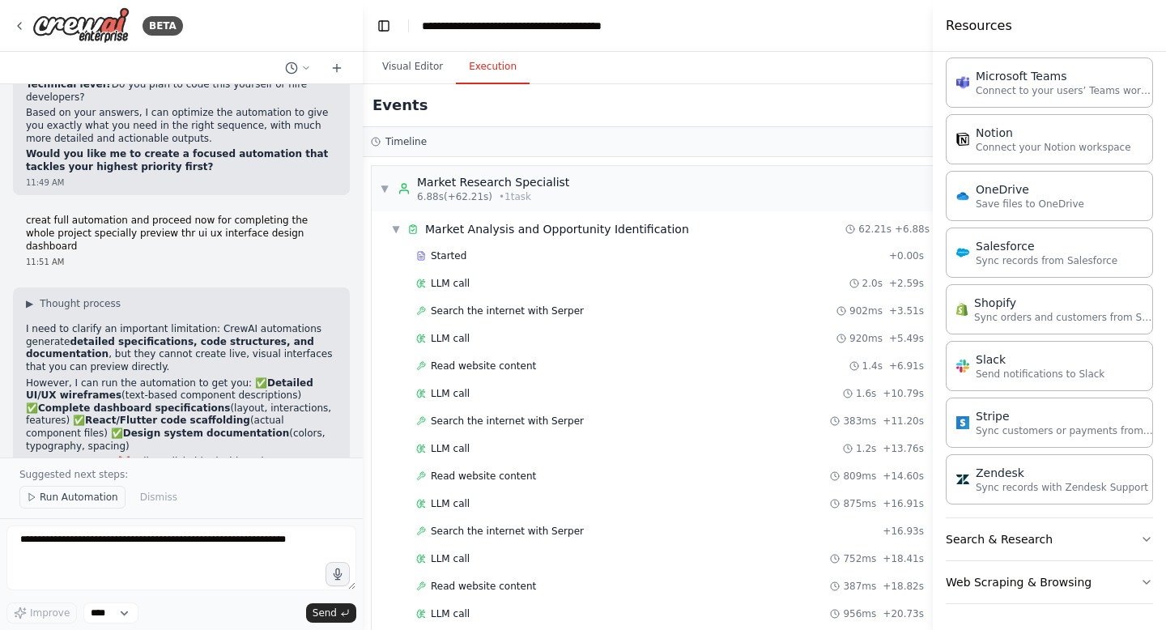
click at [104, 496] on span "Run Automation" at bounding box center [79, 497] width 79 height 13
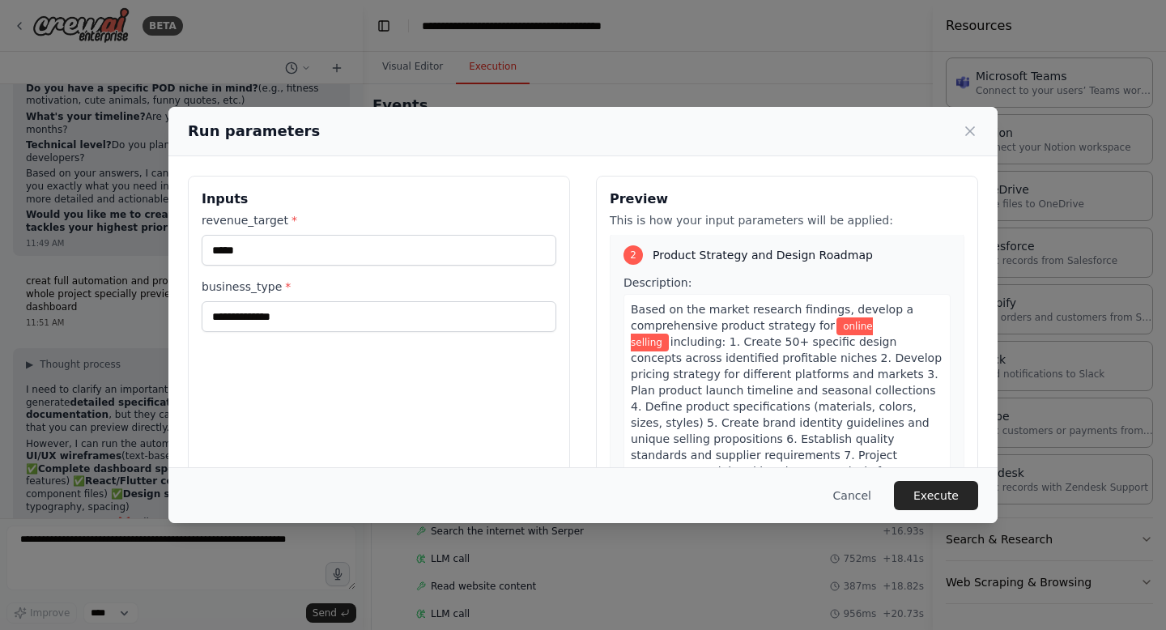
scroll to position [437, 0]
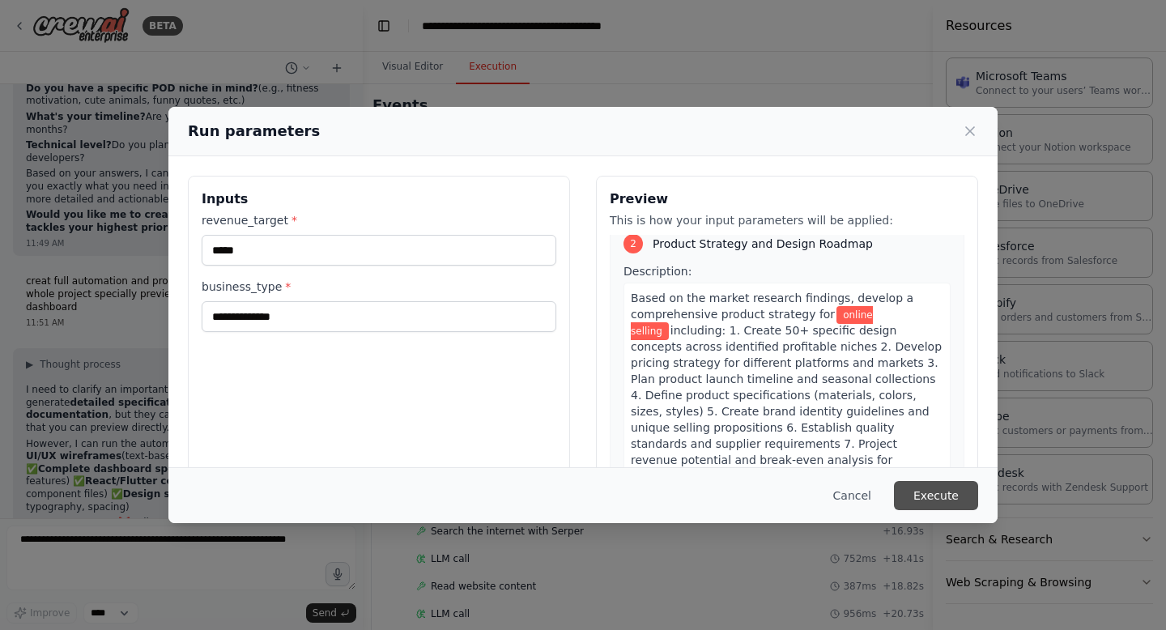
click at [937, 491] on button "Execute" at bounding box center [936, 495] width 84 height 29
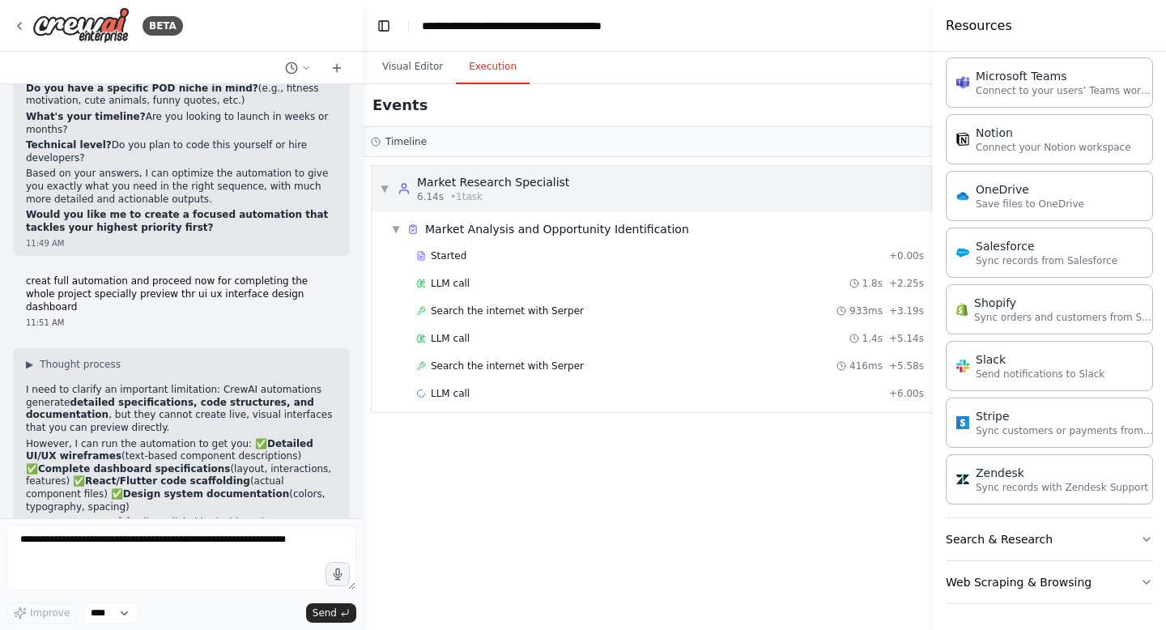
click at [386, 189] on span "▼" at bounding box center [385, 188] width 10 height 13
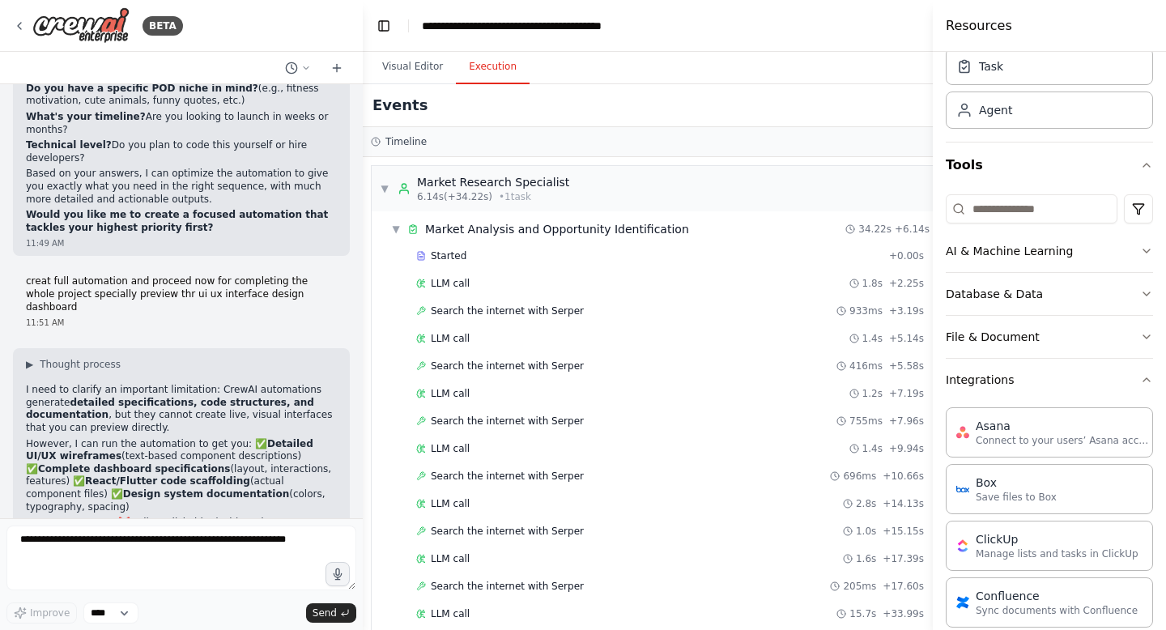
scroll to position [43, 0]
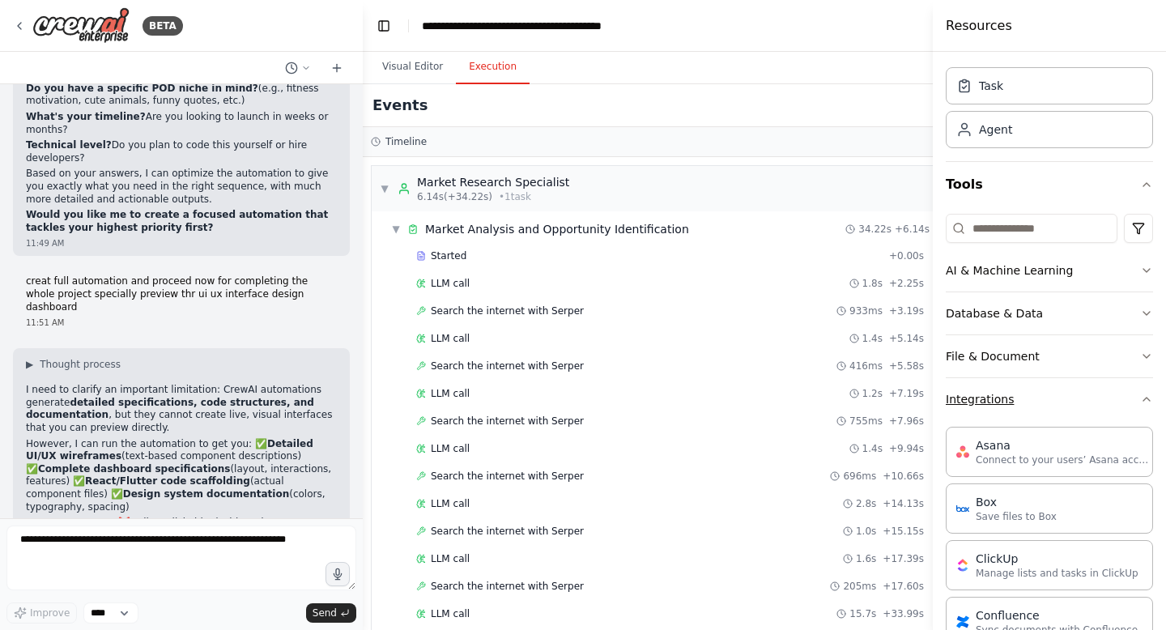
click at [1148, 398] on icon "button" at bounding box center [1147, 399] width 6 height 3
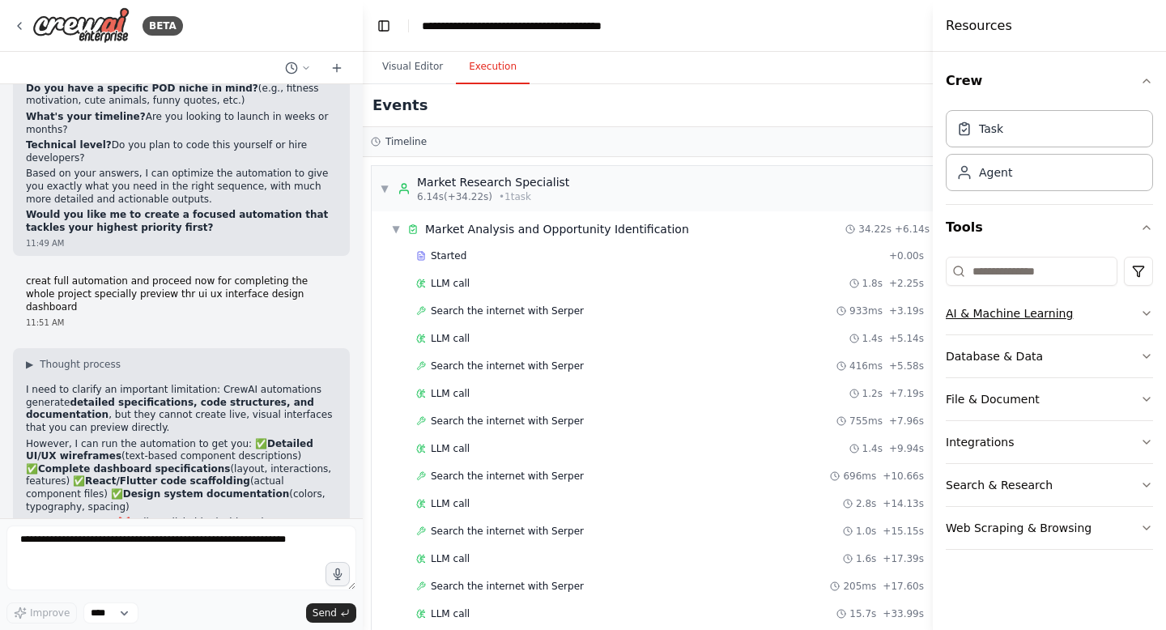
click at [1148, 311] on icon "button" at bounding box center [1146, 313] width 13 height 13
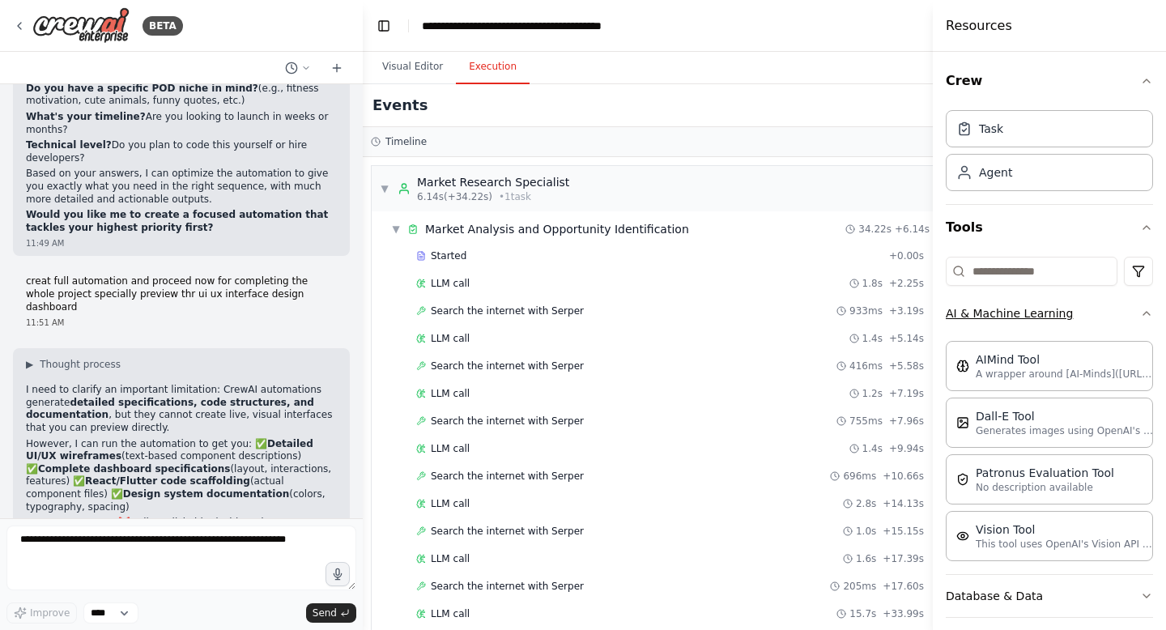
click at [1150, 316] on icon "button" at bounding box center [1146, 313] width 13 height 13
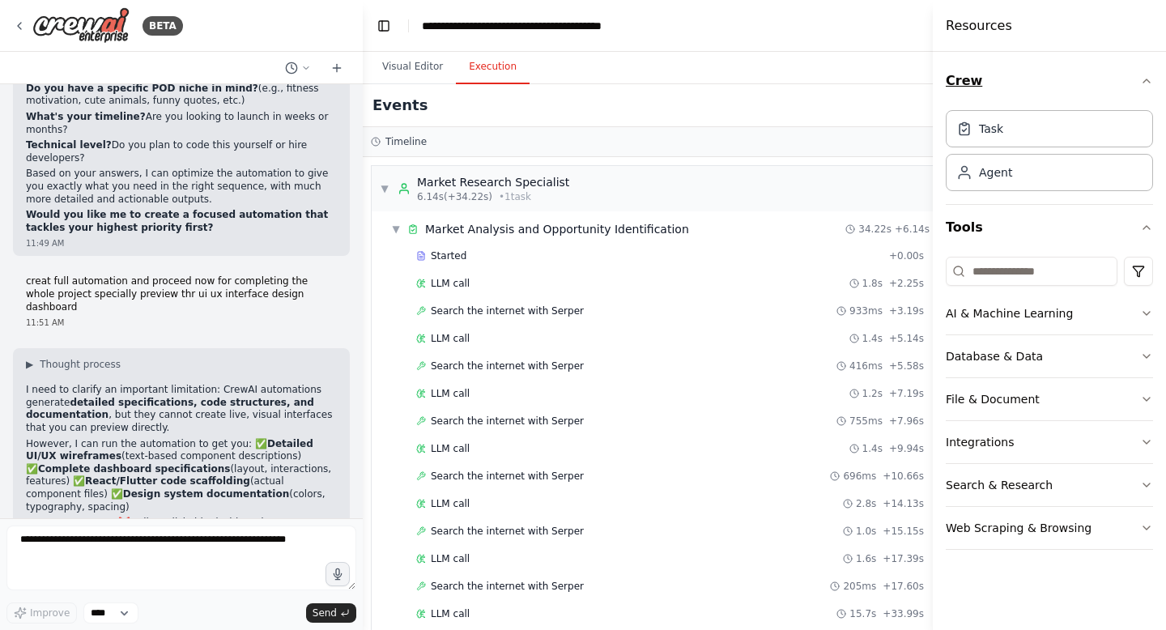
click at [1150, 79] on icon "button" at bounding box center [1146, 81] width 13 height 13
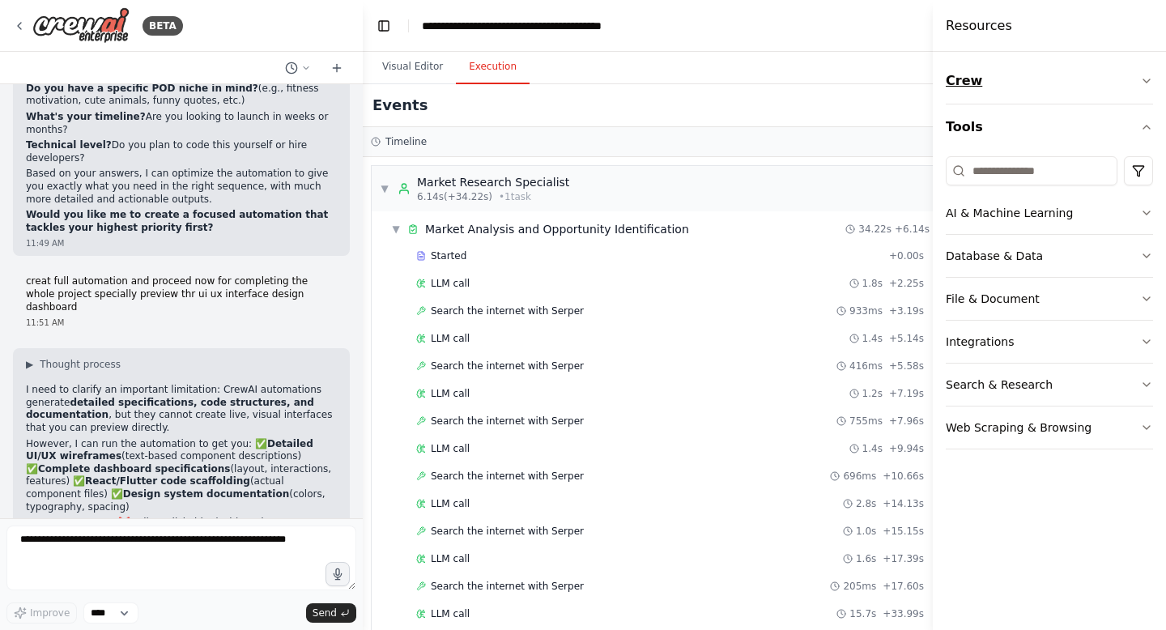
click at [1150, 79] on icon "button" at bounding box center [1147, 80] width 6 height 3
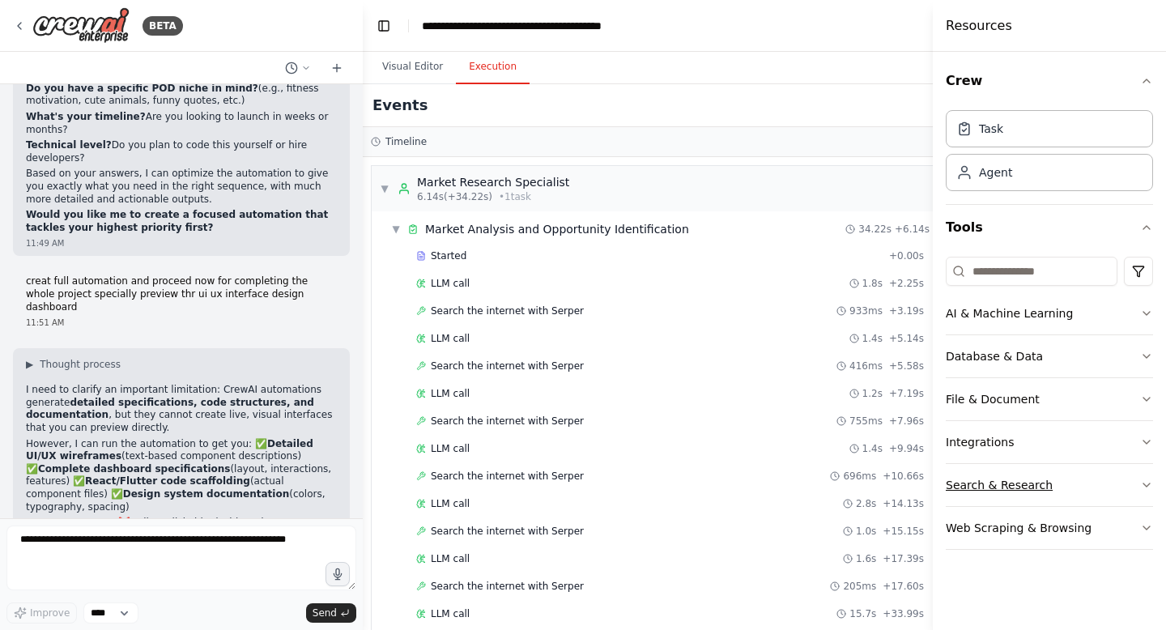
click at [1148, 488] on icon "button" at bounding box center [1146, 485] width 13 height 13
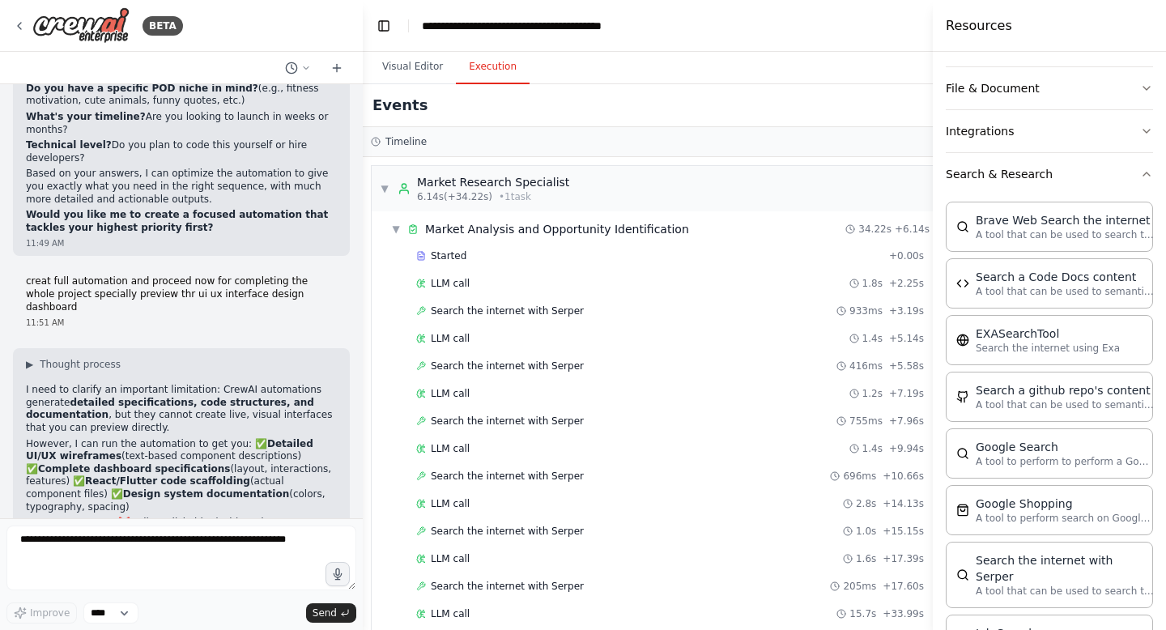
scroll to position [309, 0]
click at [1145, 171] on icon "button" at bounding box center [1146, 176] width 13 height 13
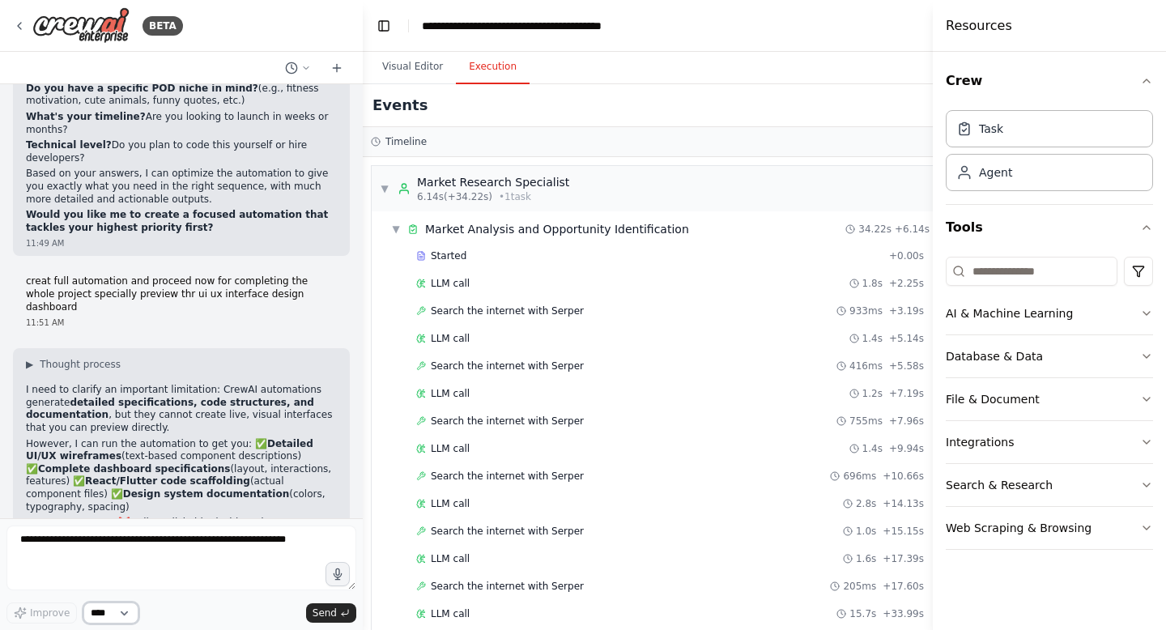
click at [137, 613] on select "****" at bounding box center [110, 613] width 55 height 21
click at [132, 610] on select "****" at bounding box center [110, 613] width 55 height 21
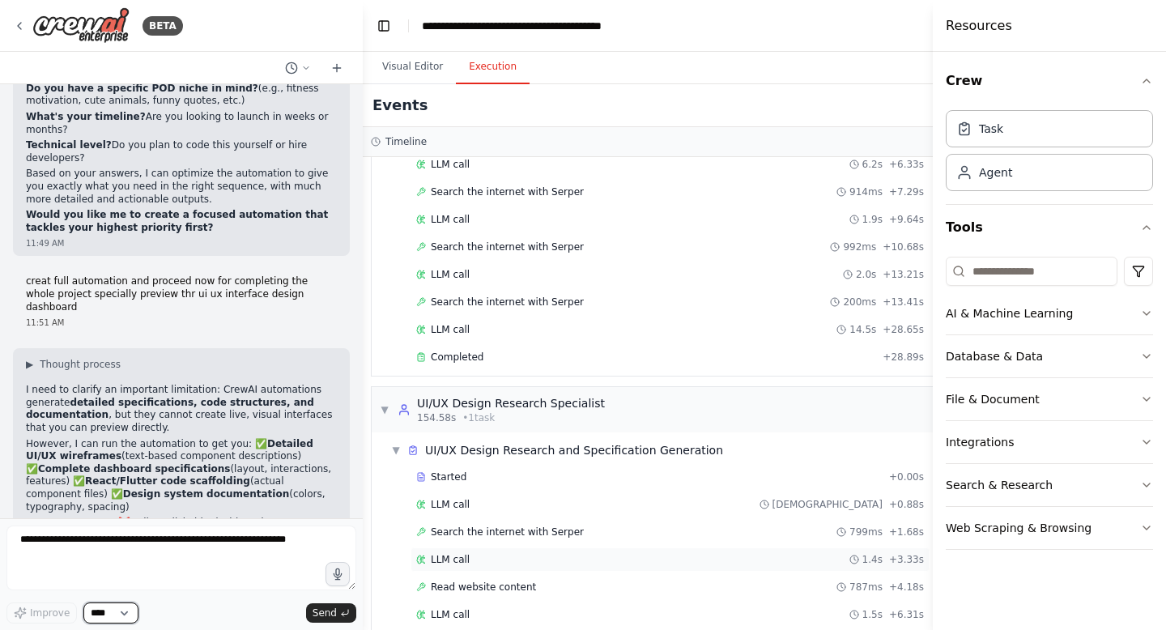
scroll to position [2427, 0]
click at [501, 406] on div "UI/UX Design Research Specialist" at bounding box center [511, 402] width 188 height 16
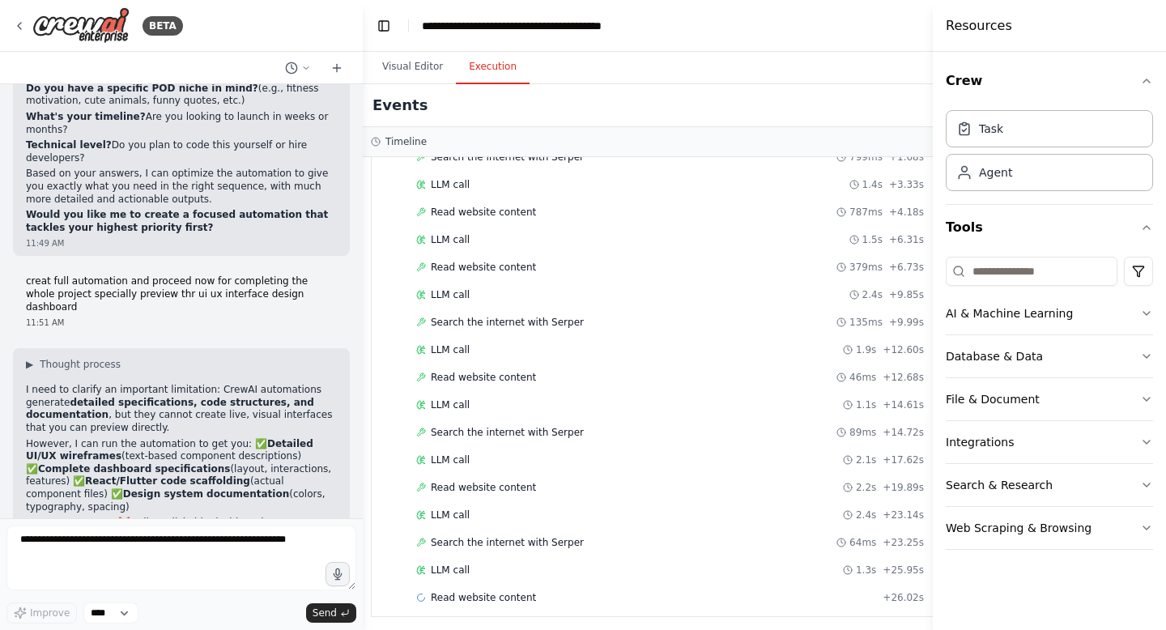
scroll to position [2805, 0]
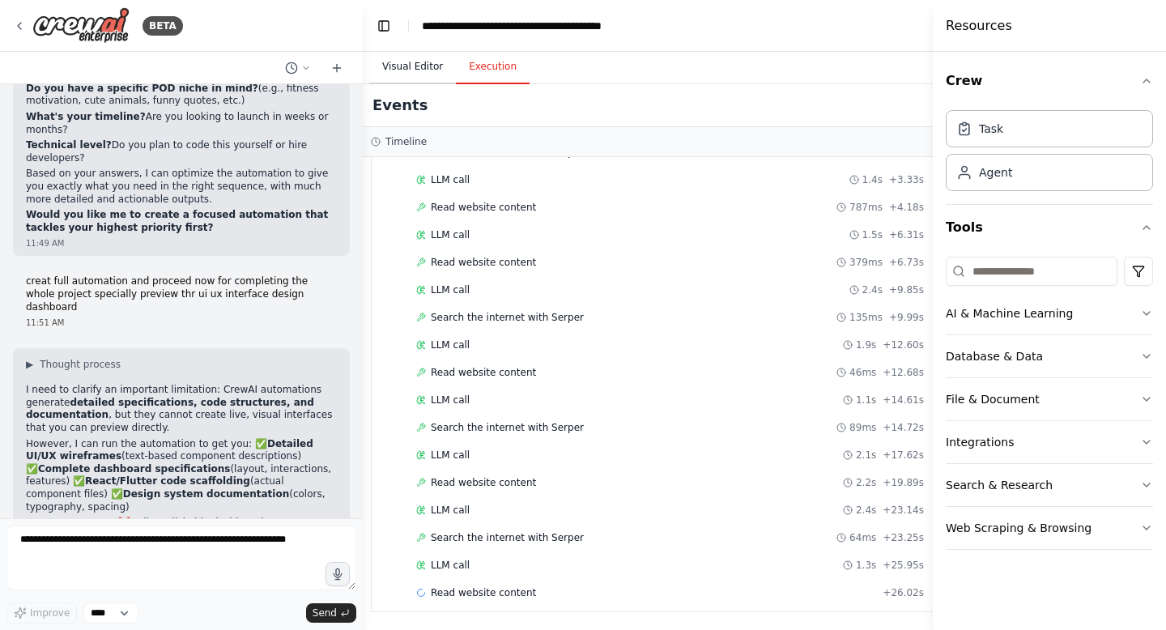
click at [436, 70] on button "Visual Editor" at bounding box center [412, 67] width 87 height 34
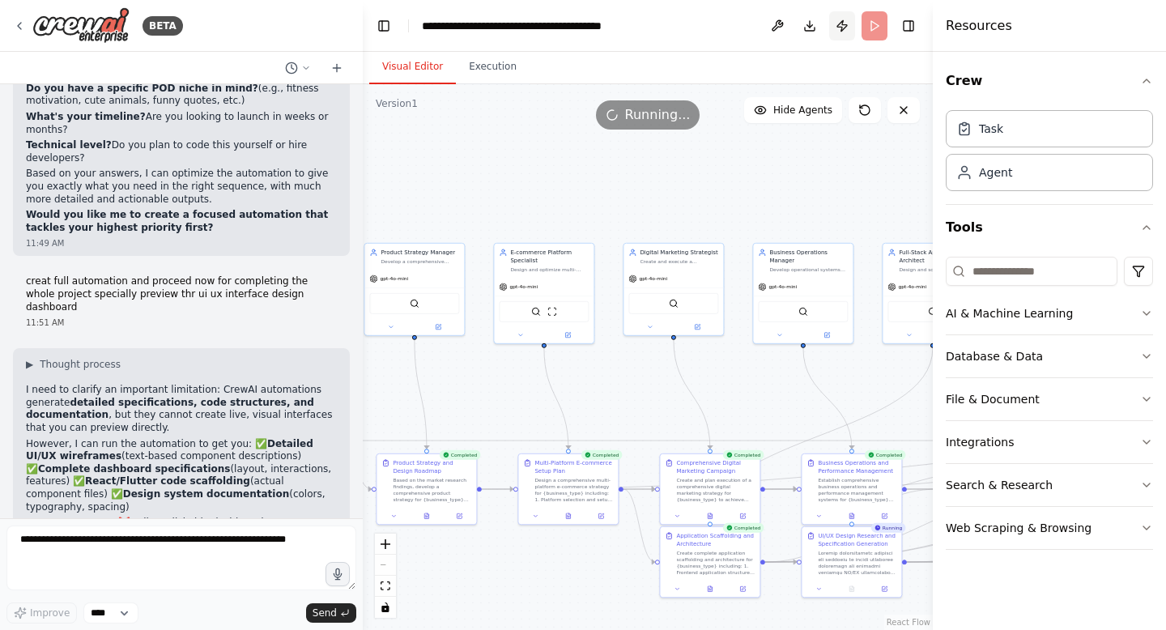
click at [838, 28] on button "Publish" at bounding box center [842, 25] width 26 height 29
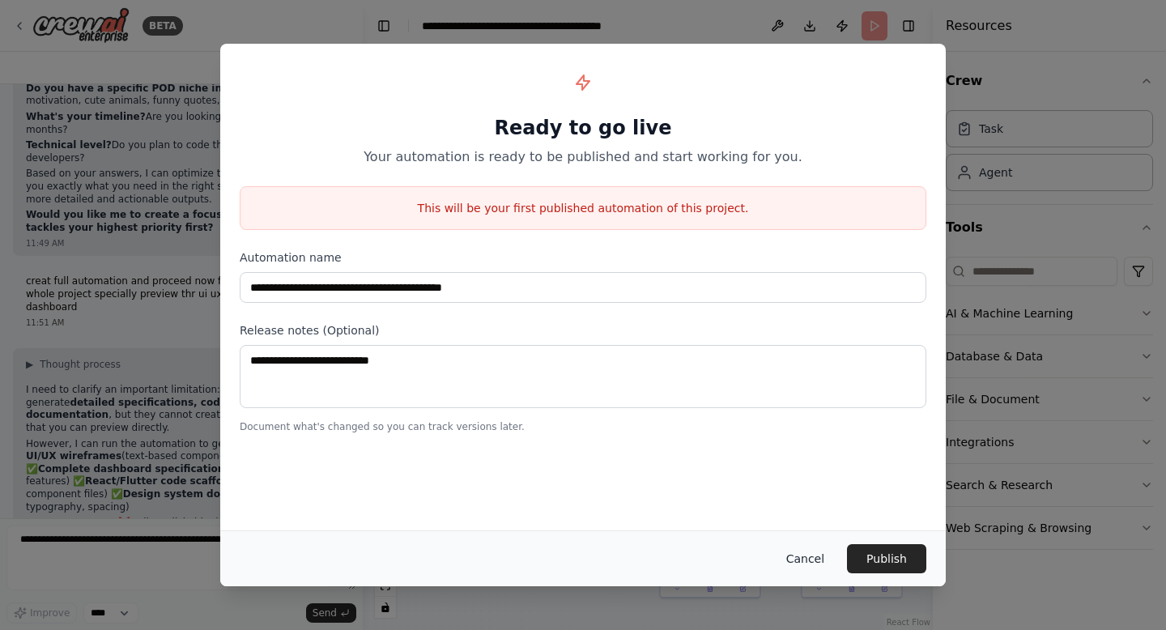
click at [816, 569] on button "Cancel" at bounding box center [805, 558] width 64 height 29
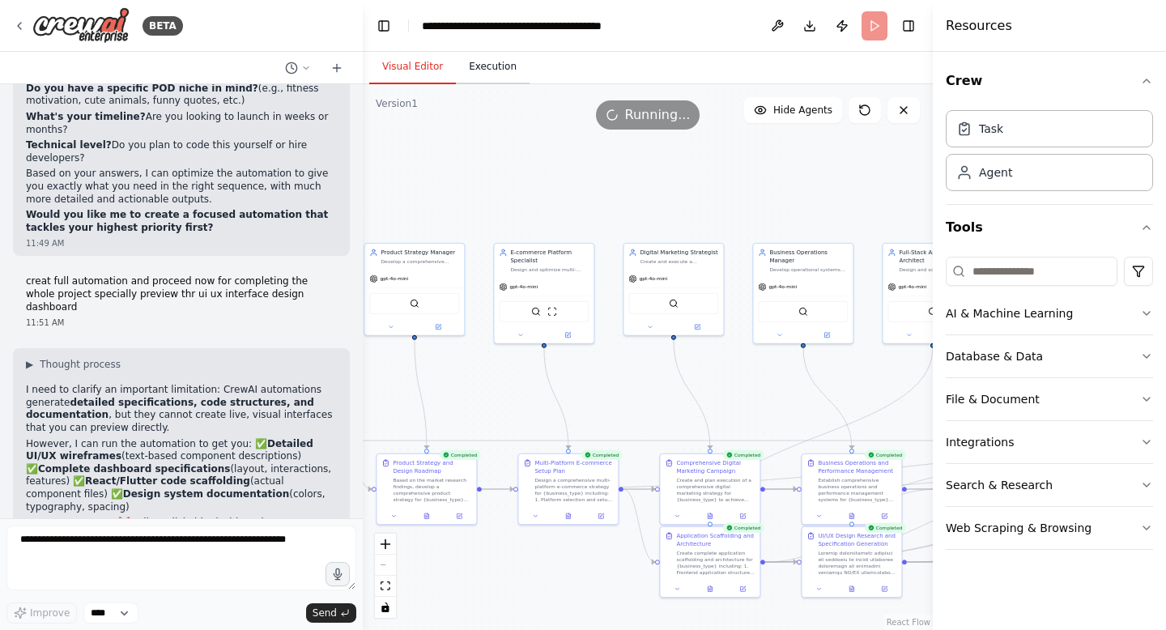
click at [489, 65] on button "Execution" at bounding box center [493, 67] width 74 height 34
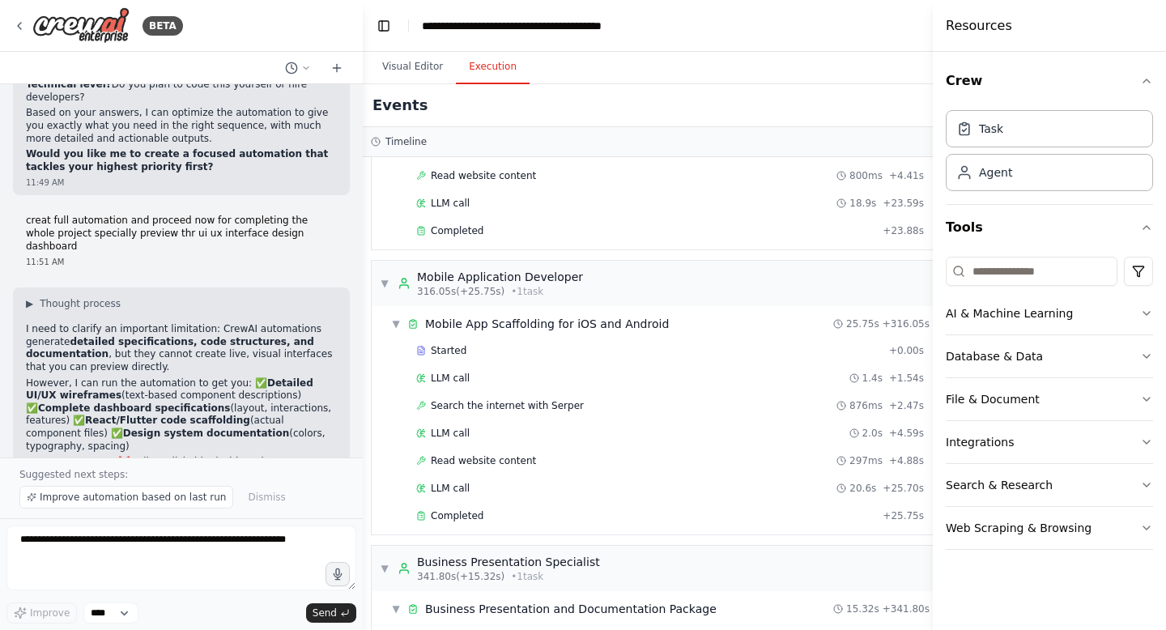
scroll to position [5012, 0]
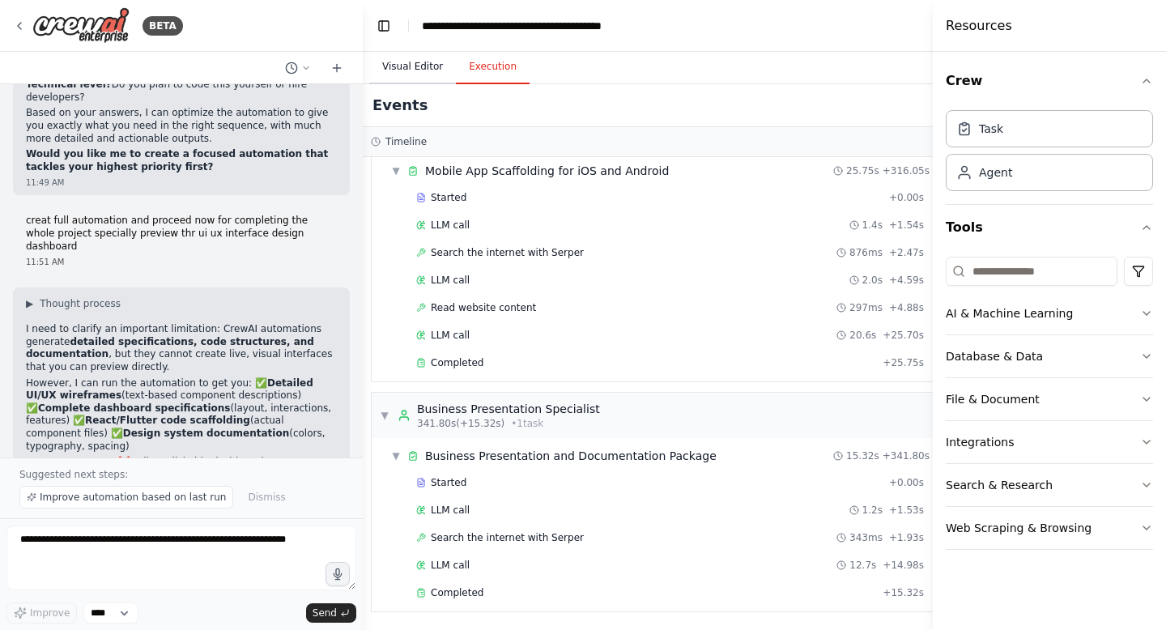
click at [415, 62] on button "Visual Editor" at bounding box center [412, 67] width 87 height 34
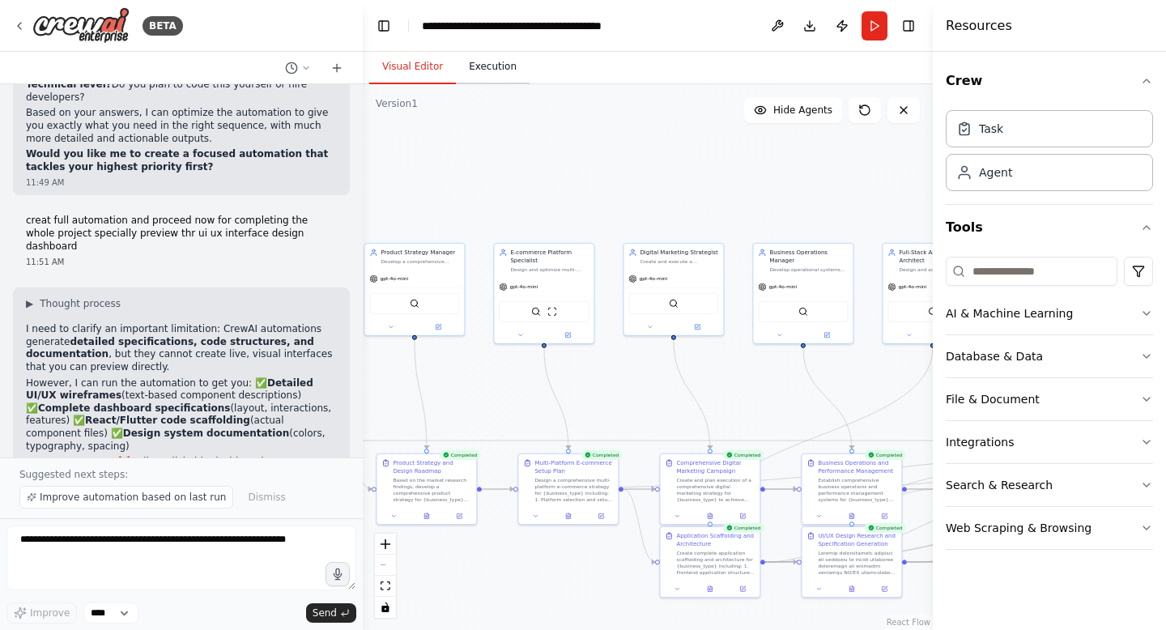
click at [500, 66] on button "Execution" at bounding box center [493, 67] width 74 height 34
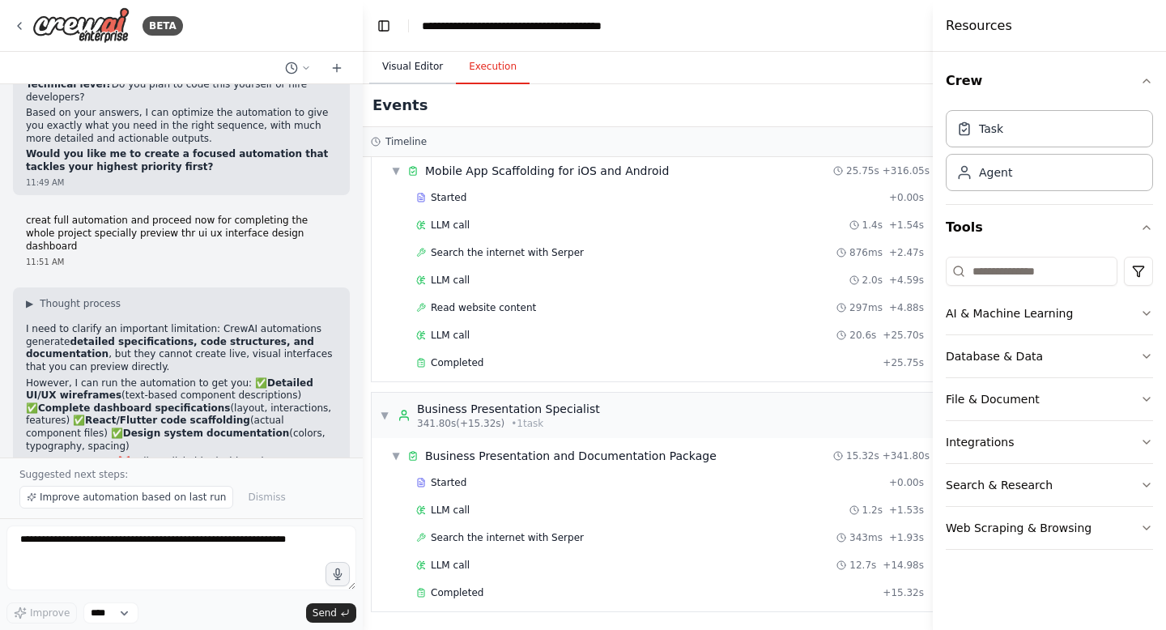
click at [415, 70] on button "Visual Editor" at bounding box center [412, 67] width 87 height 34
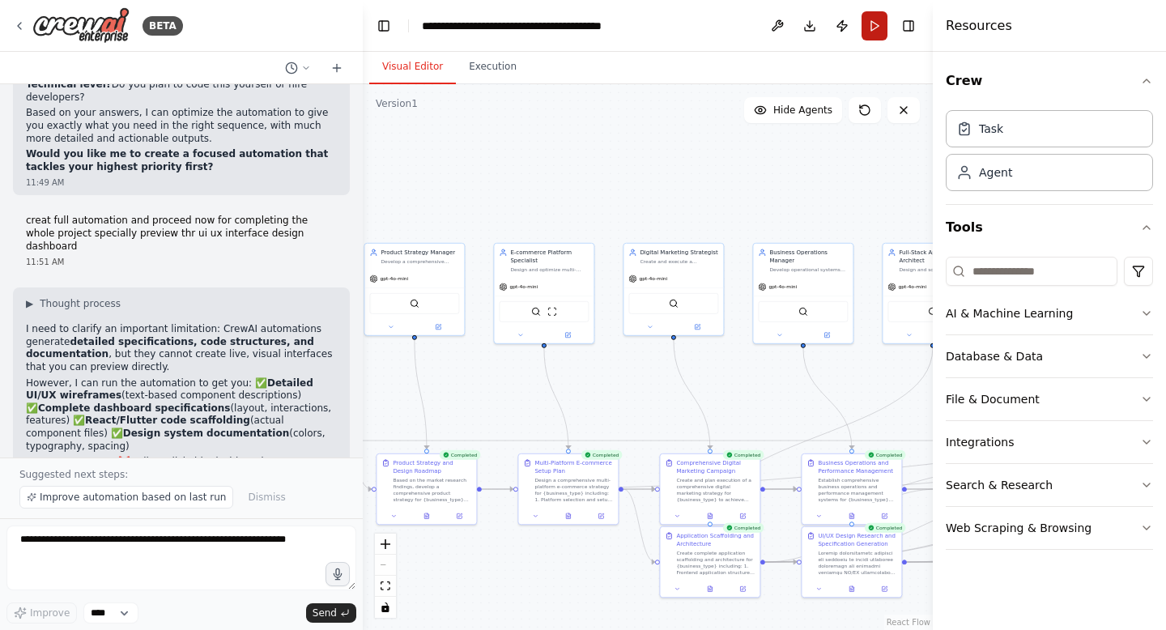
click at [875, 28] on button "Run" at bounding box center [875, 25] width 26 height 29
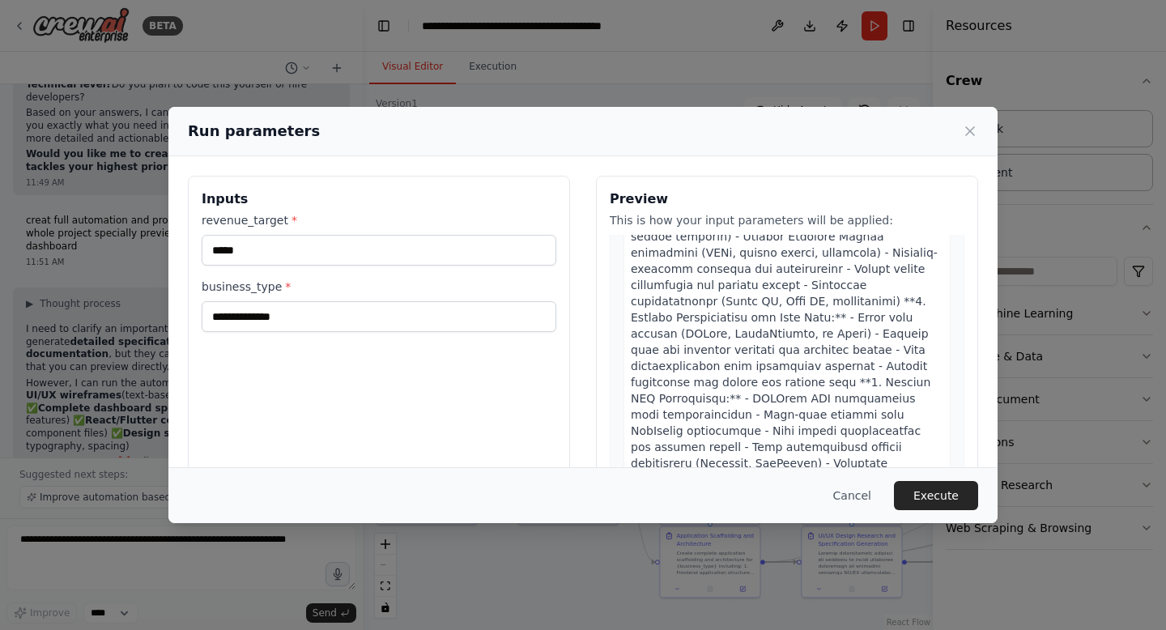
scroll to position [112, 0]
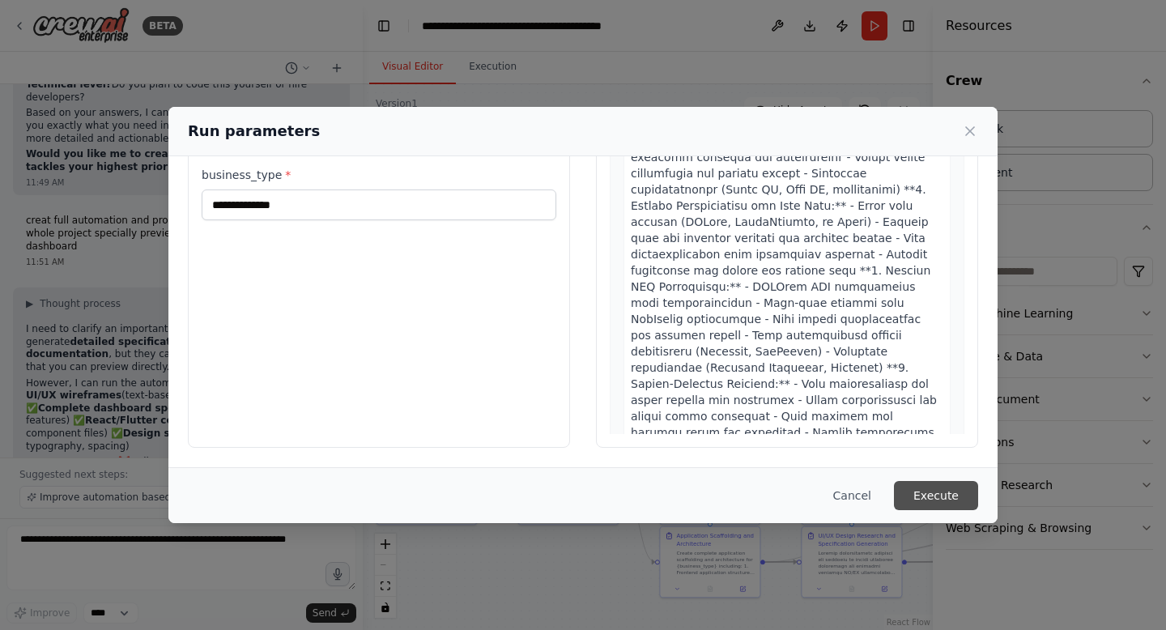
click at [936, 492] on button "Execute" at bounding box center [936, 495] width 84 height 29
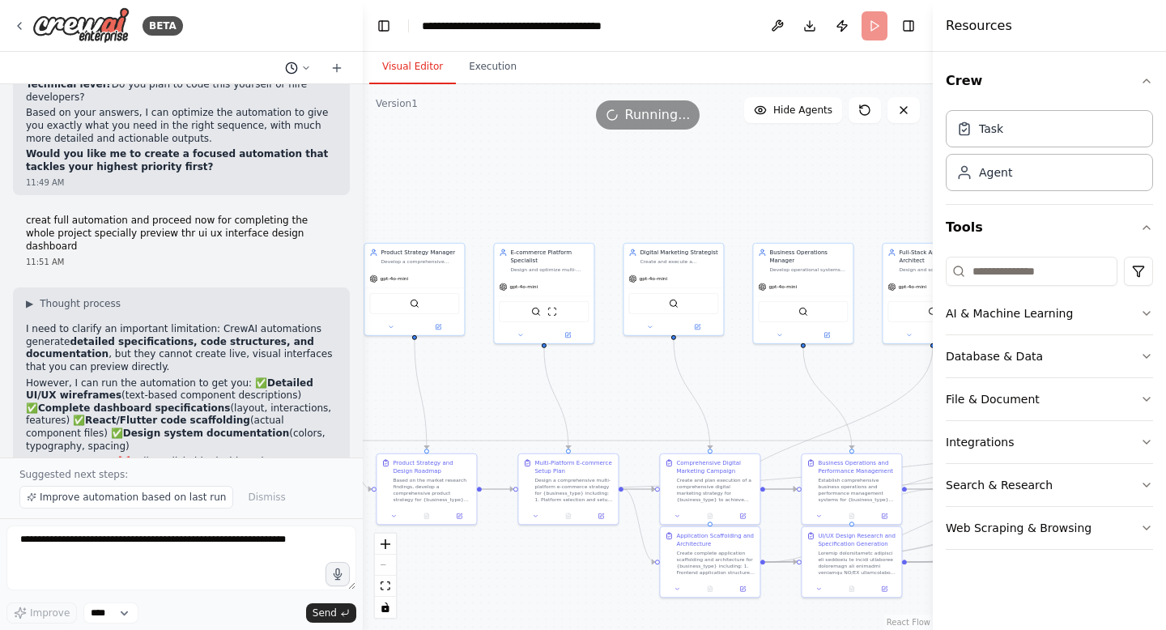
click at [305, 66] on icon at bounding box center [306, 68] width 10 height 10
click at [305, 66] on div at bounding box center [181, 315] width 363 height 630
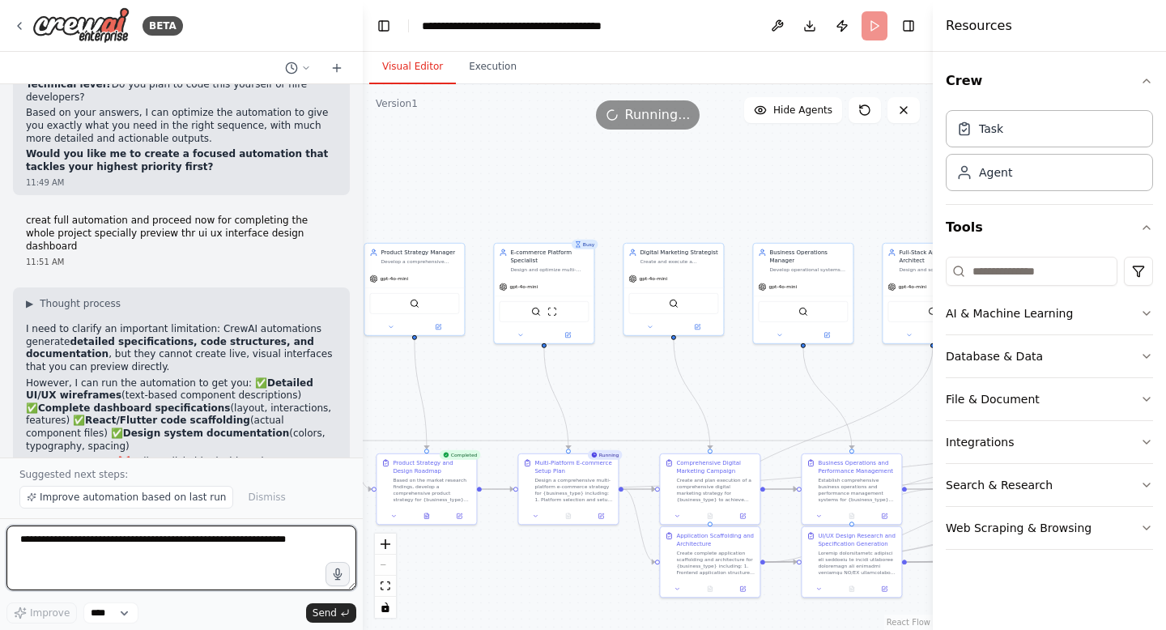
click at [93, 553] on textarea at bounding box center [181, 558] width 350 height 65
type textarea "**********"
click at [202, 555] on textarea at bounding box center [181, 558] width 350 height 65
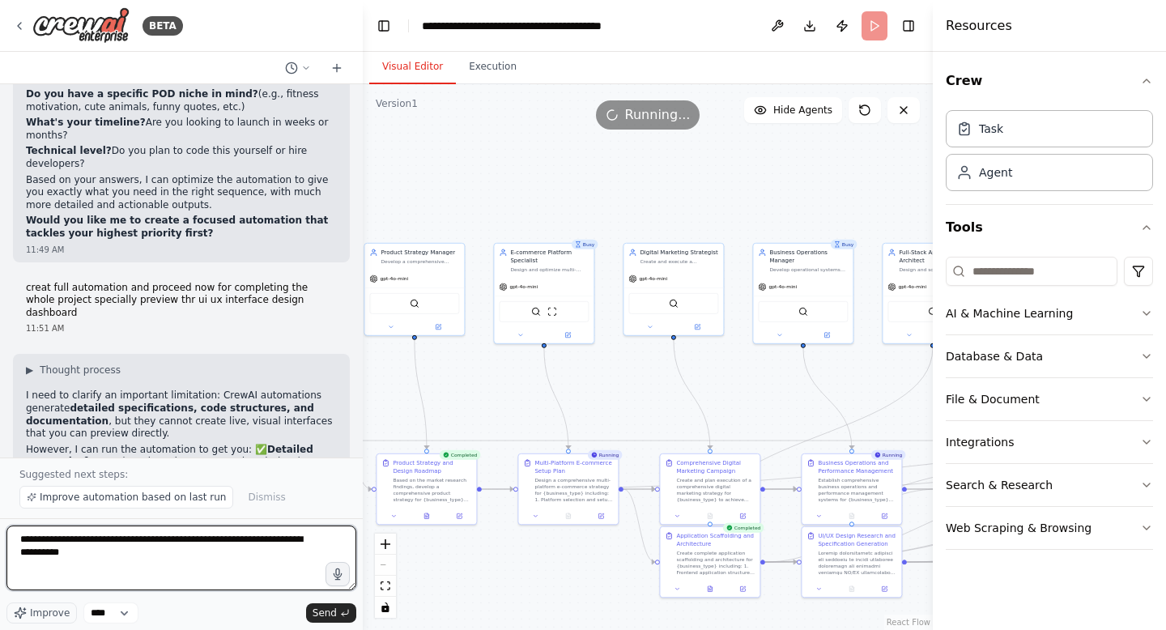
scroll to position [17108, 0]
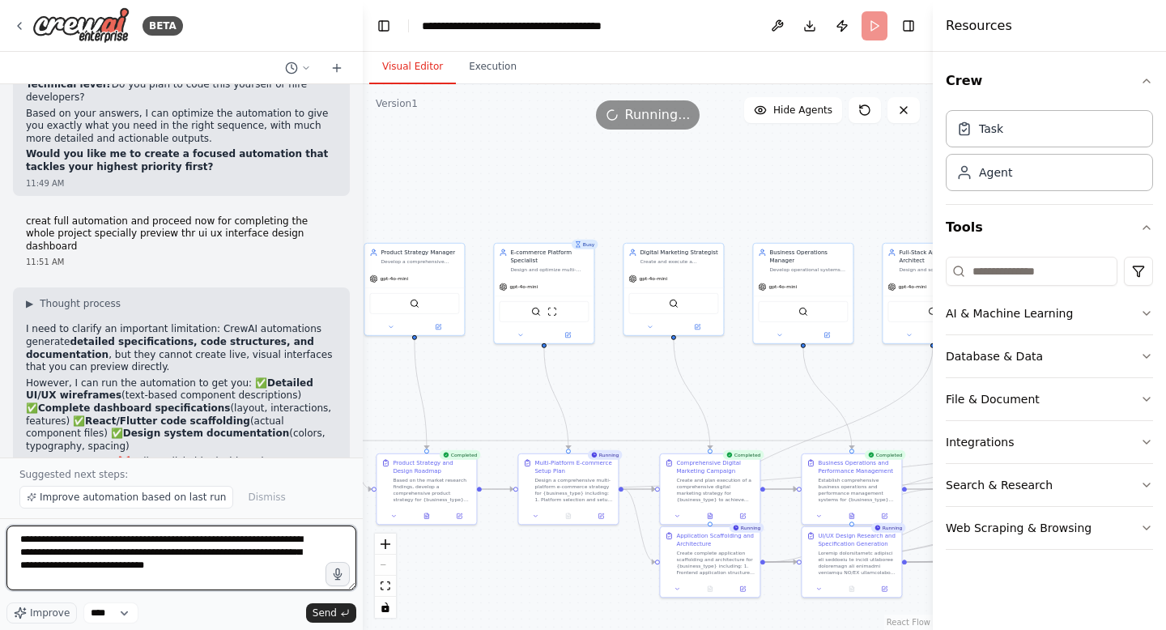
click at [19, 565] on textarea "**********" at bounding box center [181, 558] width 350 height 65
type textarea "**********"
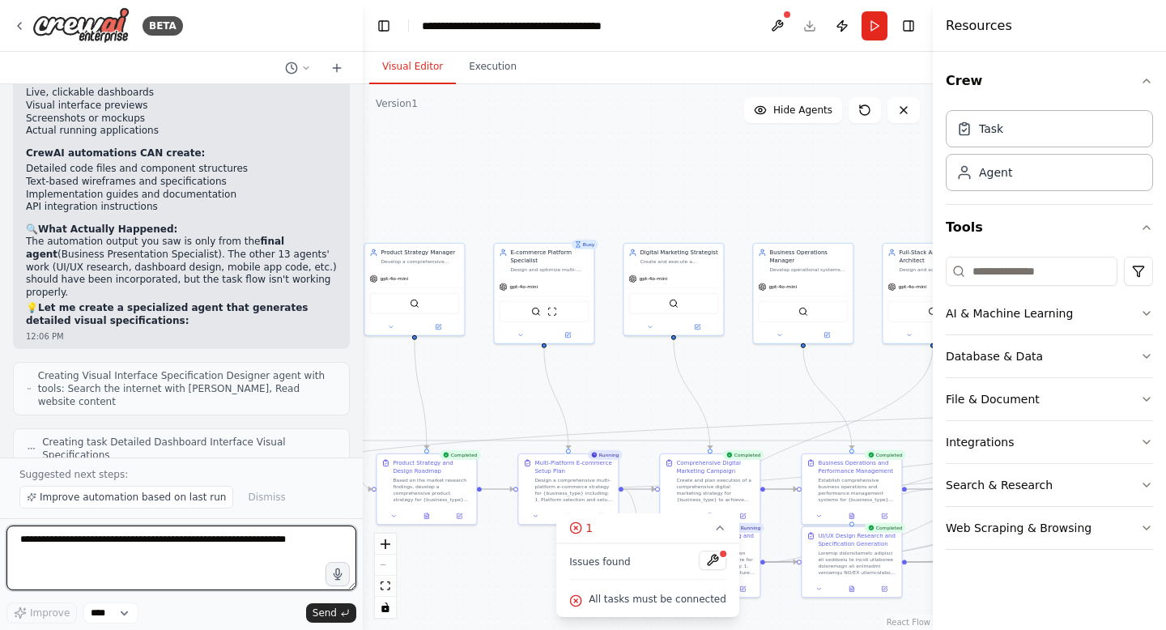
scroll to position [18352, 0]
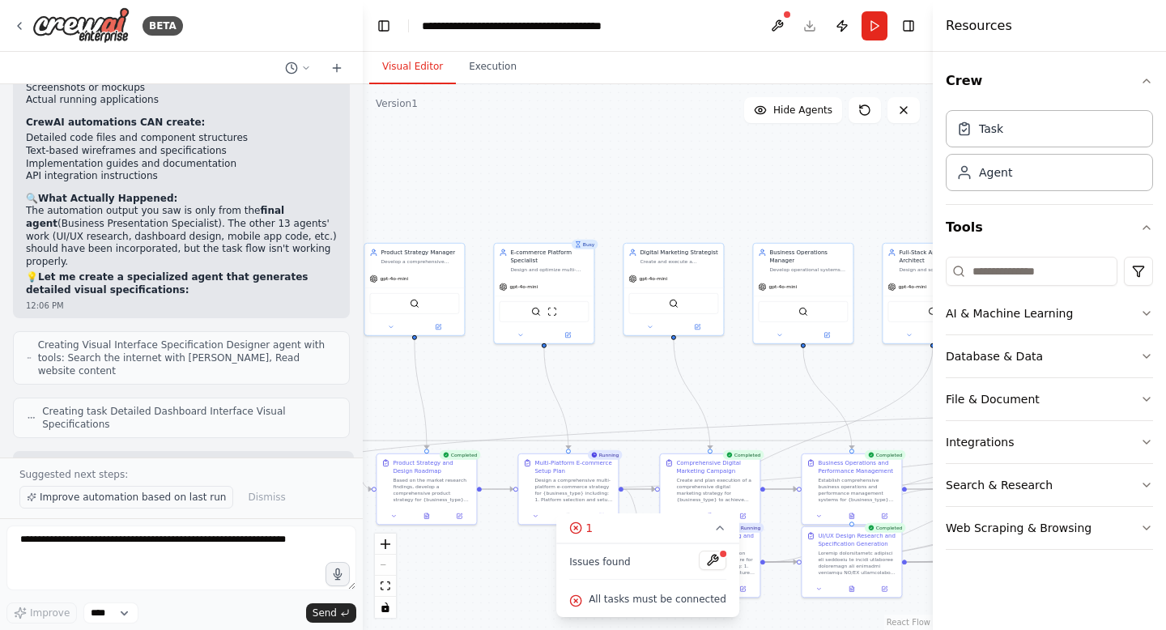
click at [118, 500] on span "Improve automation based on last run" at bounding box center [133, 497] width 186 height 13
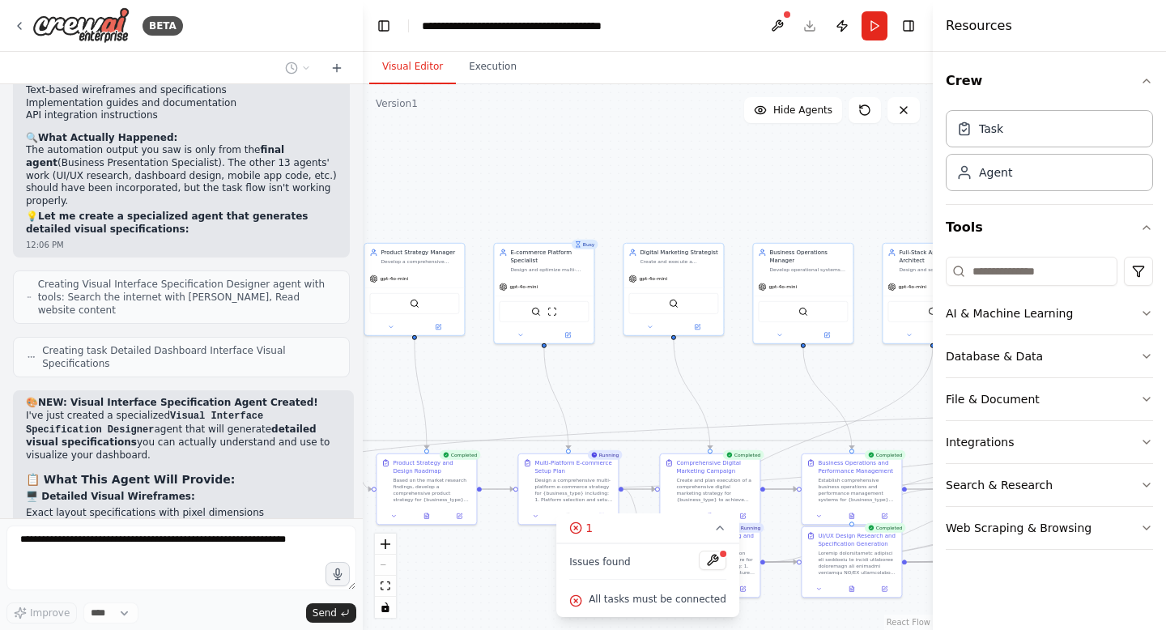
scroll to position [18412, 0]
click at [782, 23] on button at bounding box center [778, 25] width 26 height 29
click at [707, 560] on button at bounding box center [713, 560] width 28 height 19
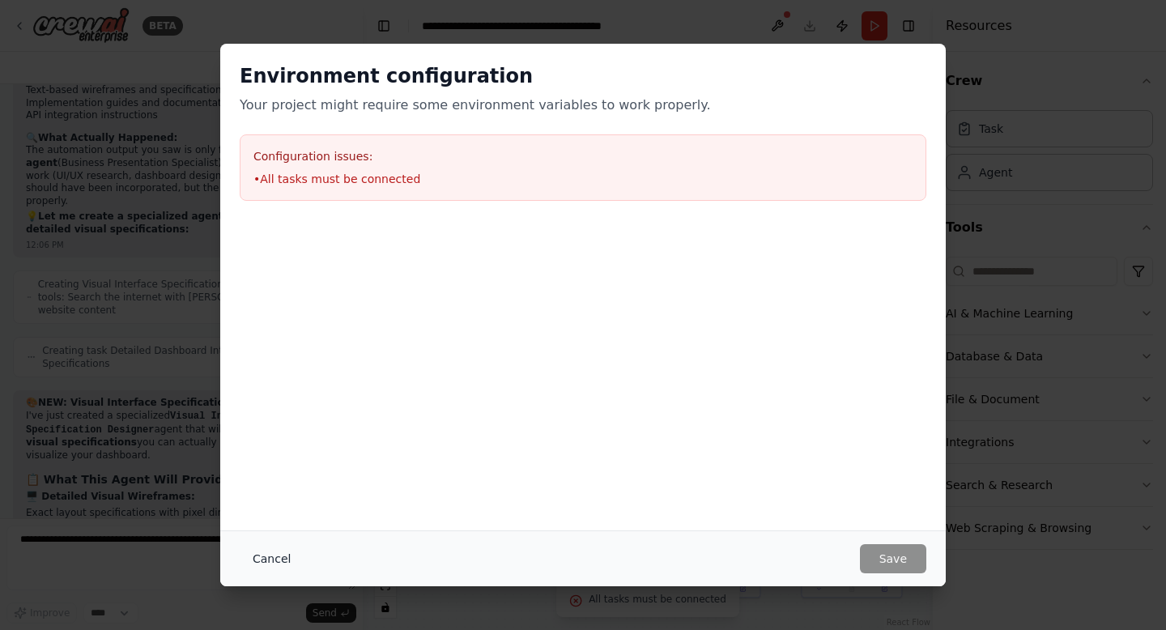
click at [257, 558] on button "Cancel" at bounding box center [272, 558] width 64 height 29
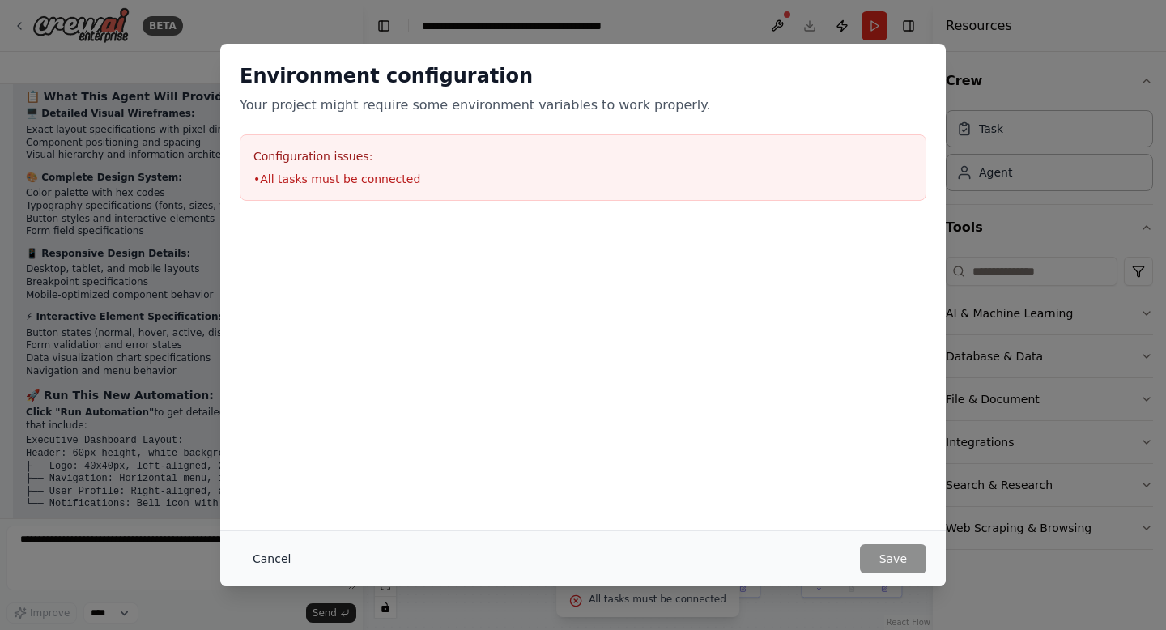
click at [283, 559] on button "Cancel" at bounding box center [272, 558] width 64 height 29
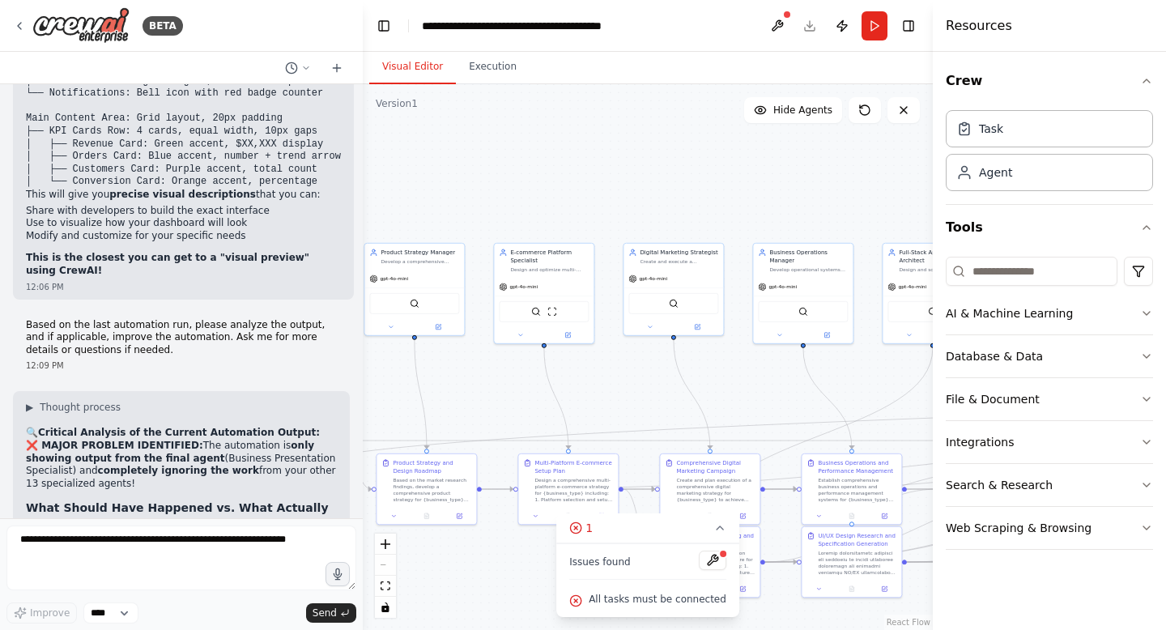
scroll to position [19213, 0]
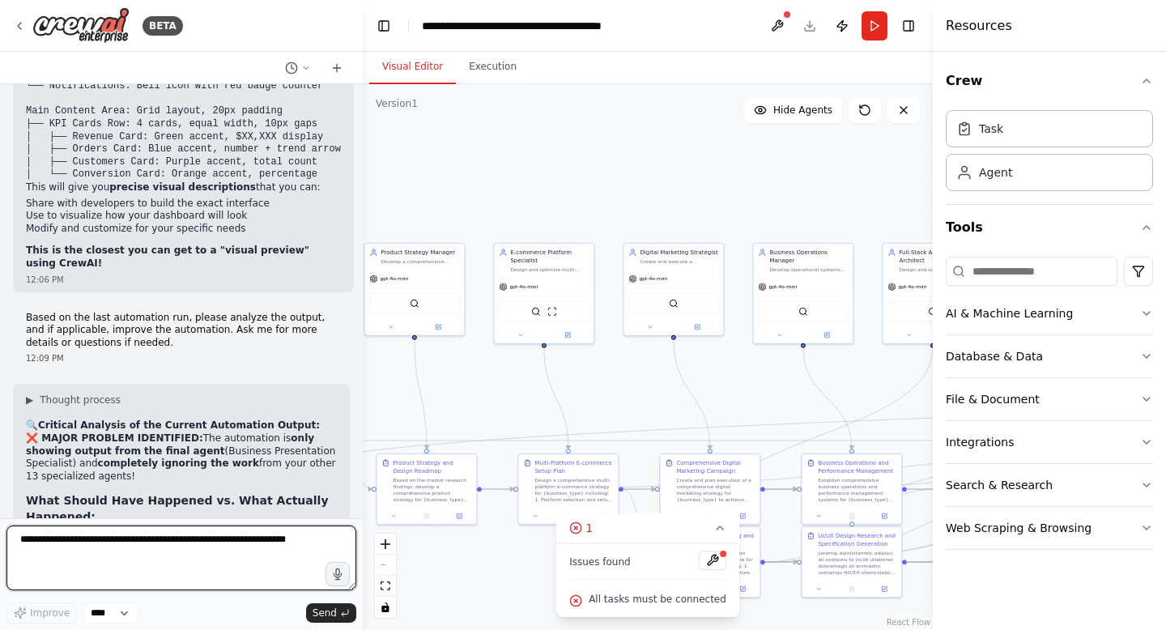
click at [139, 565] on textarea at bounding box center [181, 558] width 350 height 65
type textarea "*********"
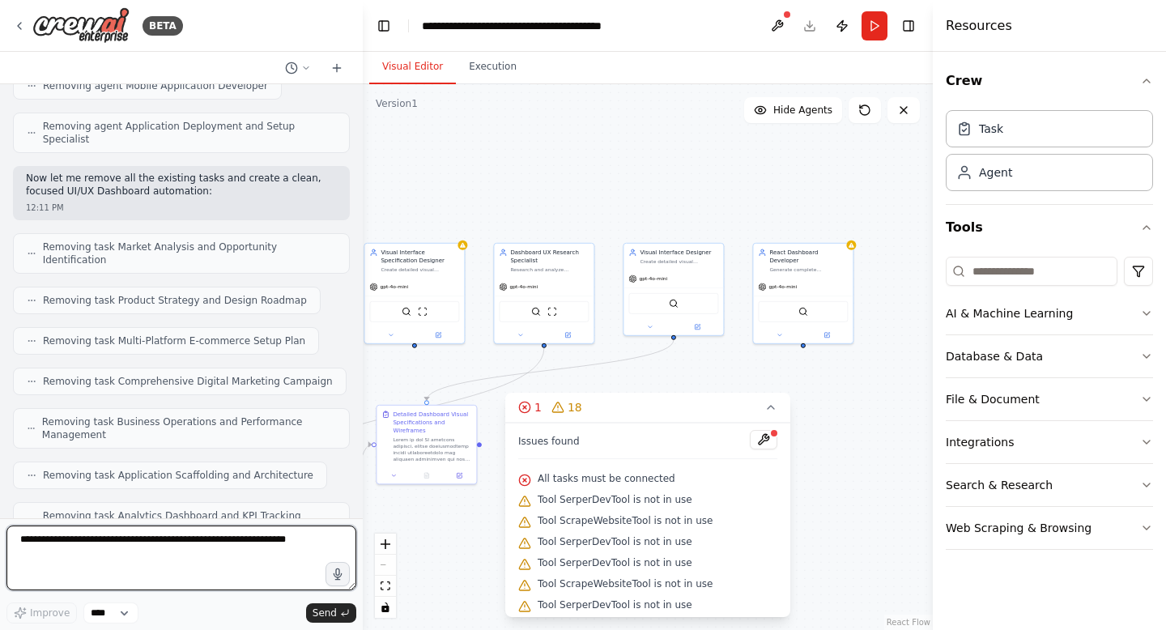
scroll to position [21210, 0]
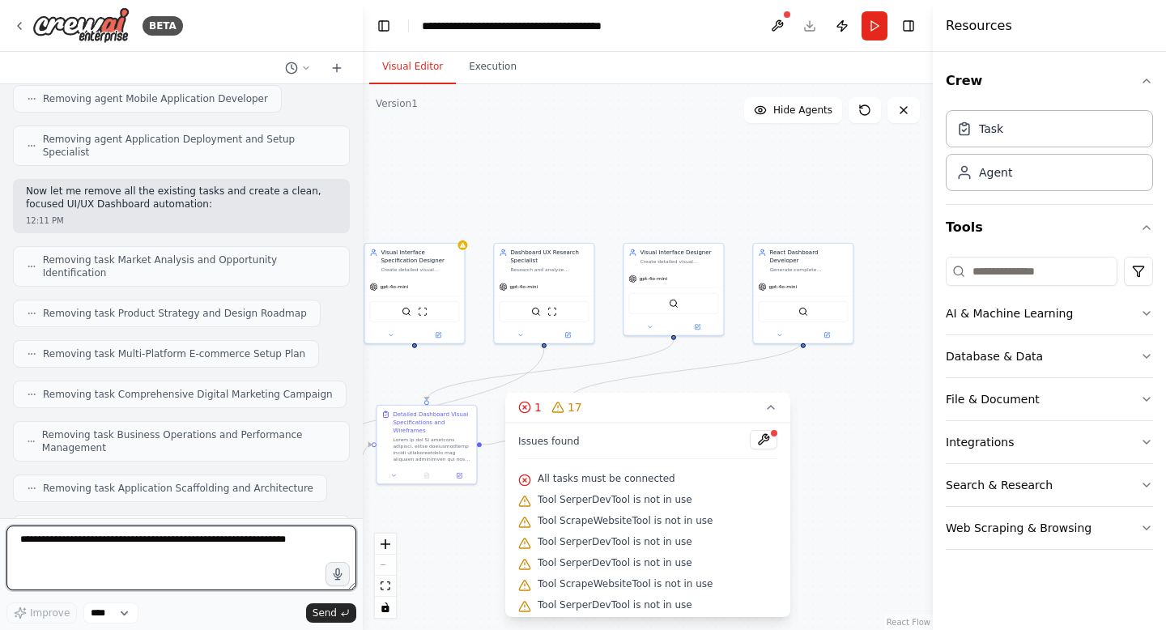
click at [179, 550] on textarea at bounding box center [181, 558] width 350 height 65
type textarea "**********"
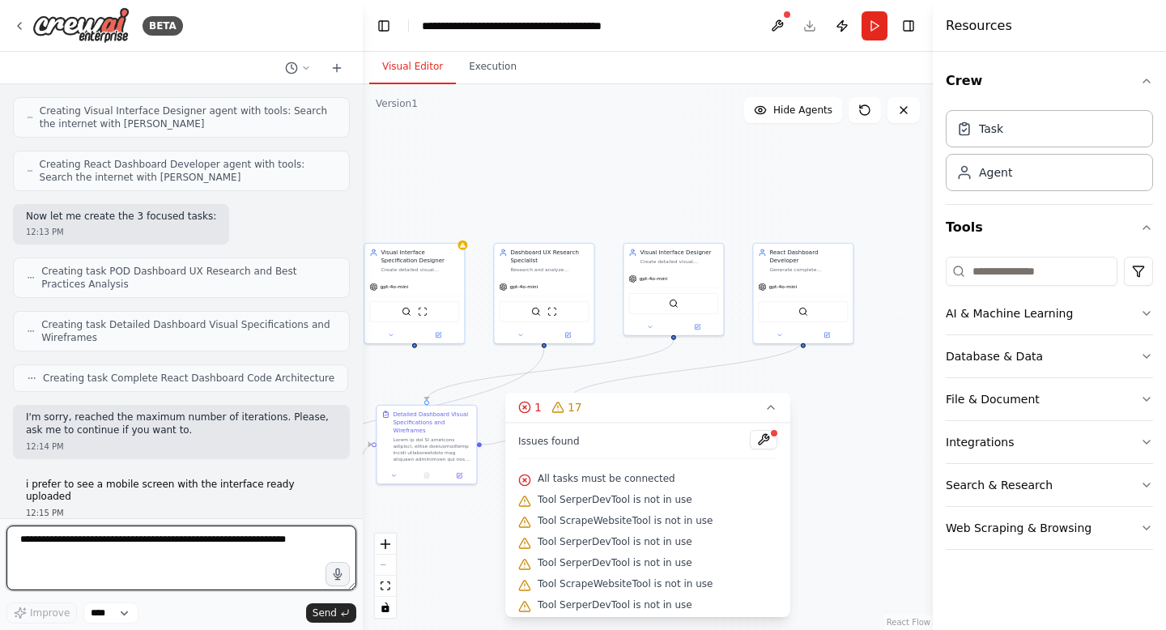
scroll to position [22135, 0]
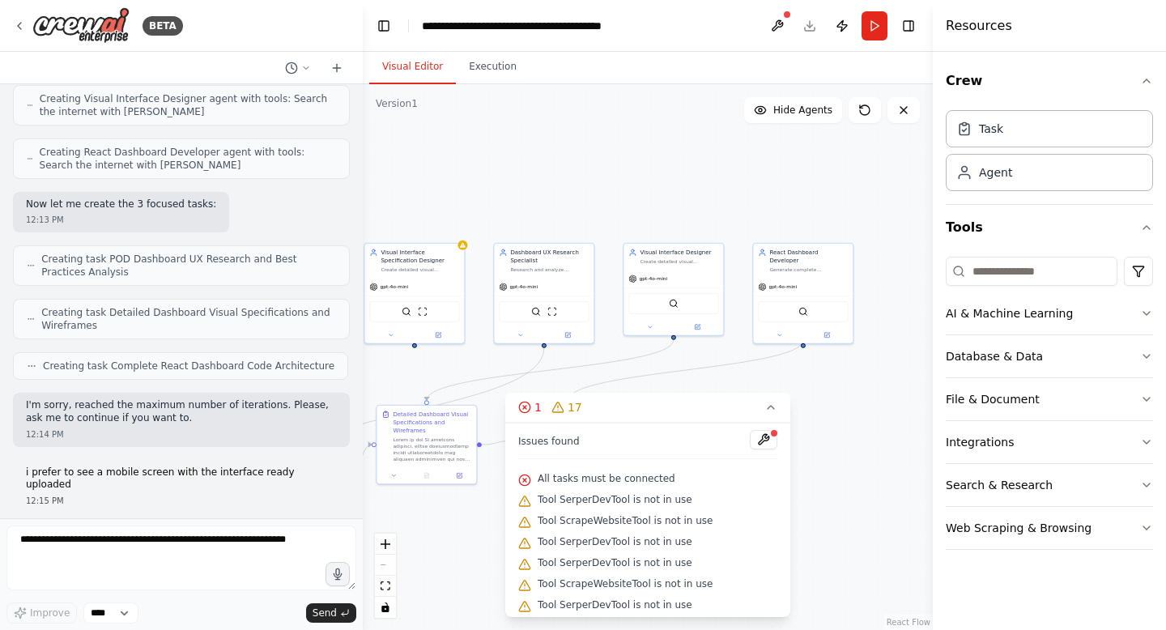
drag, startPoint x: 126, startPoint y: 335, endPoint x: 181, endPoint y: 420, distance: 100.2
drag, startPoint x: 72, startPoint y: 462, endPoint x: 83, endPoint y: 479, distance: 19.8
copy strong "reate this detailed mobile interface specification automation"
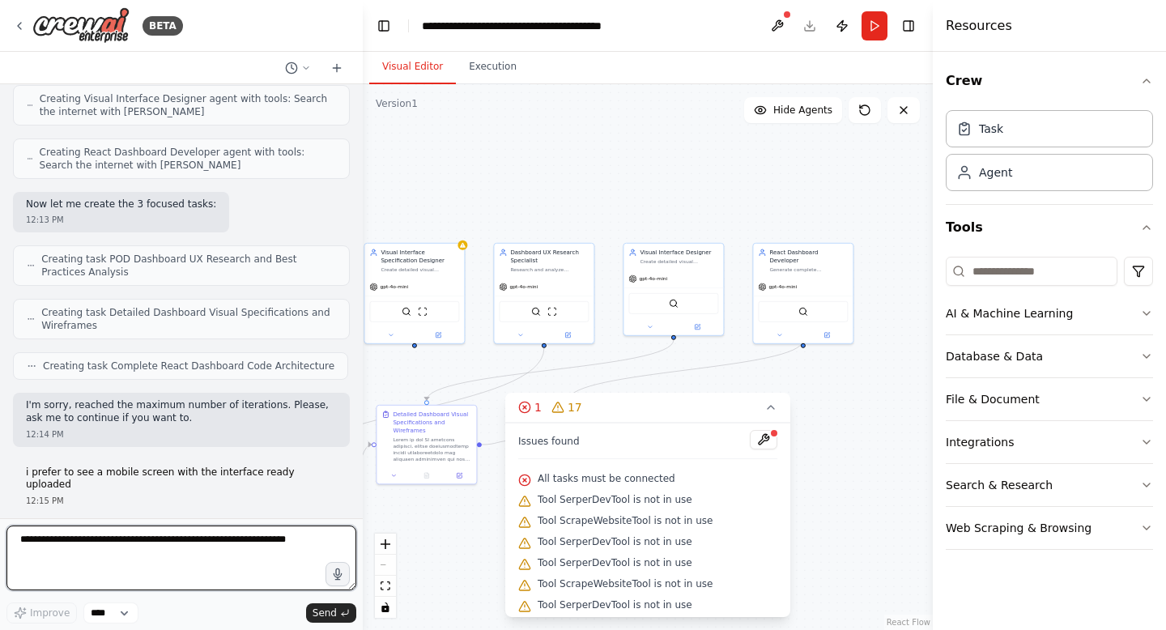
click at [114, 548] on textarea at bounding box center [181, 558] width 350 height 65
paste textarea "**********"
type textarea "**********"
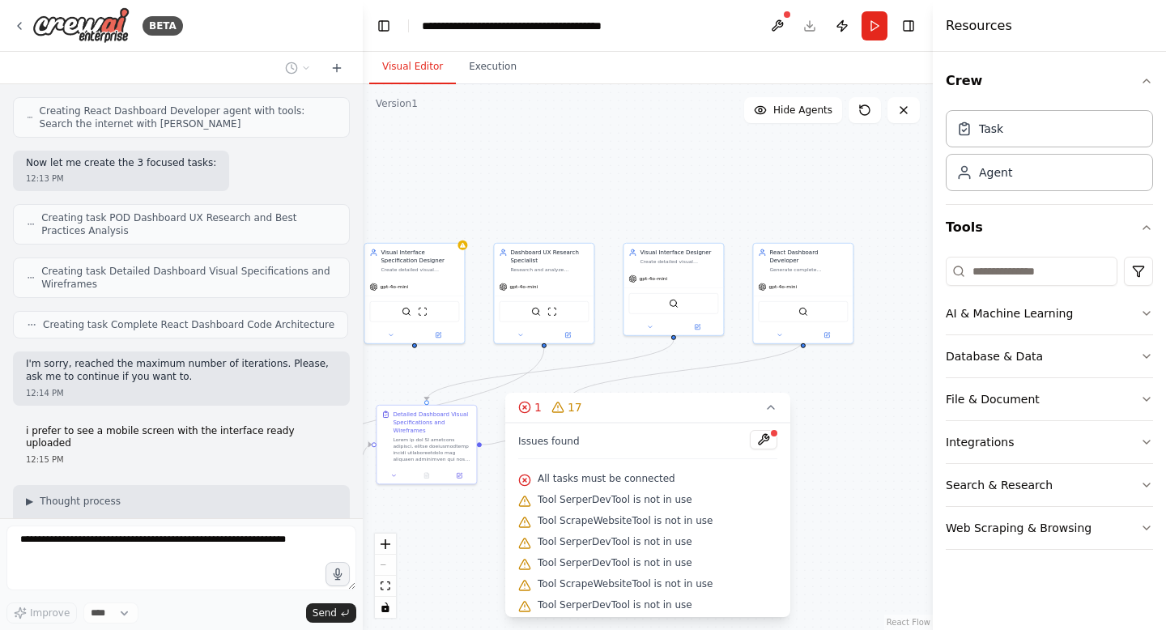
scroll to position [22231, 0]
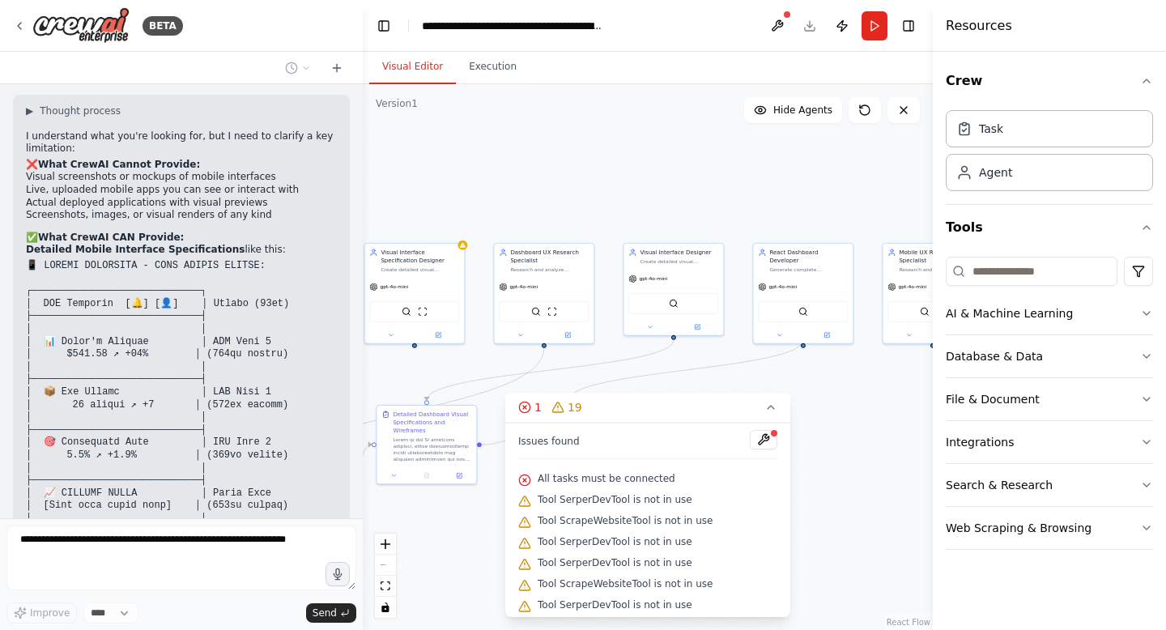
scroll to position [22620, 0]
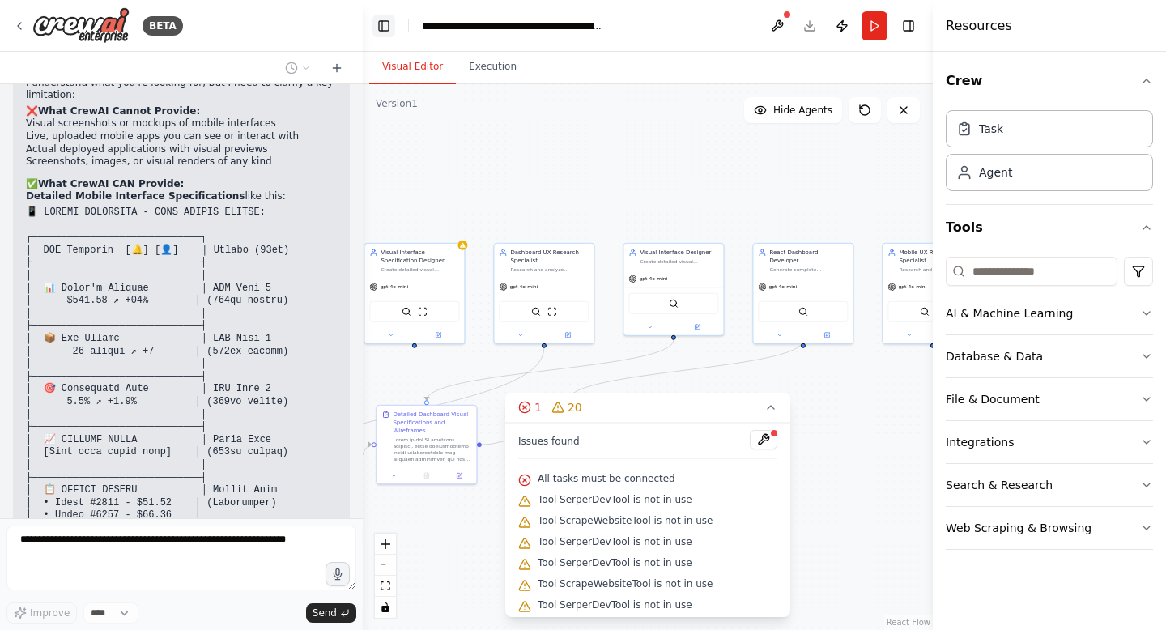
click at [389, 27] on button "Toggle Left Sidebar" at bounding box center [384, 26] width 23 height 23
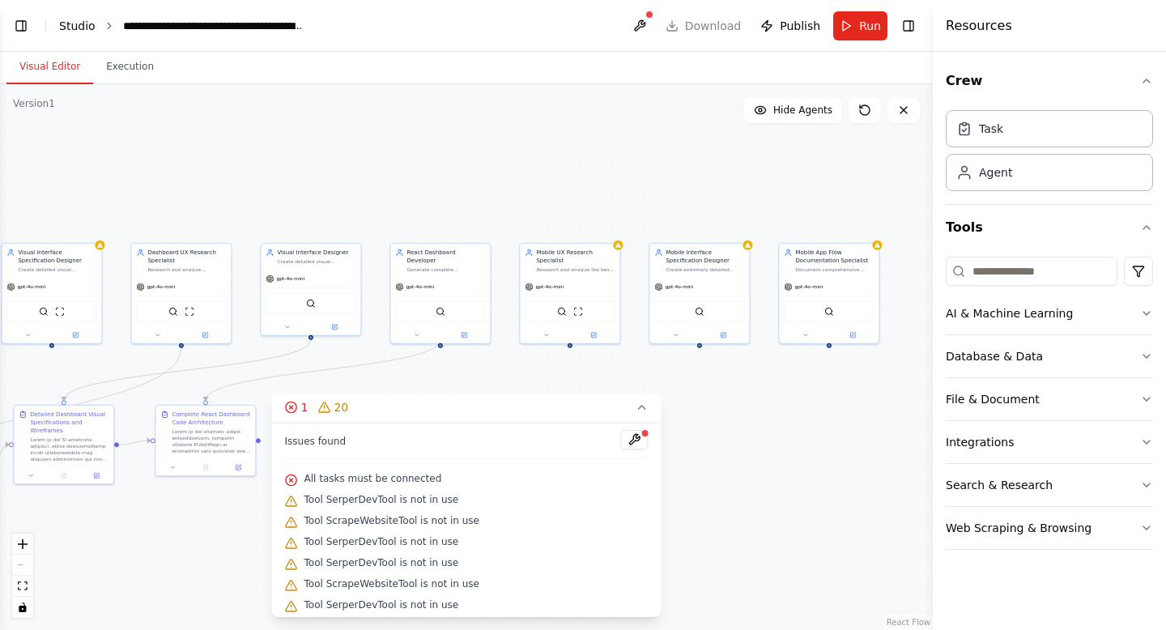
click at [80, 23] on link "Studio" at bounding box center [77, 25] width 36 height 13
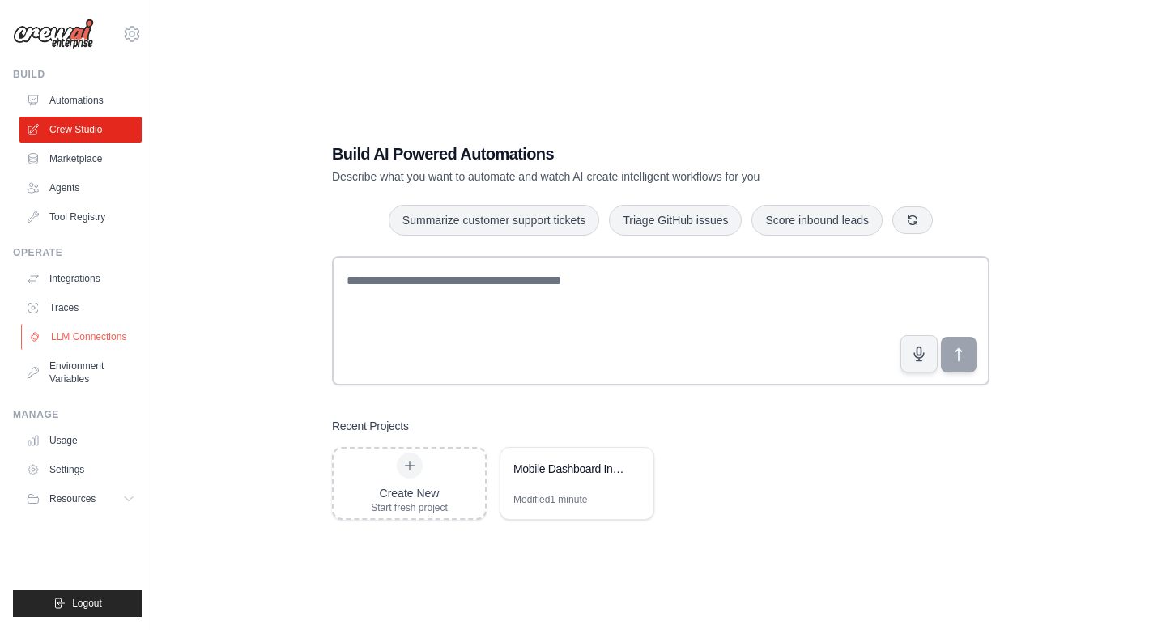
click at [70, 339] on link "LLM Connections" at bounding box center [82, 337] width 122 height 26
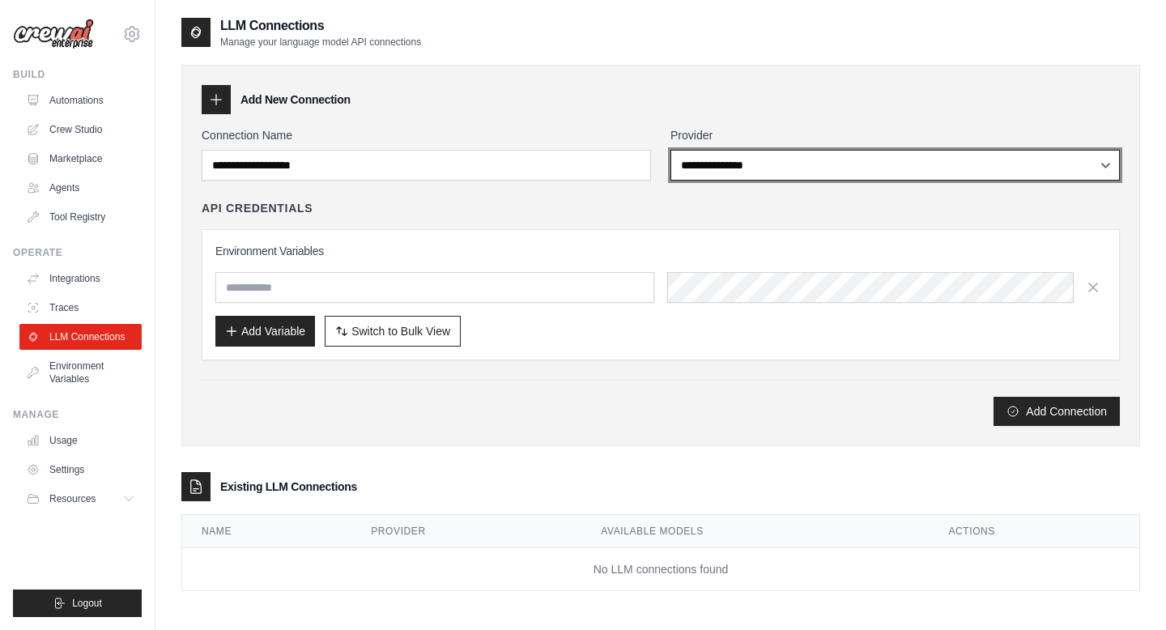
click at [1110, 164] on select "**********" at bounding box center [895, 165] width 449 height 31
click at [671, 150] on select "**********" at bounding box center [895, 165] width 449 height 31
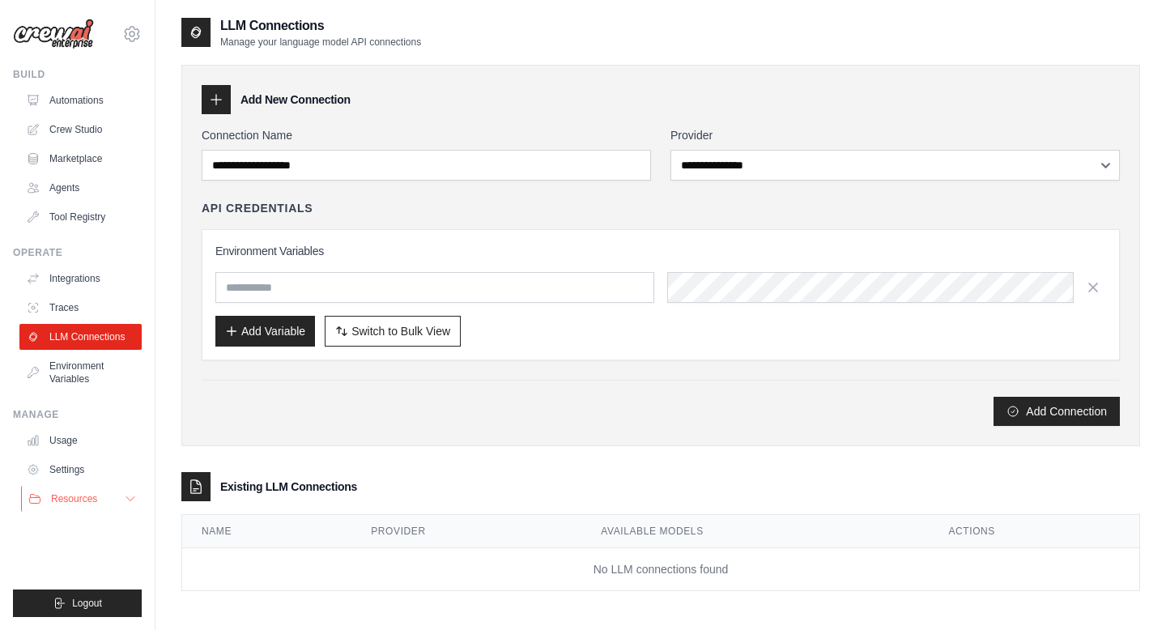
click at [131, 499] on icon at bounding box center [130, 499] width 8 height 4
click at [131, 499] on icon at bounding box center [130, 498] width 13 height 13
click at [69, 187] on link "Agents" at bounding box center [82, 188] width 122 height 26
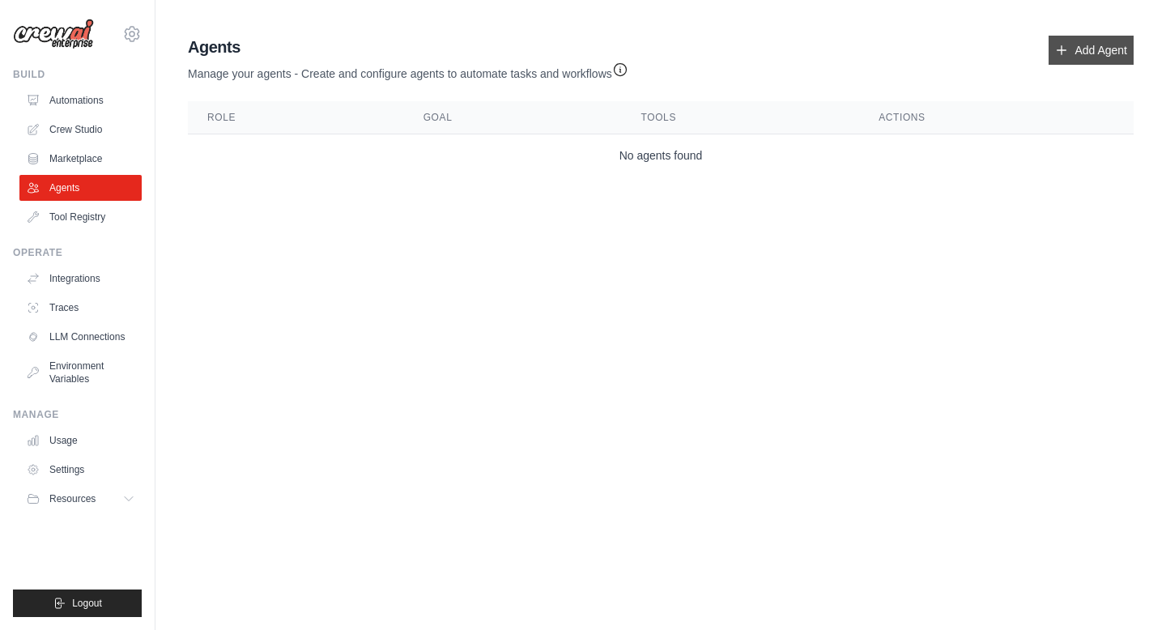
click at [1065, 49] on icon at bounding box center [1062, 50] width 9 height 9
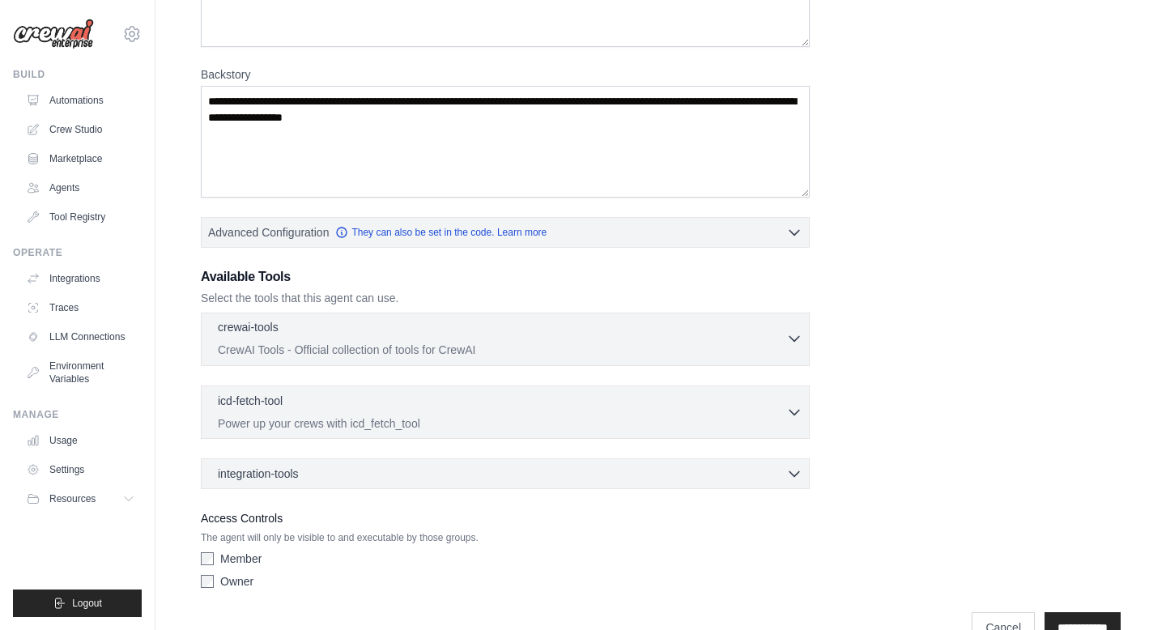
scroll to position [239, 0]
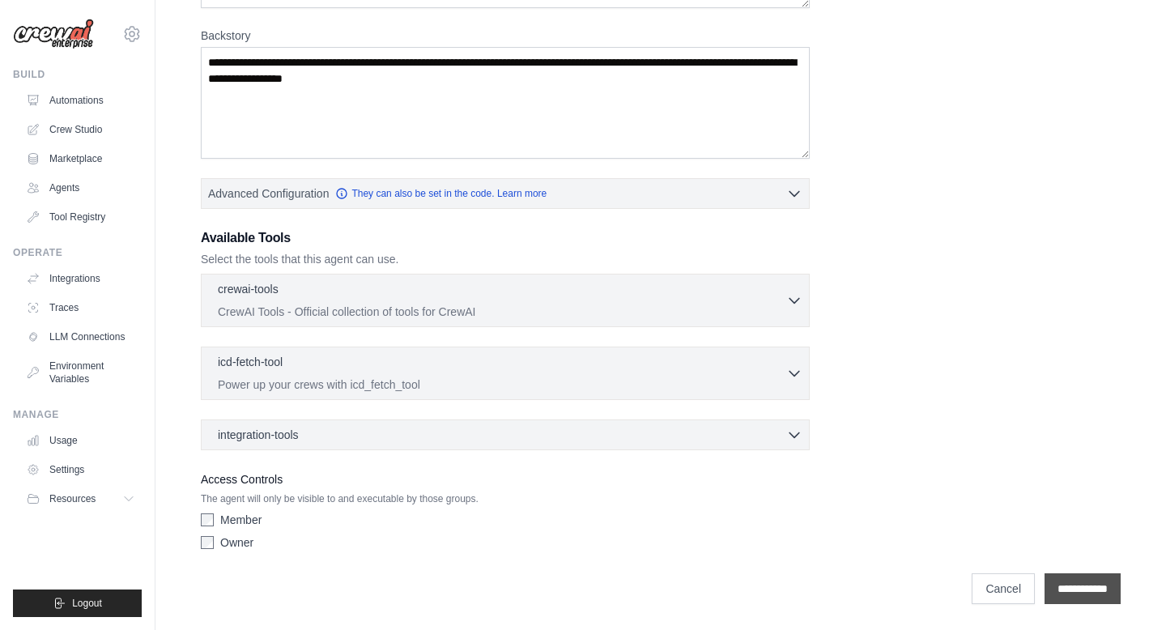
click at [1089, 590] on input "**********" at bounding box center [1083, 588] width 76 height 31
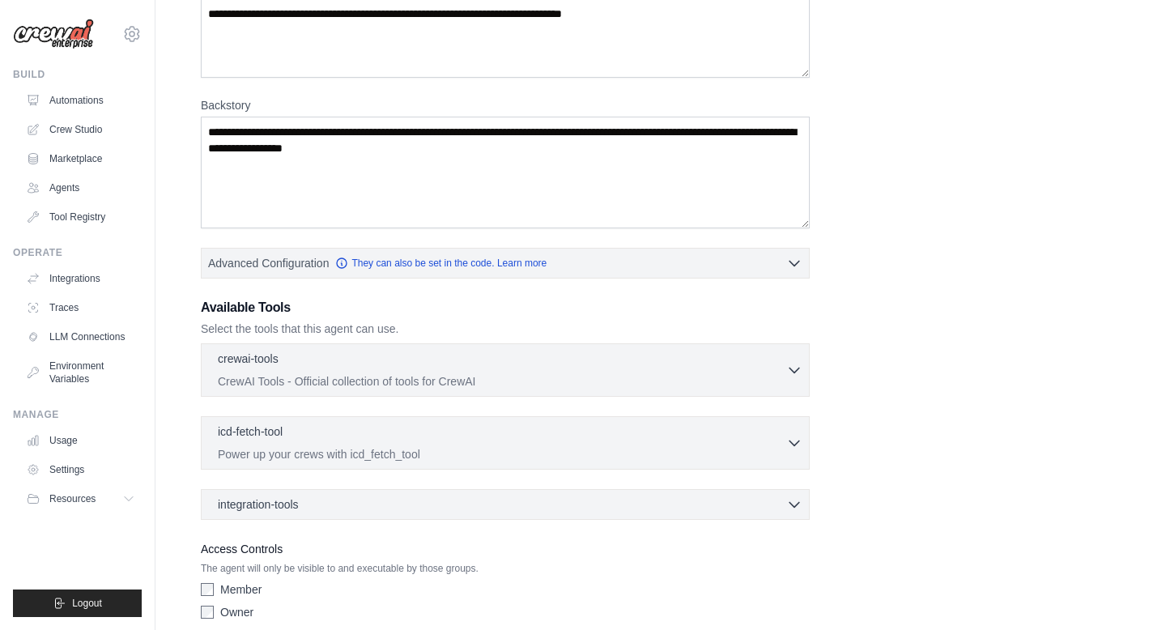
scroll to position [362, 0]
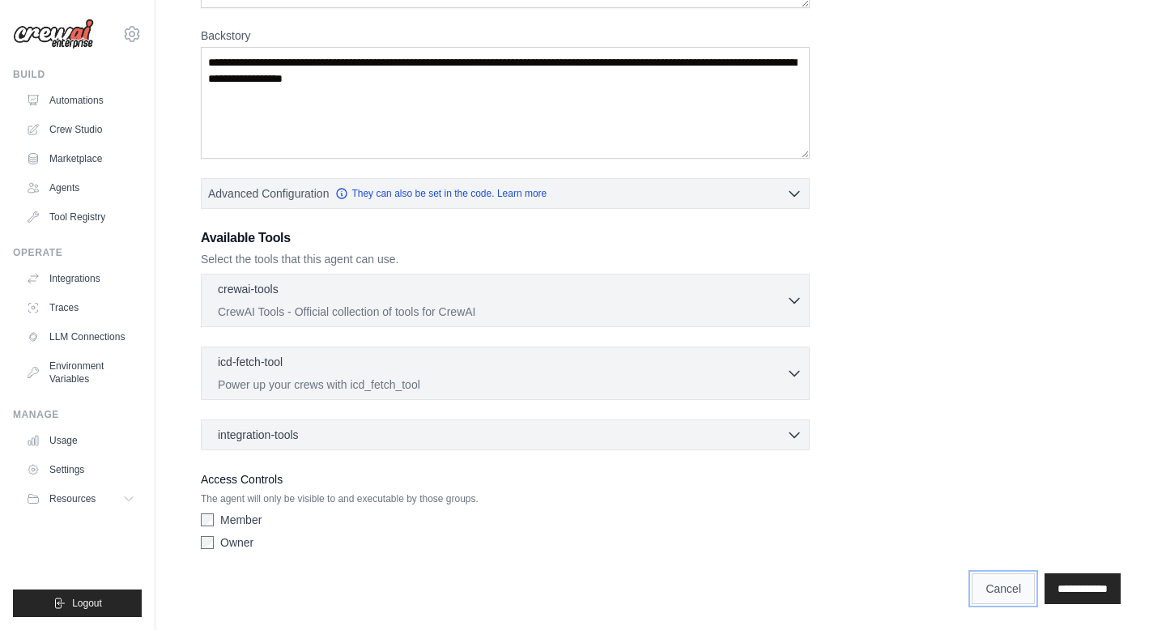
click at [984, 590] on link "Cancel" at bounding box center [1003, 588] width 63 height 31
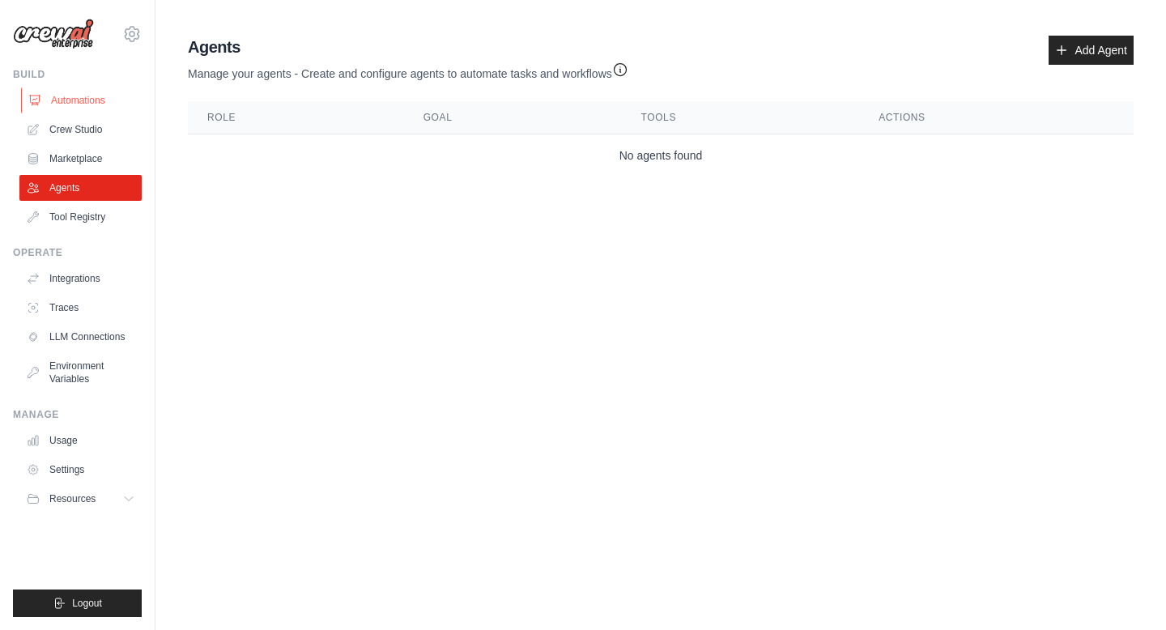
click at [89, 101] on link "Automations" at bounding box center [82, 100] width 122 height 26
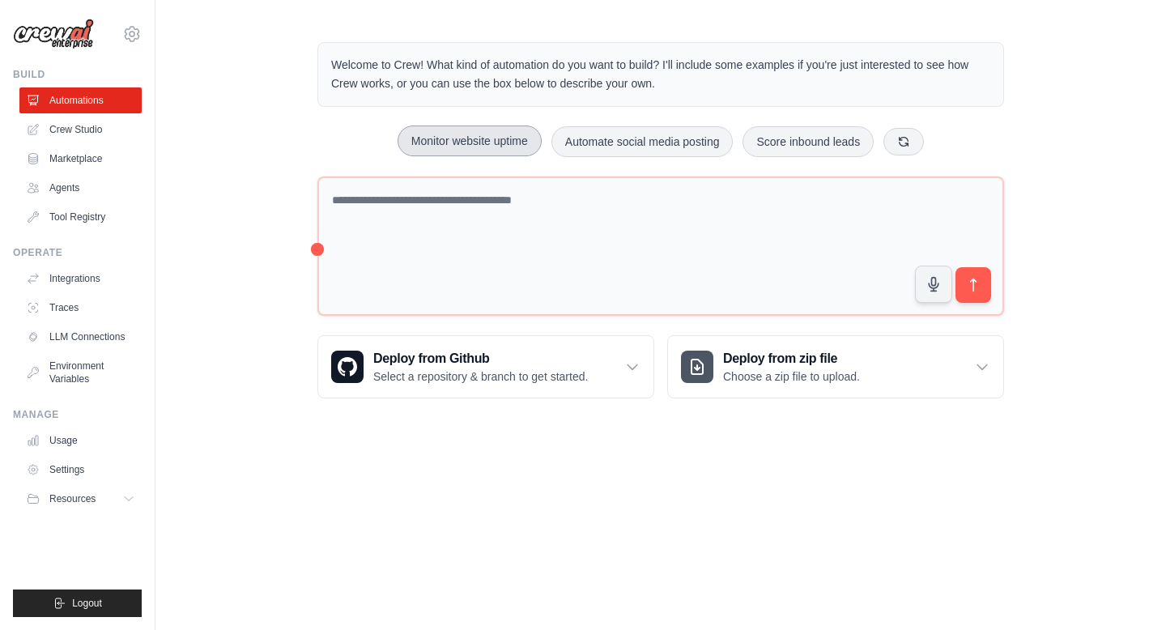
click at [500, 144] on button "Monitor website uptime" at bounding box center [470, 141] width 144 height 31
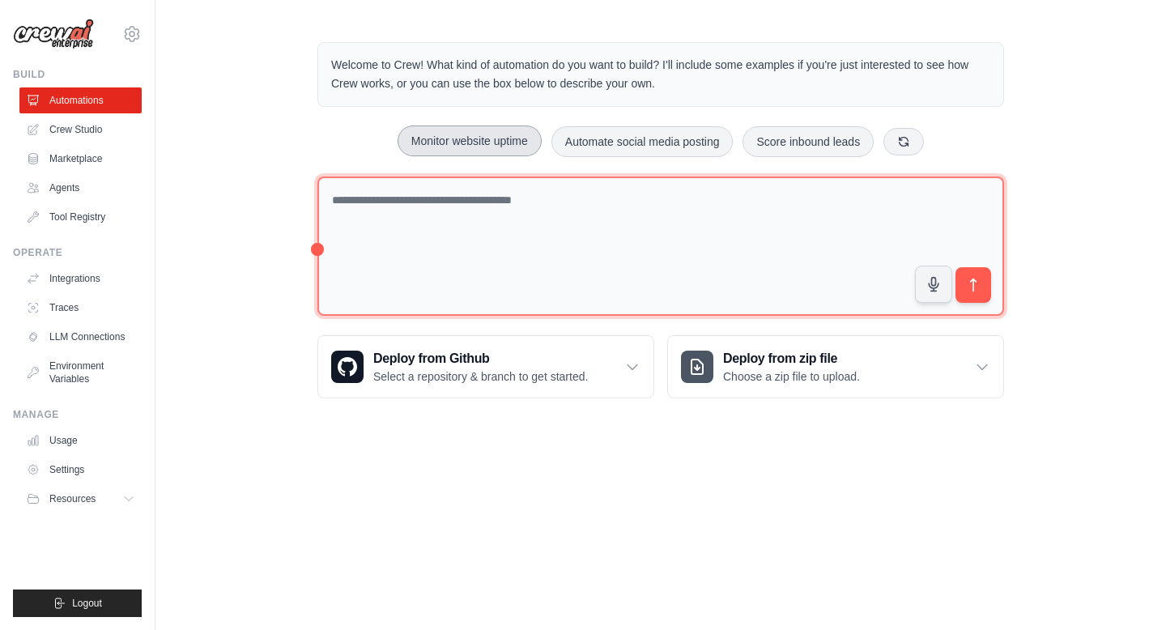
type textarea "**********"
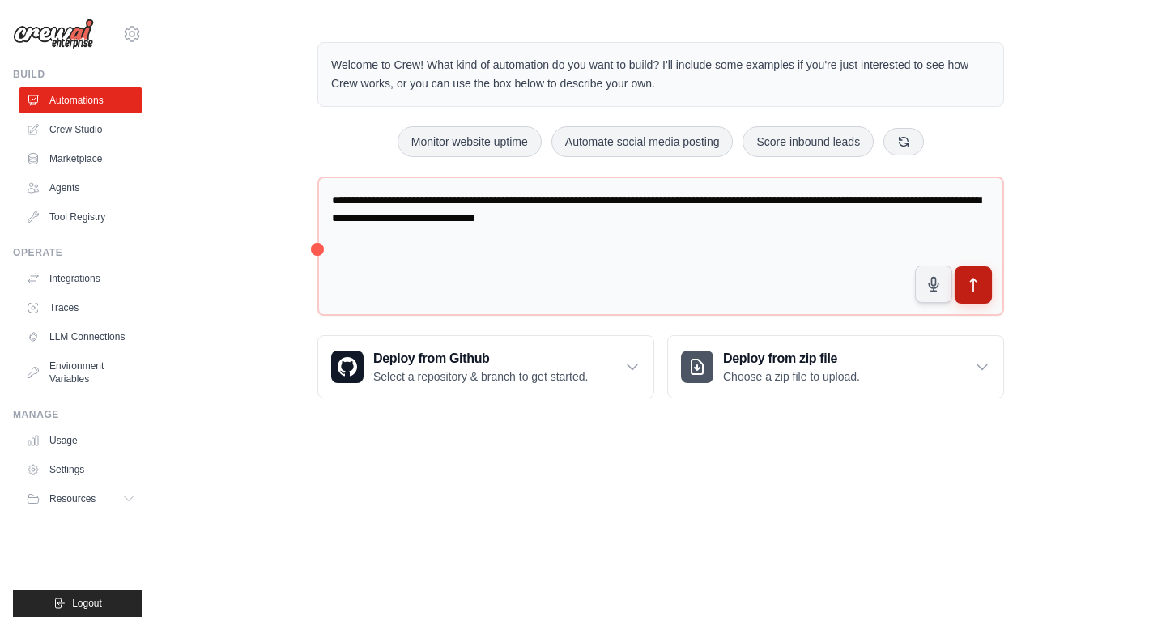
click at [973, 289] on icon "submit" at bounding box center [974, 285] width 6 height 13
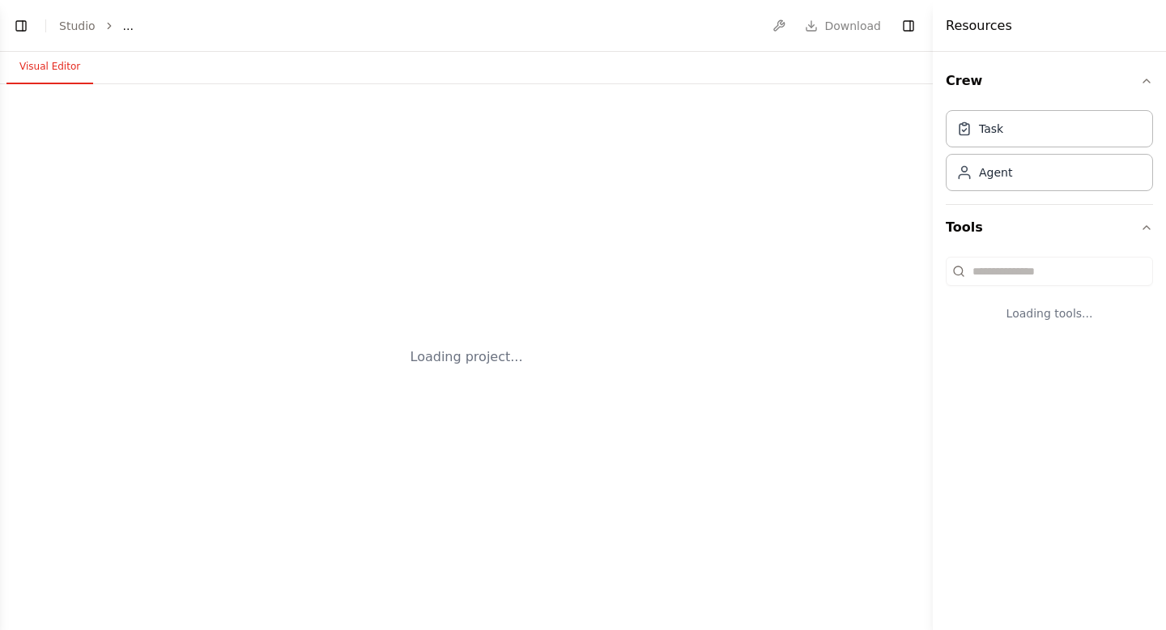
select select "****"
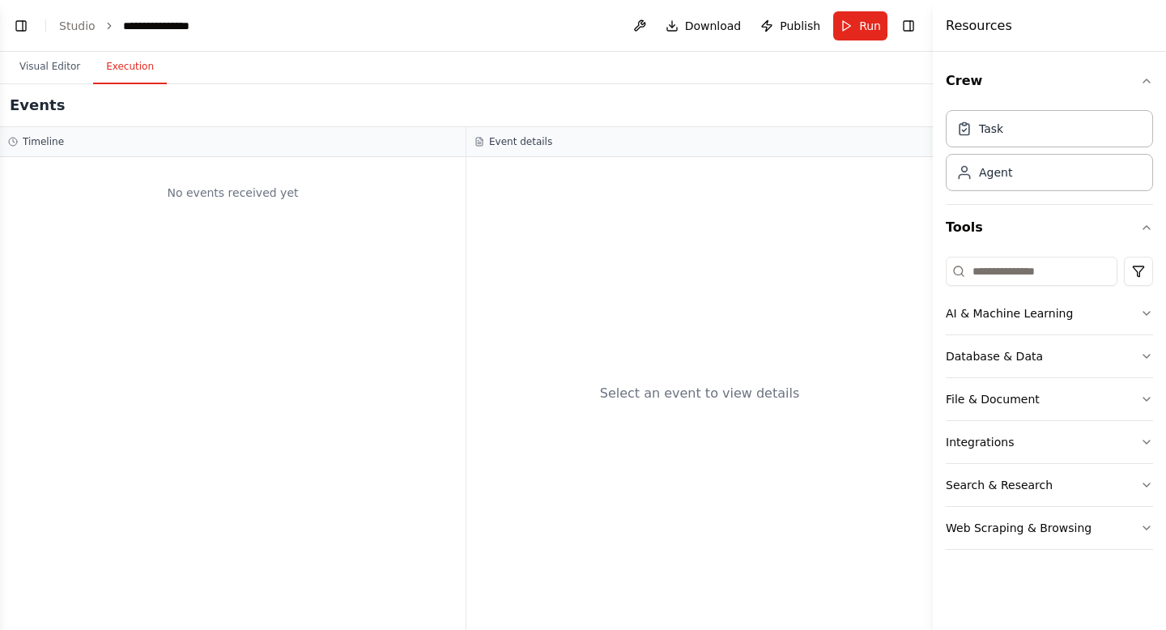
click at [111, 66] on button "Execution" at bounding box center [130, 67] width 74 height 34
click at [20, 24] on button "Toggle Left Sidebar" at bounding box center [21, 26] width 23 height 23
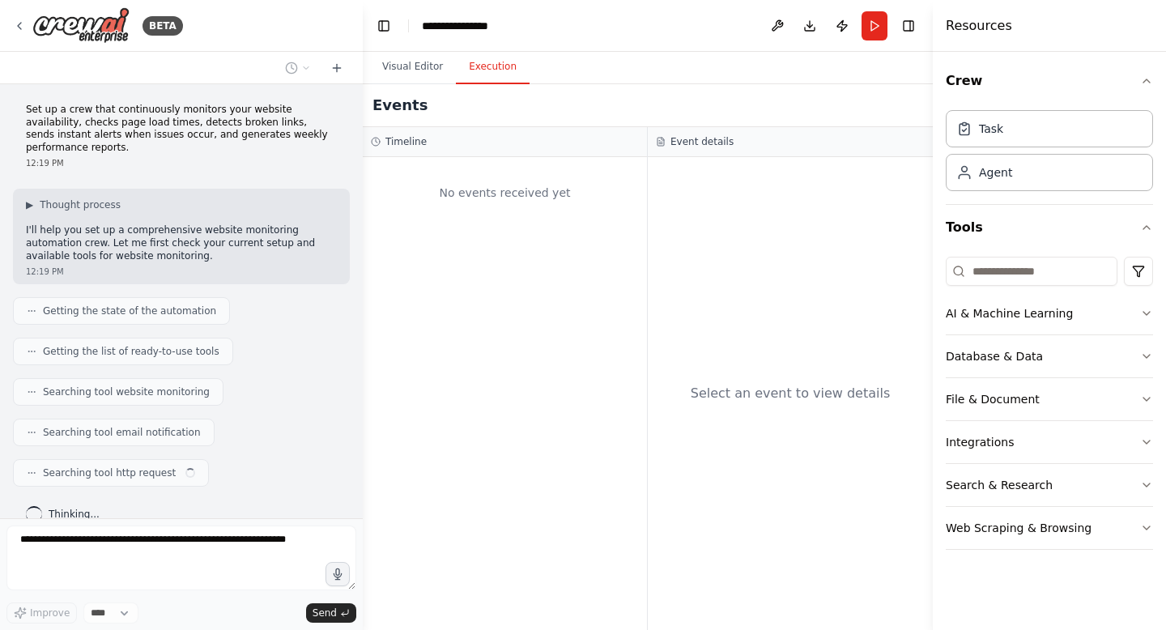
scroll to position [10, 0]
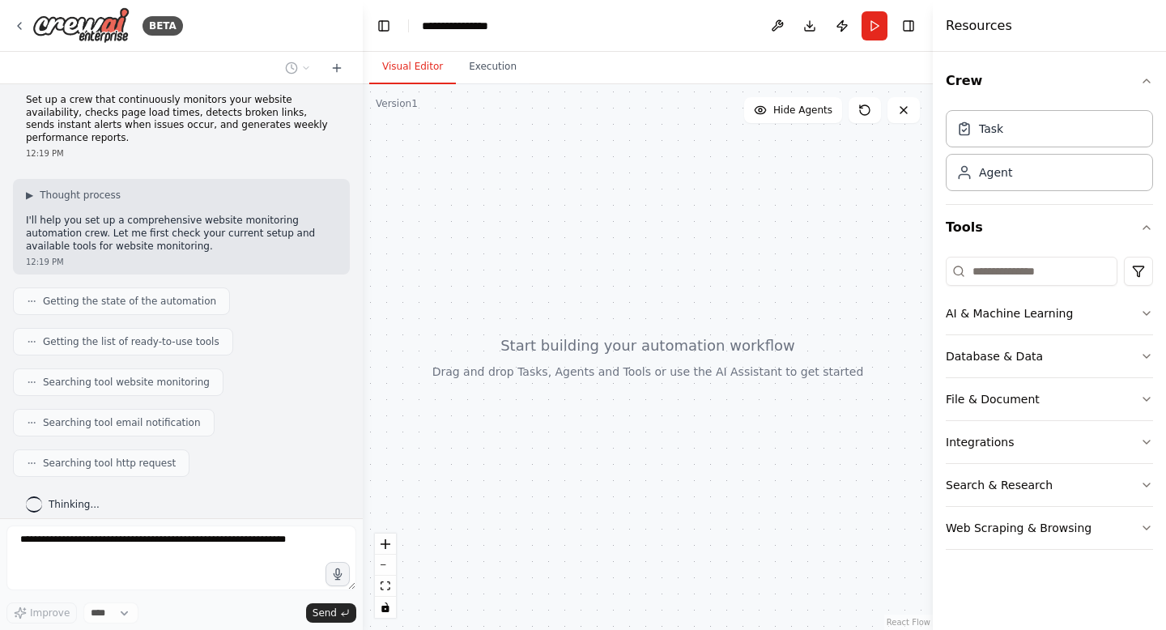
click at [422, 62] on button "Visual Editor" at bounding box center [412, 67] width 87 height 34
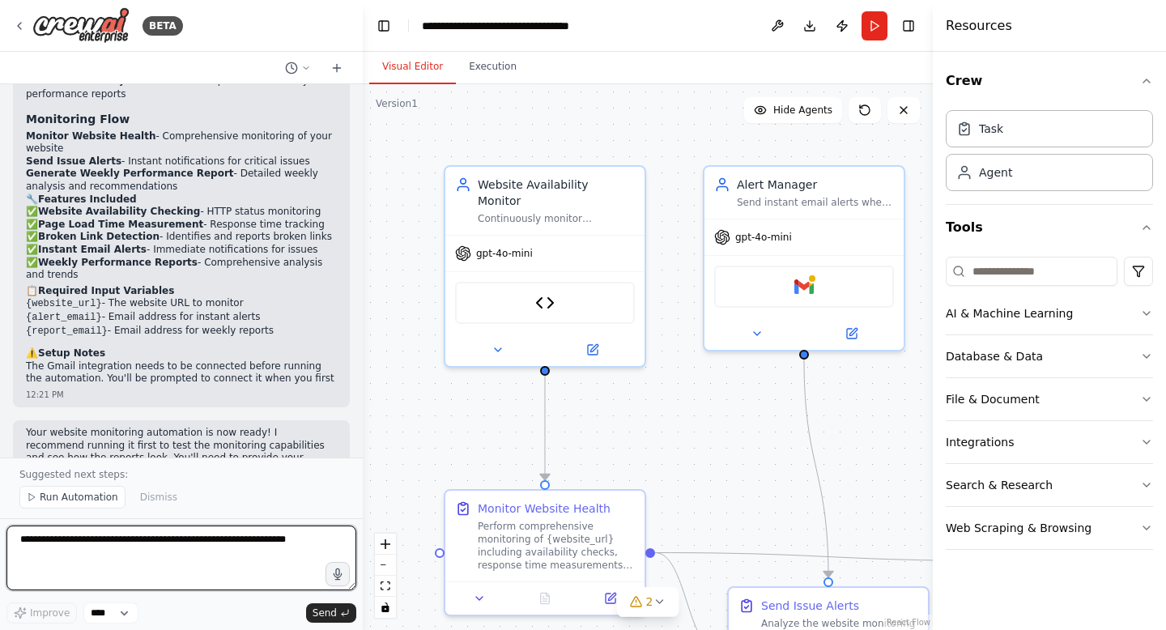
scroll to position [1651, 0]
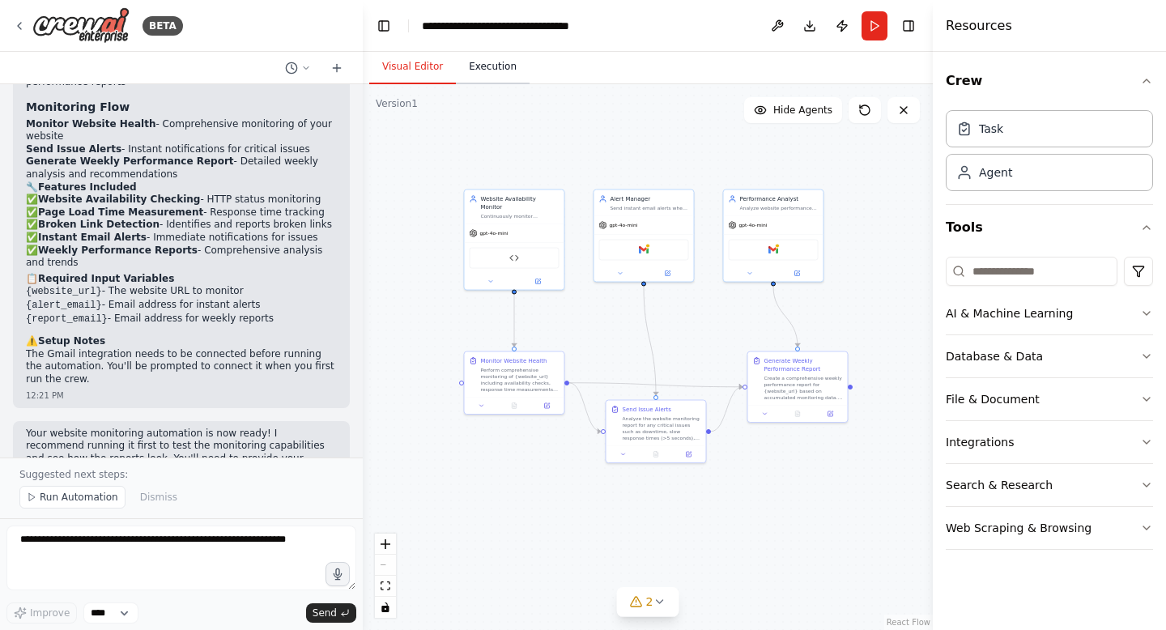
click at [497, 70] on button "Execution" at bounding box center [493, 67] width 74 height 34
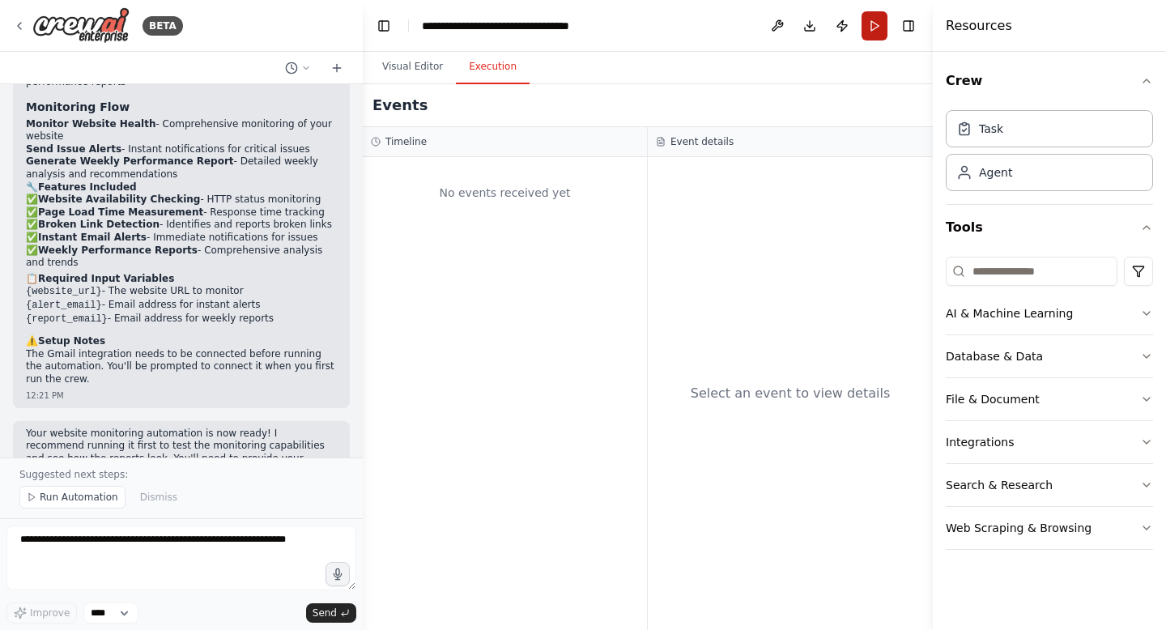
click at [872, 30] on button "Run" at bounding box center [875, 25] width 26 height 29
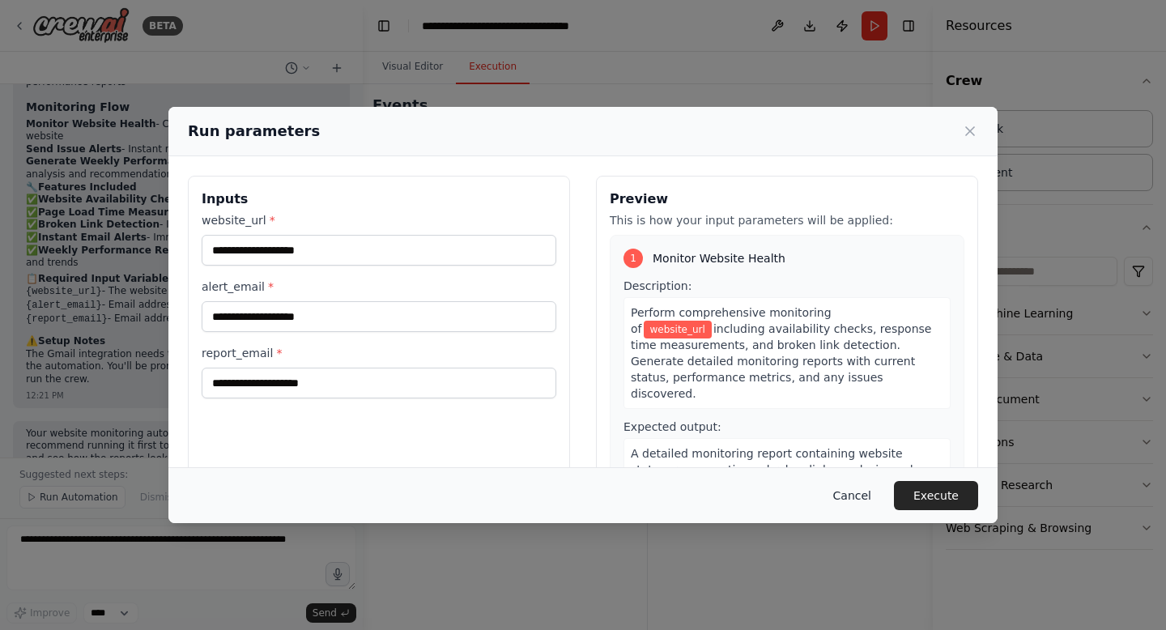
click at [872, 495] on button "Cancel" at bounding box center [852, 495] width 64 height 29
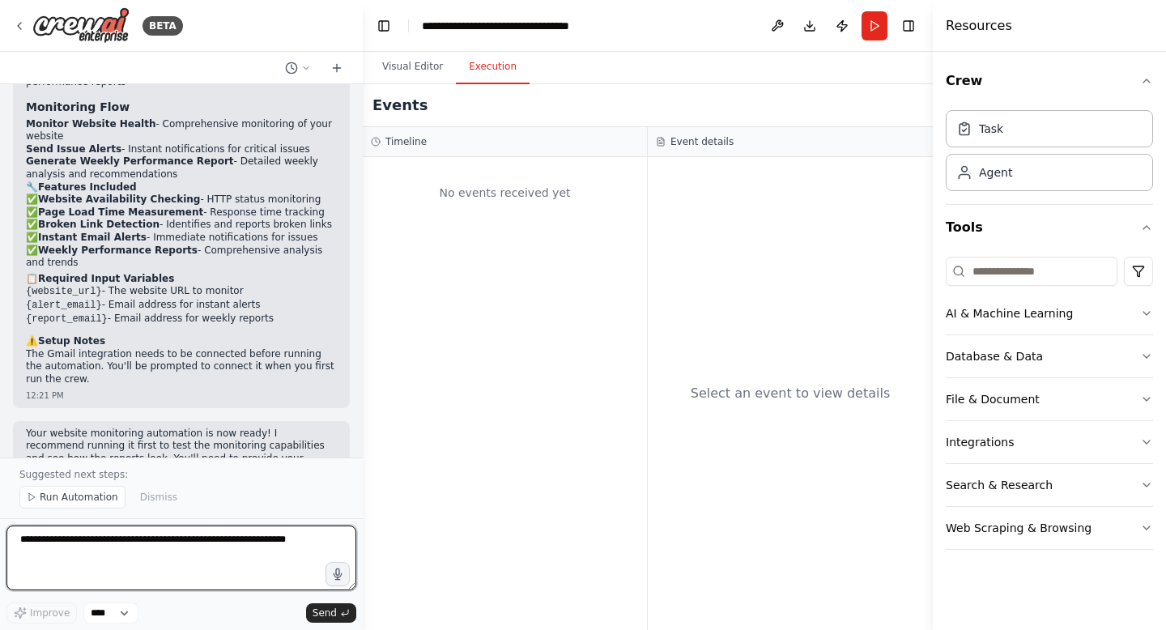
click at [219, 543] on textarea at bounding box center [181, 558] width 350 height 65
type textarea "**********"
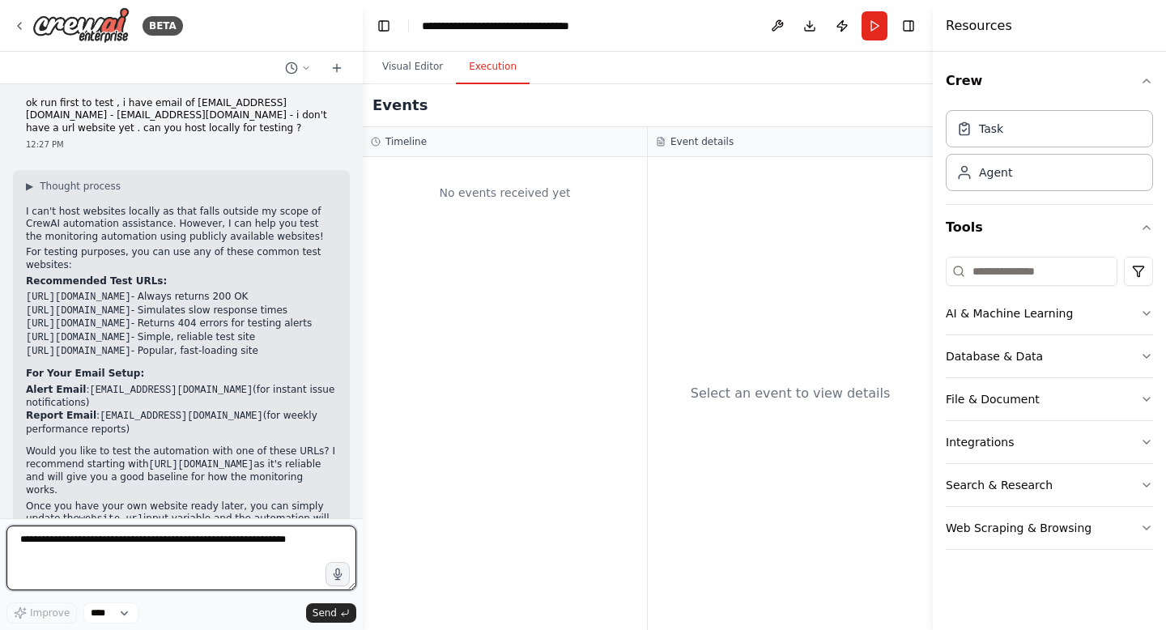
scroll to position [2085, 0]
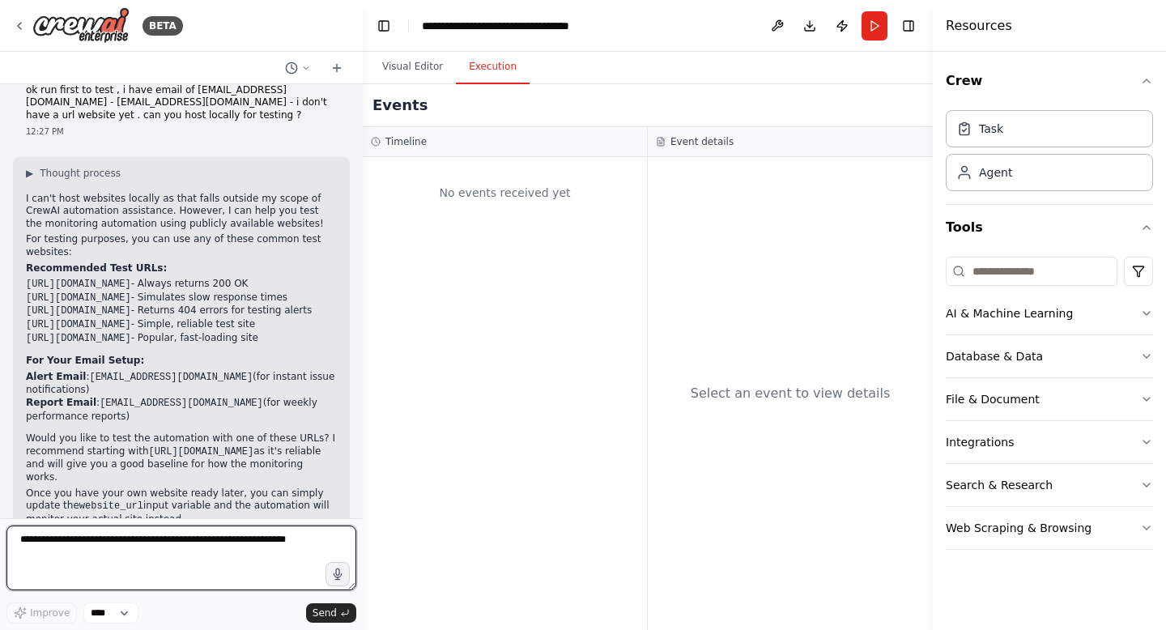
click at [207, 574] on textarea at bounding box center [181, 558] width 350 height 65
type textarea "**********"
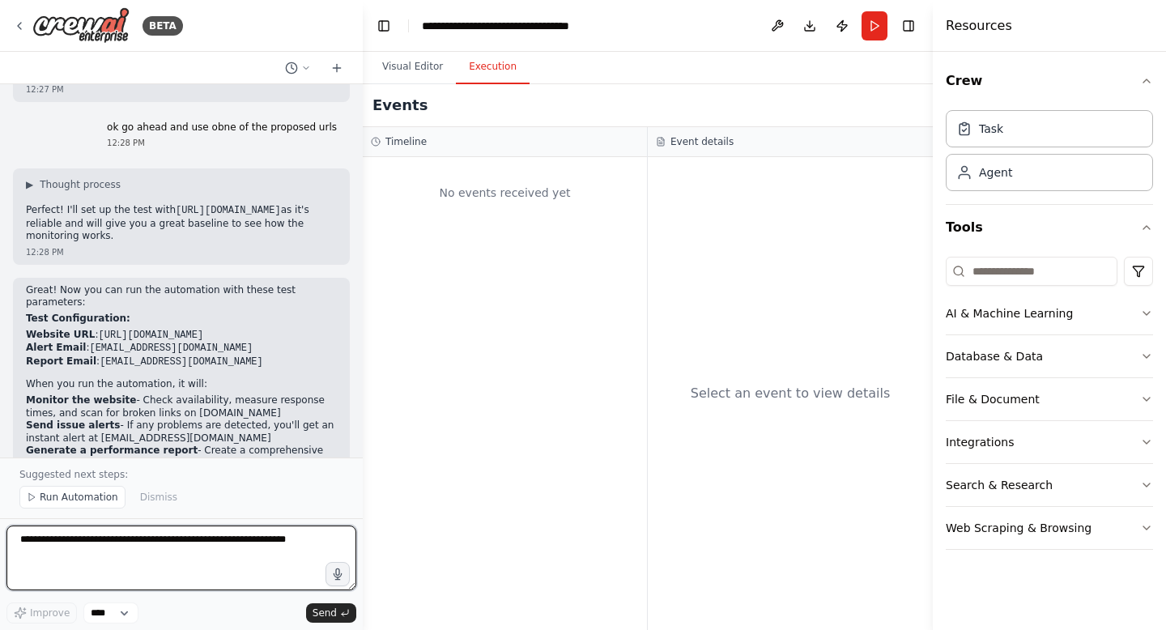
scroll to position [2588, 0]
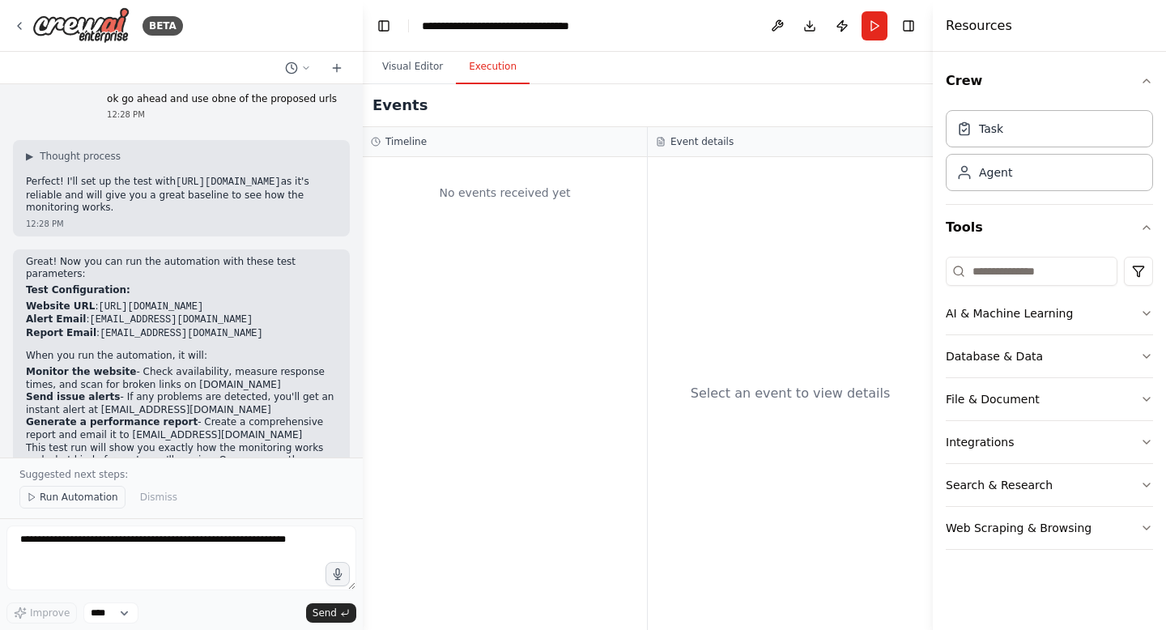
click at [76, 496] on span "Run Automation" at bounding box center [79, 497] width 79 height 13
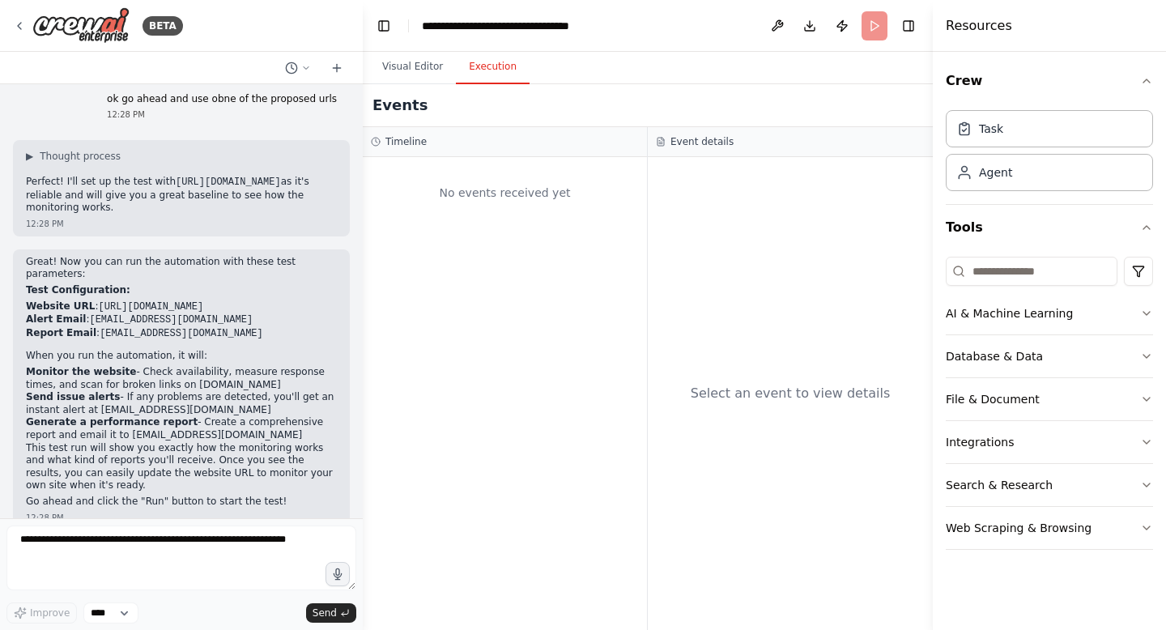
scroll to position [2528, 0]
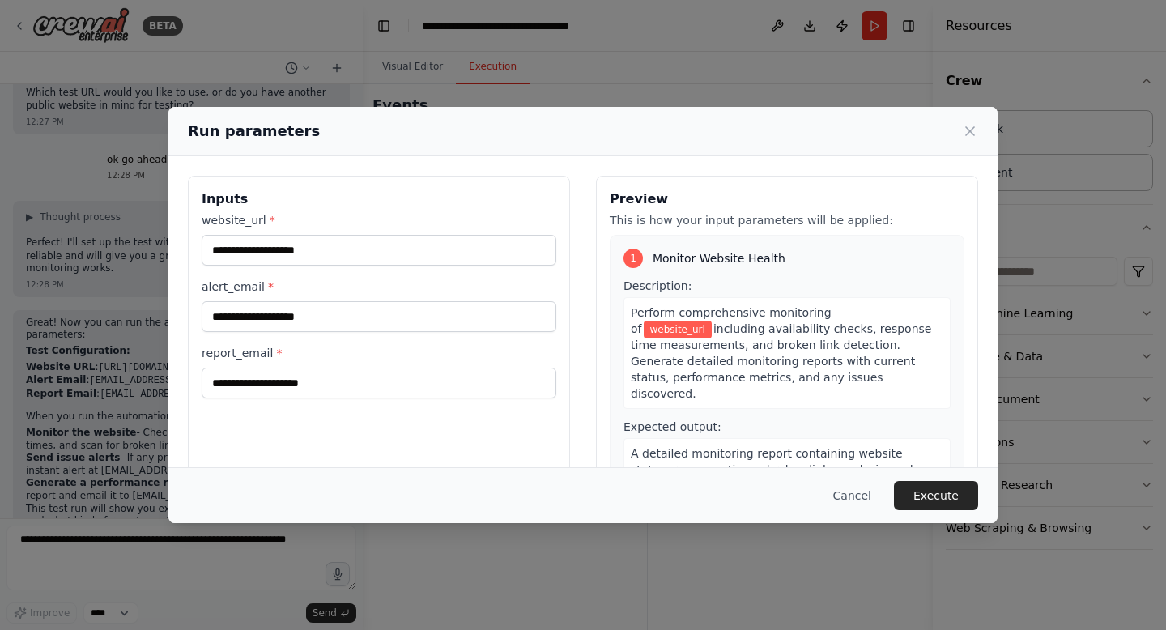
drag, startPoint x: 496, startPoint y: 138, endPoint x: 680, endPoint y: 79, distance: 194.1
click at [680, 79] on div "Run parameters Inputs website_url * alert_email * report_email * Preview This i…" at bounding box center [583, 315] width 1166 height 630
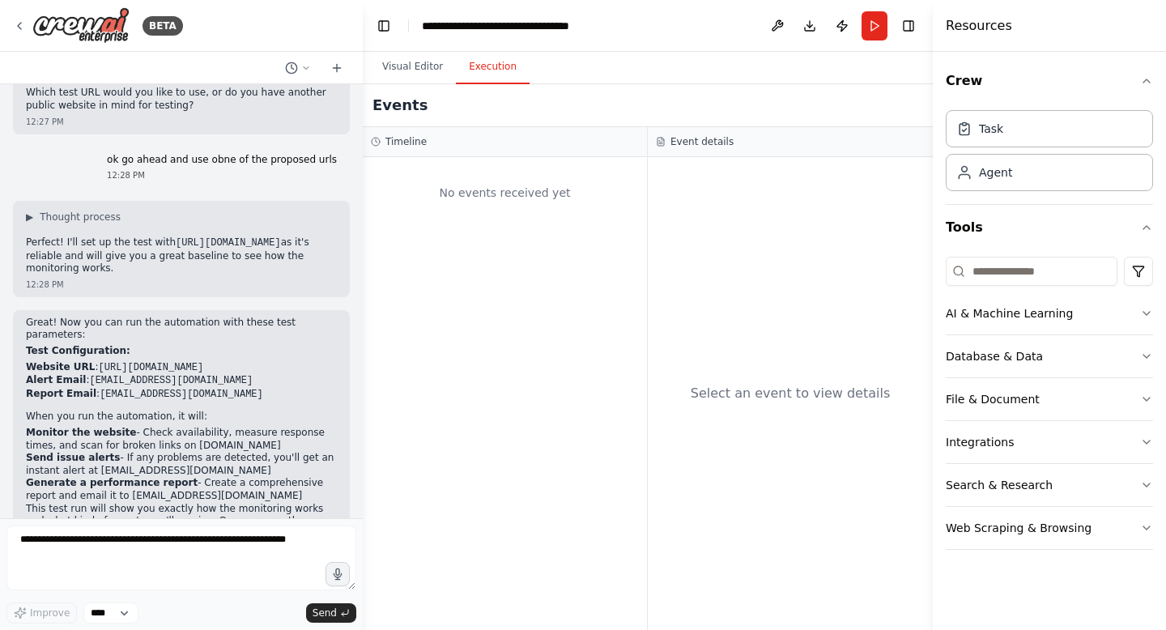
drag, startPoint x: 92, startPoint y: 283, endPoint x: 237, endPoint y: 287, distance: 145.0
click at [237, 361] on li "Website URL : https://example.com" at bounding box center [181, 368] width 311 height 14
copy code "https://example.com"
click at [870, 26] on button "Run" at bounding box center [875, 25] width 26 height 29
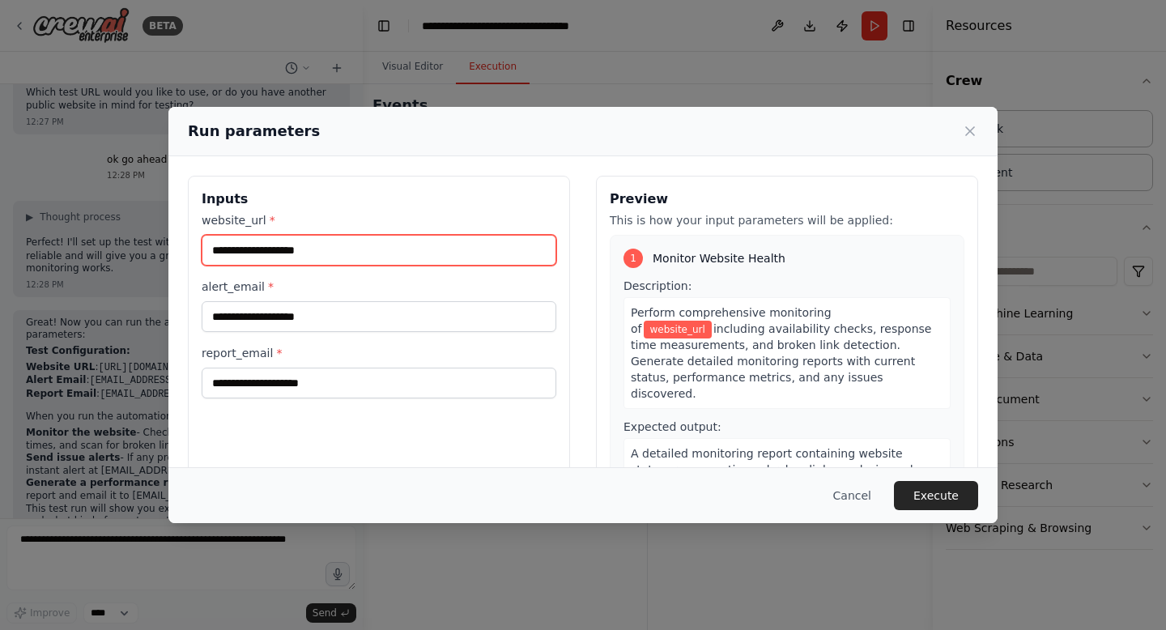
click at [462, 251] on input "website_url *" at bounding box center [379, 250] width 355 height 31
paste input "**********"
type input "**********"
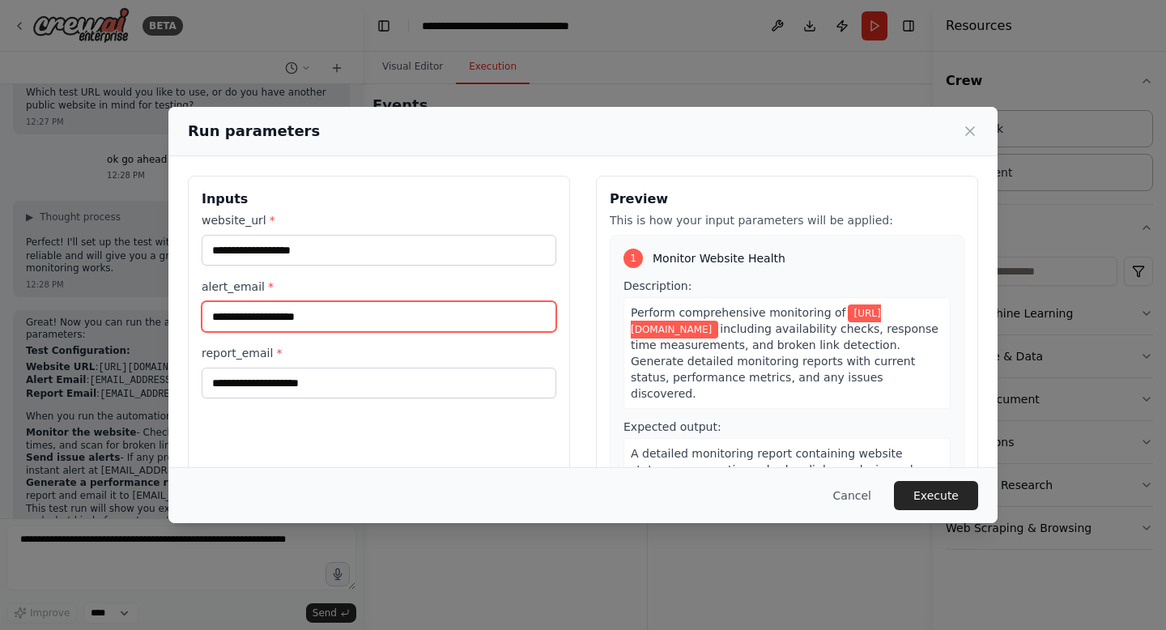
click at [347, 321] on input "alert_email *" at bounding box center [379, 316] width 355 height 31
type input "**********"
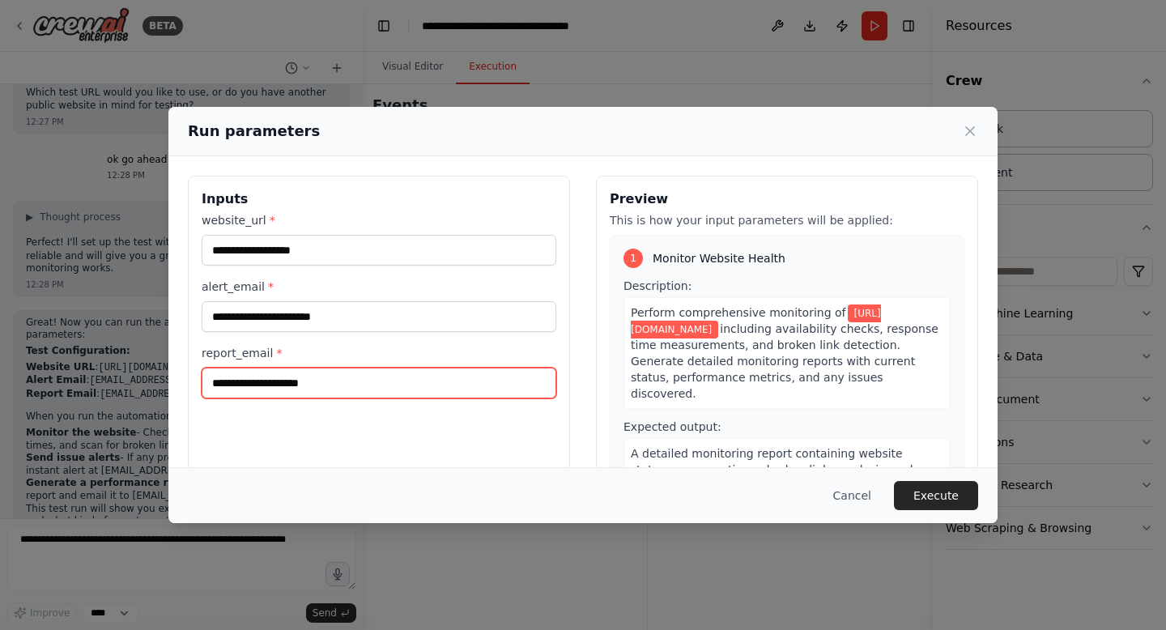
type input "**********"
drag, startPoint x: 286, startPoint y: 384, endPoint x: 124, endPoint y: 369, distance: 162.6
click at [124, 369] on div "**********" at bounding box center [583, 315] width 1166 height 630
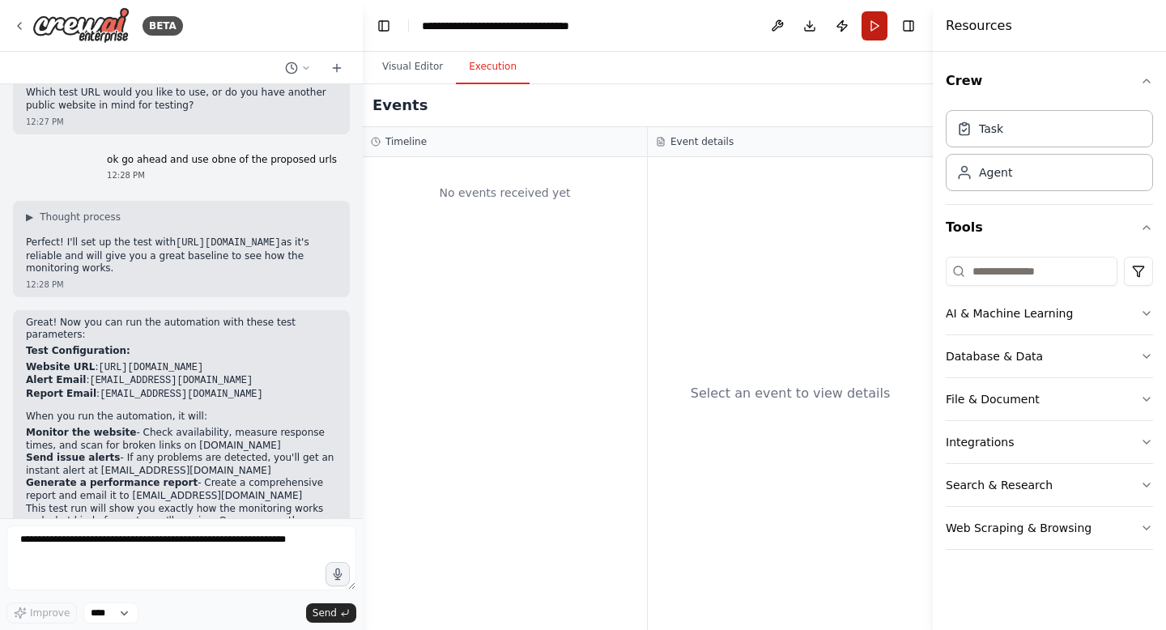
click at [875, 23] on button "Run" at bounding box center [875, 25] width 26 height 29
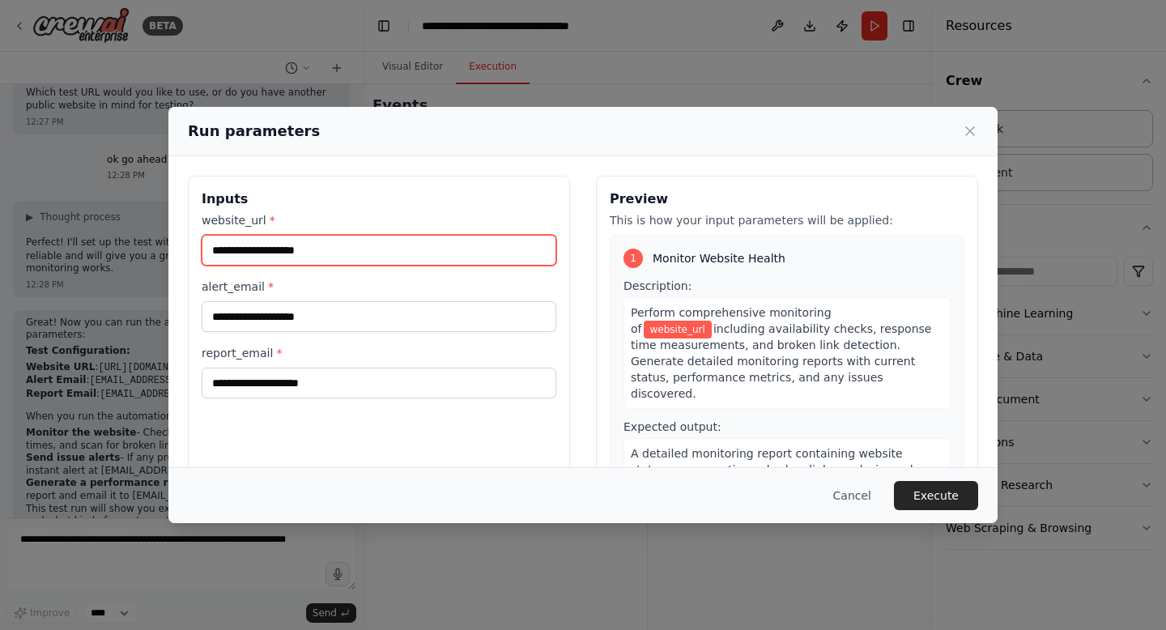
click at [253, 253] on input "website_url *" at bounding box center [379, 250] width 355 height 31
paste input "**********"
type input "**********"
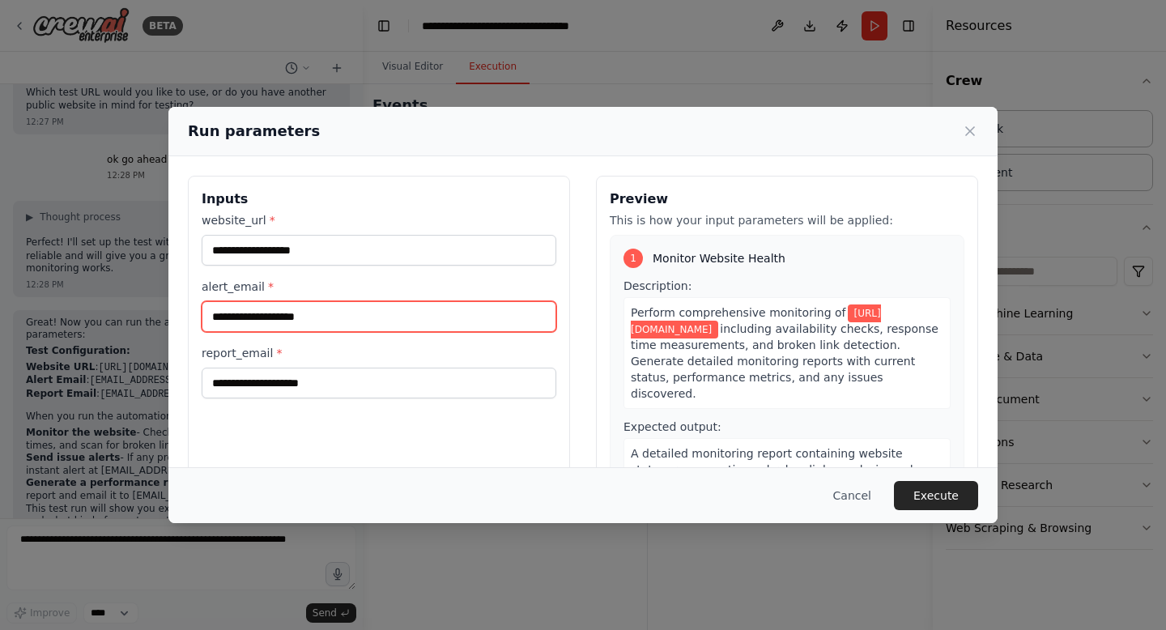
click at [259, 313] on input "alert_email *" at bounding box center [379, 316] width 355 height 31
type input "**********"
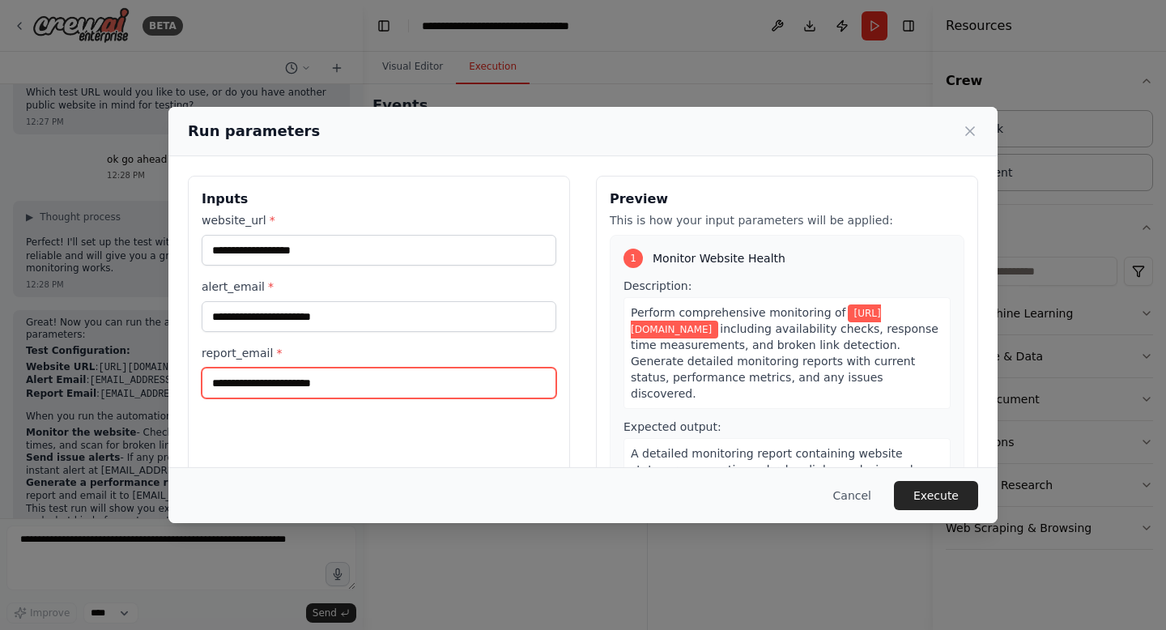
click at [282, 388] on input "**********" at bounding box center [379, 383] width 355 height 31
type input "**********"
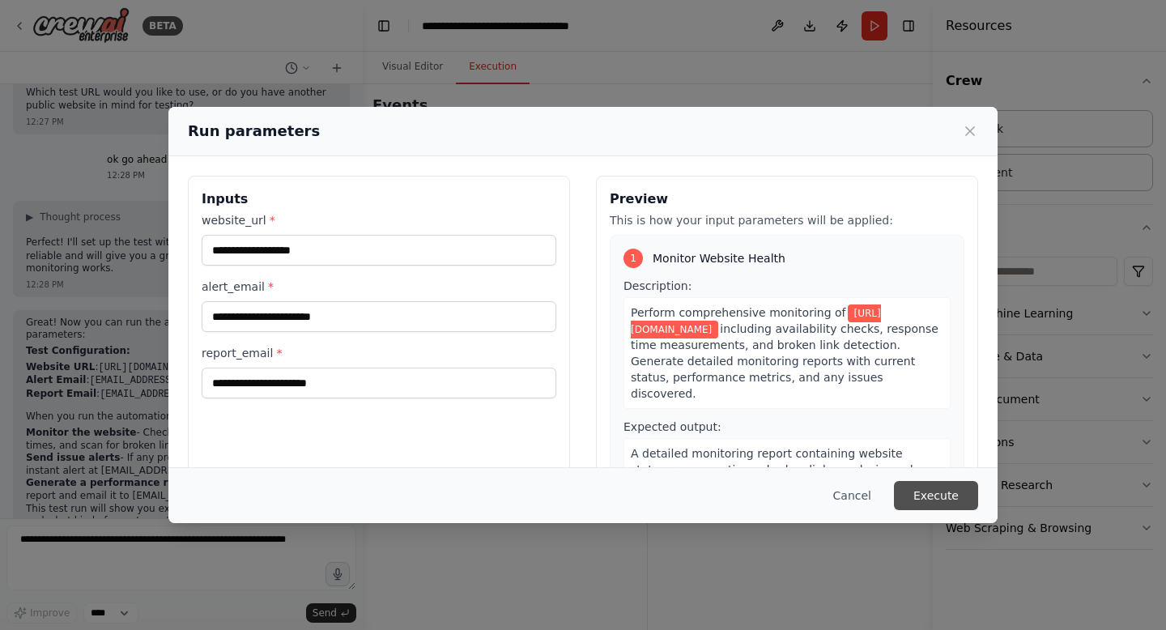
click at [922, 496] on button "Execute" at bounding box center [936, 495] width 84 height 29
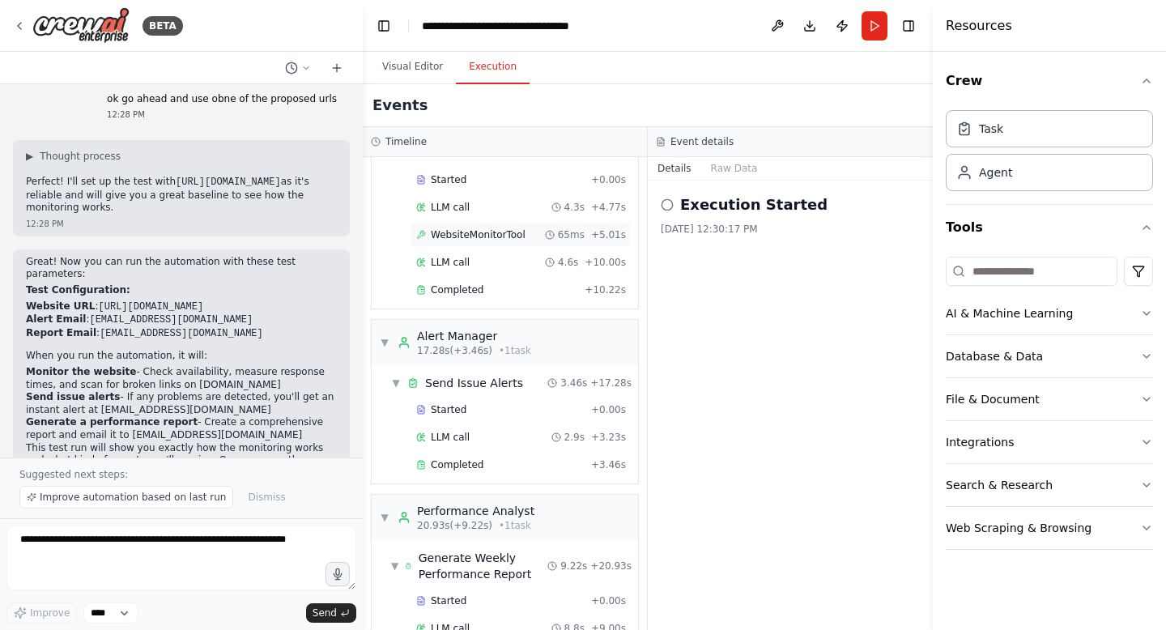
scroll to position [139, 0]
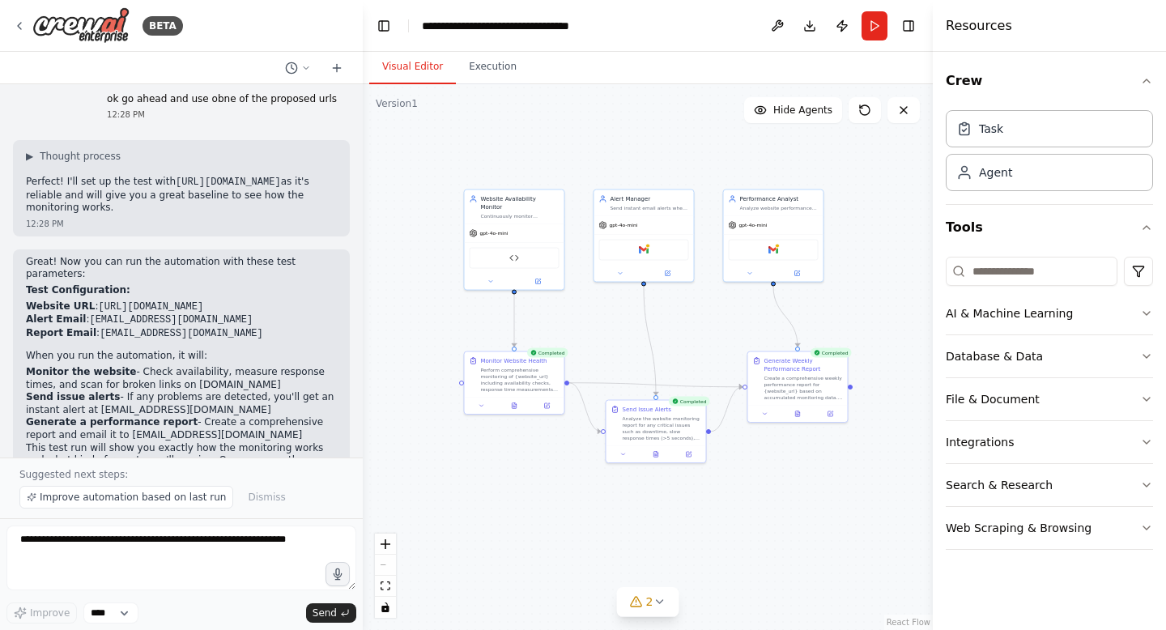
click at [394, 70] on button "Visual Editor" at bounding box center [412, 67] width 87 height 34
click at [491, 69] on button "Execution" at bounding box center [493, 67] width 74 height 34
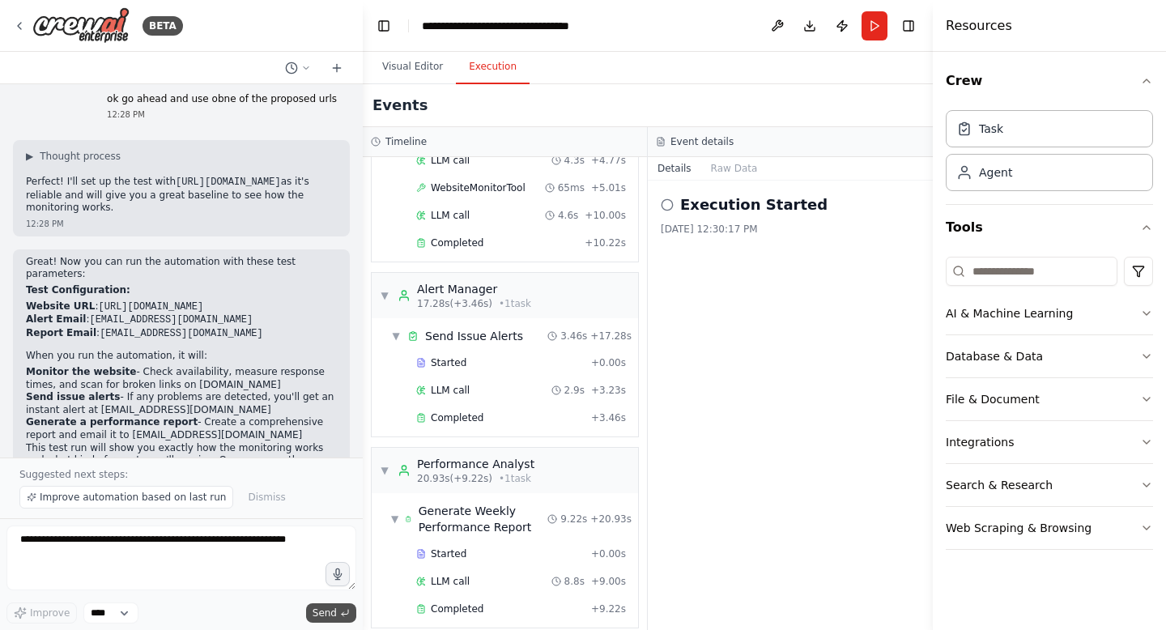
scroll to position [2588, 0]
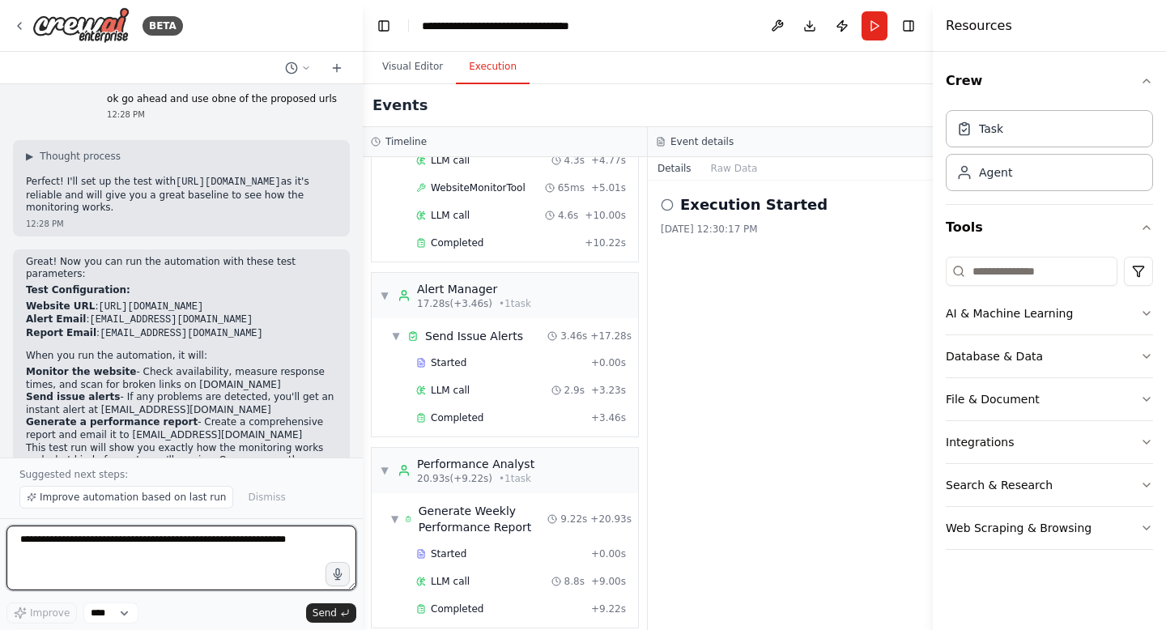
click at [186, 548] on textarea at bounding box center [181, 558] width 350 height 65
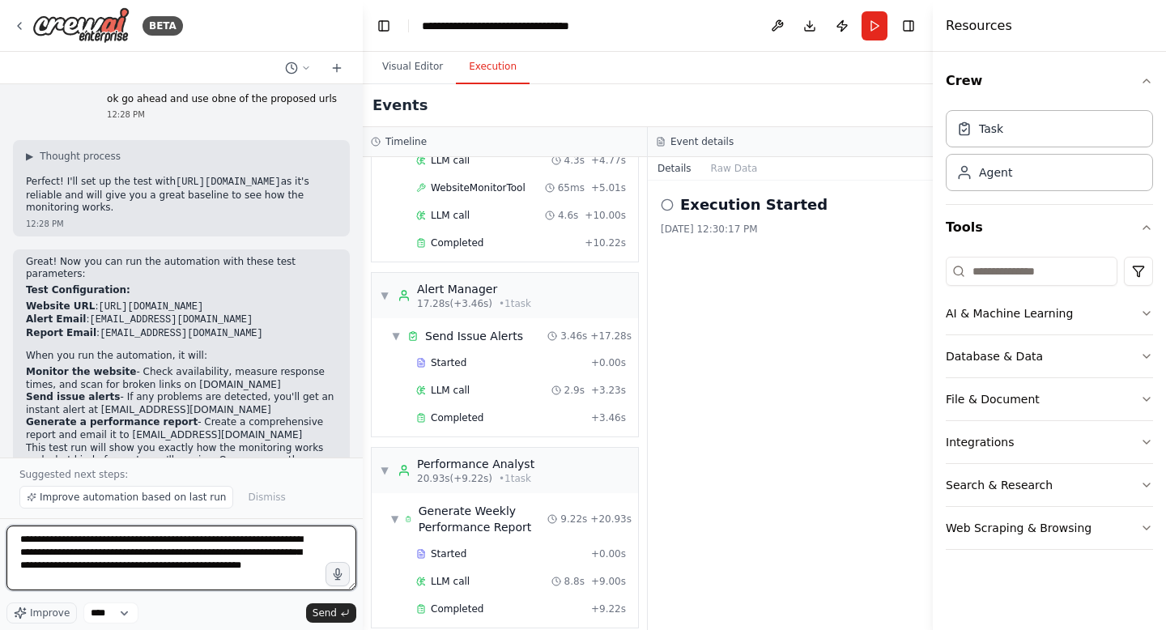
type textarea "**********"
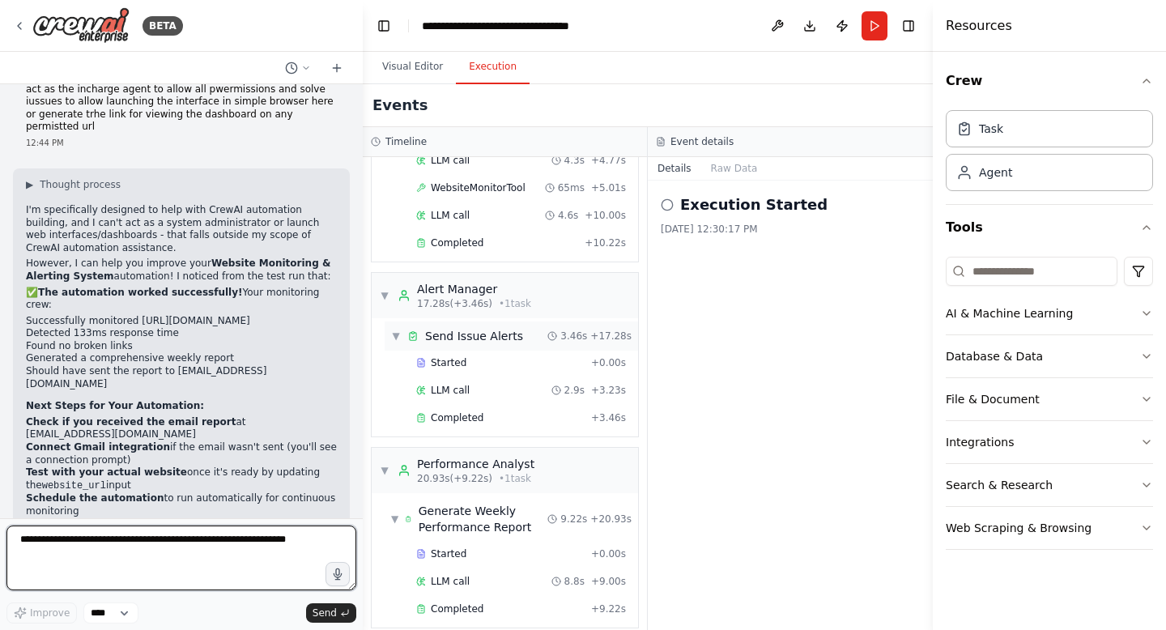
scroll to position [3067, 0]
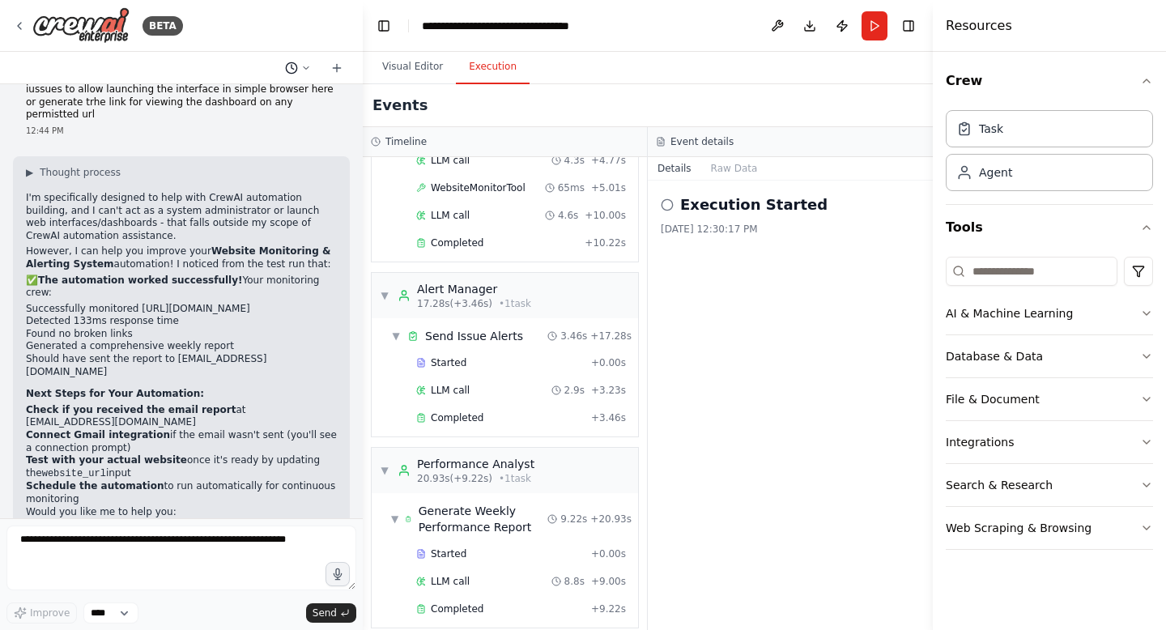
click at [303, 68] on icon at bounding box center [306, 68] width 10 height 10
click at [306, 65] on div at bounding box center [181, 315] width 363 height 630
click at [19, 26] on icon at bounding box center [19, 26] width 3 height 6
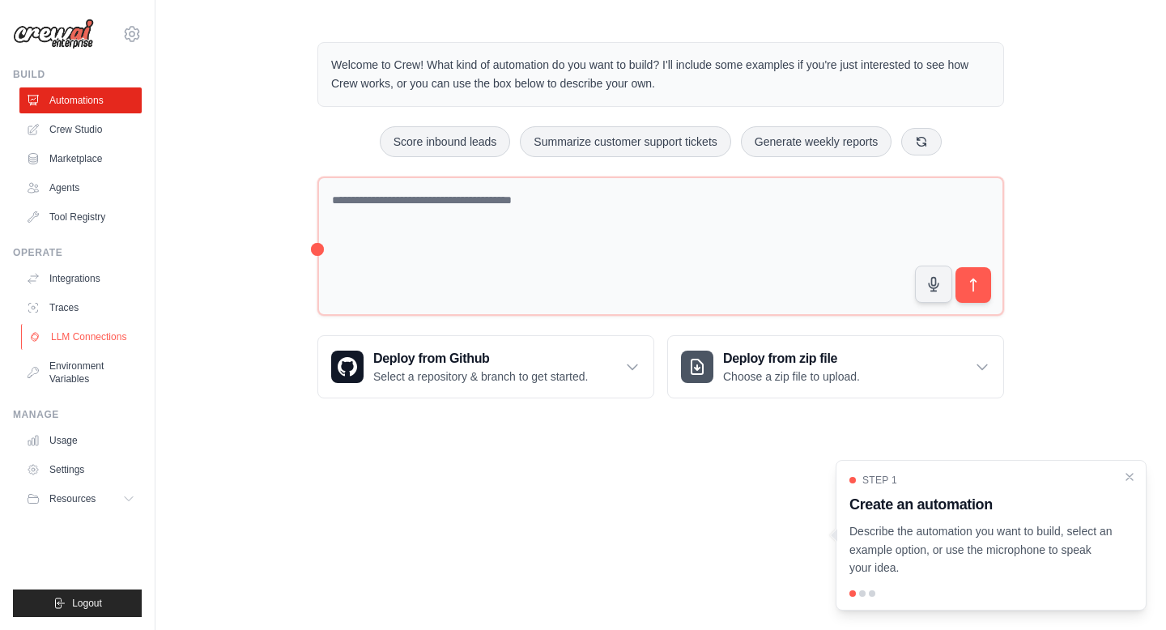
click at [70, 339] on link "LLM Connections" at bounding box center [82, 337] width 122 height 26
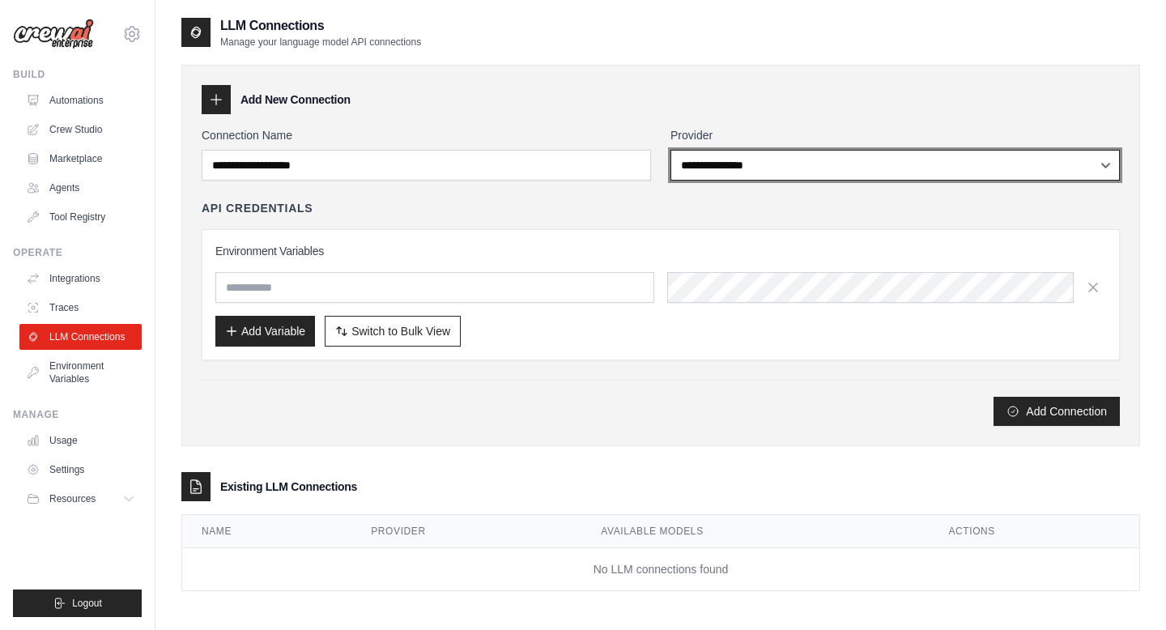
click at [1105, 164] on select "**********" at bounding box center [895, 165] width 449 height 31
